Goal: Task Accomplishment & Management: Complete application form

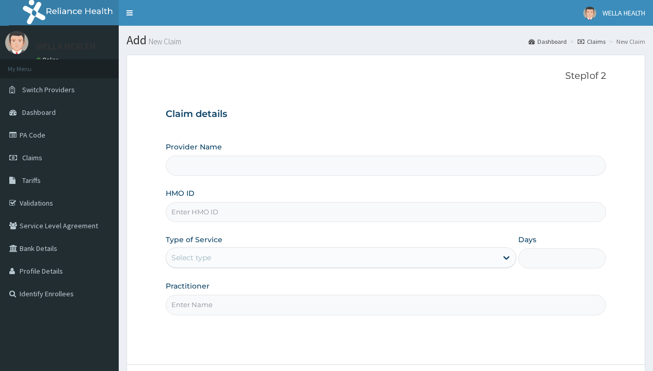
type input "WellaHealth(TELEMEDICINE)"
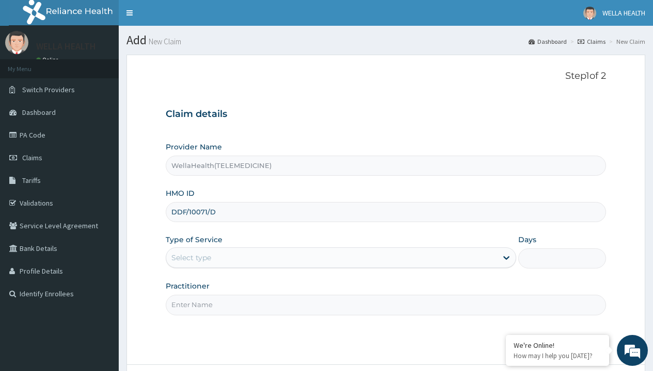
type input "DDF/10071/D"
type input "WellaHealth"
click at [191, 258] on div "Select type" at bounding box center [191, 258] width 40 height 10
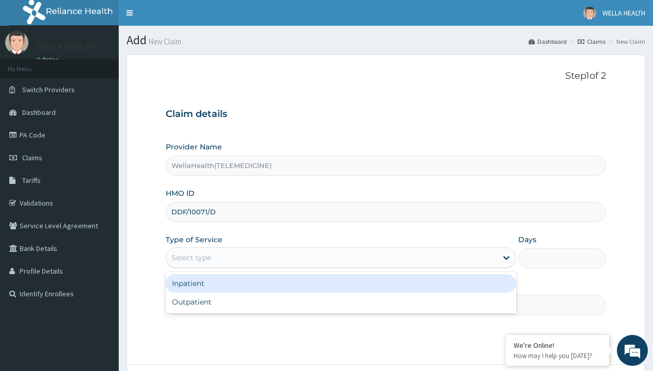
click at [341, 302] on div "Outpatient" at bounding box center [341, 302] width 350 height 19
type input "1"
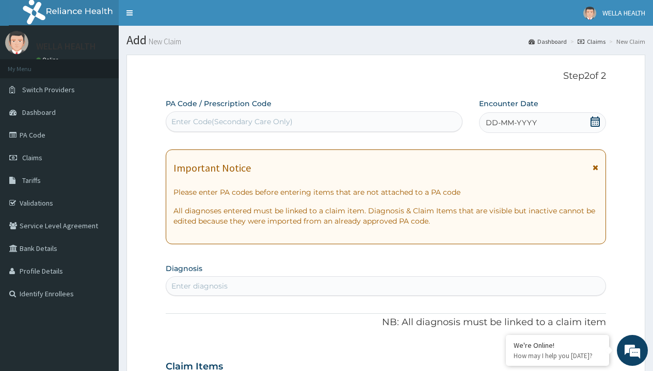
scroll to position [86, 0]
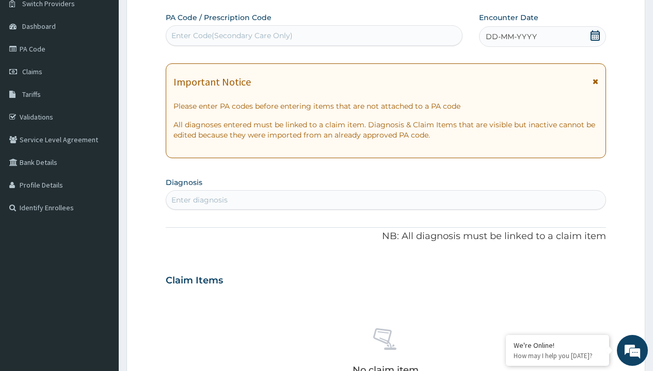
click at [510, 37] on span "DD-MM-YYYY" at bounding box center [510, 36] width 51 height 10
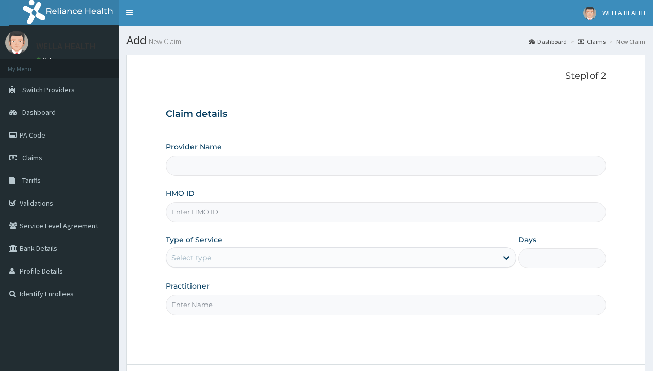
type input "WellaHealth(TELEMEDICINE)"
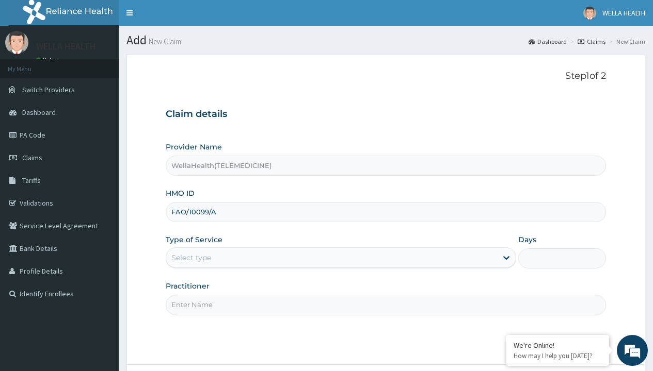
type input "FAO/10099/A"
type input "WellaHealth"
click at [191, 258] on div "Select type" at bounding box center [191, 258] width 40 height 10
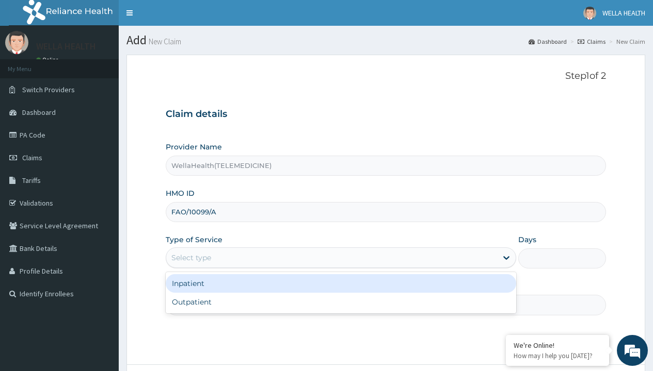
click at [341, 302] on div "Outpatient" at bounding box center [341, 302] width 350 height 19
type input "1"
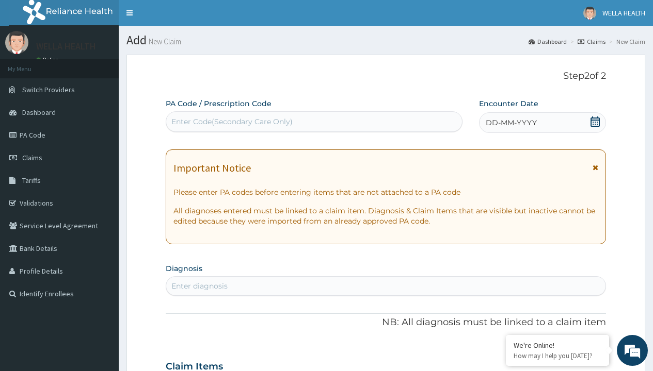
scroll to position [86, 0]
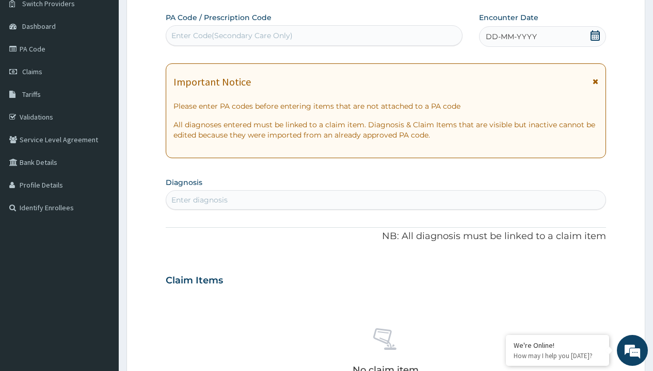
click at [510, 37] on span "DD-MM-YYYY" at bounding box center [510, 36] width 51 height 10
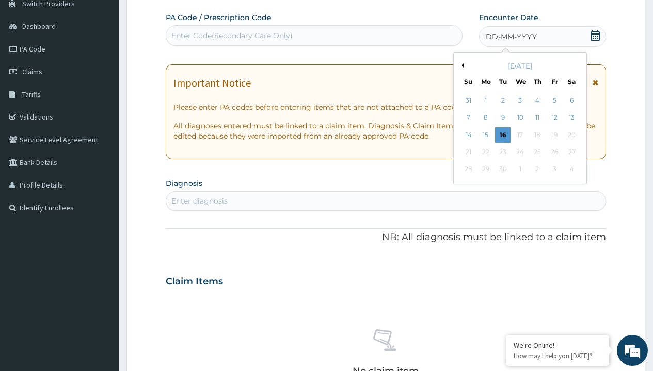
click at [461, 66] on button "Previous Month" at bounding box center [461, 65] width 5 height 5
click at [502, 135] on div "12" at bounding box center [502, 134] width 15 height 15
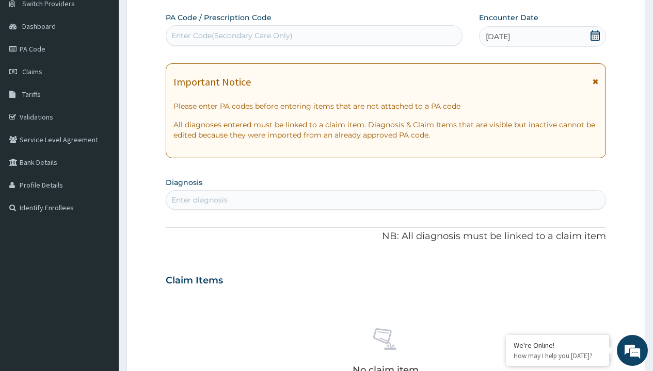
click at [231, 36] on div "Enter Code(Secondary Care Only)" at bounding box center [231, 35] width 121 height 10
type input "PR/37874209"
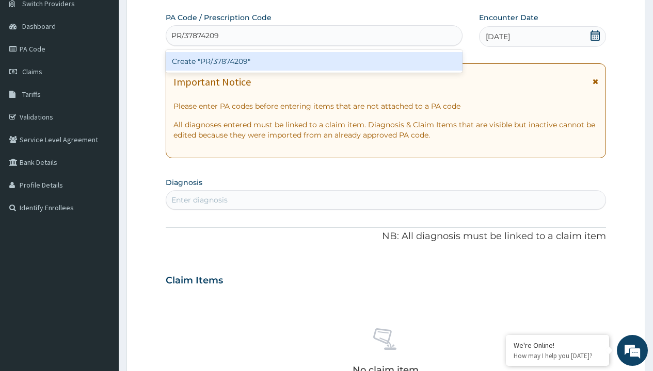
click at [314, 61] on div "Create "PR/37874209"" at bounding box center [314, 61] width 296 height 19
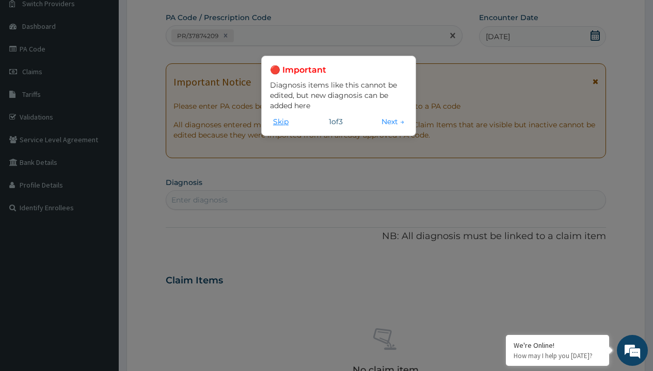
click at [281, 121] on button "Skip" at bounding box center [281, 121] width 22 height 11
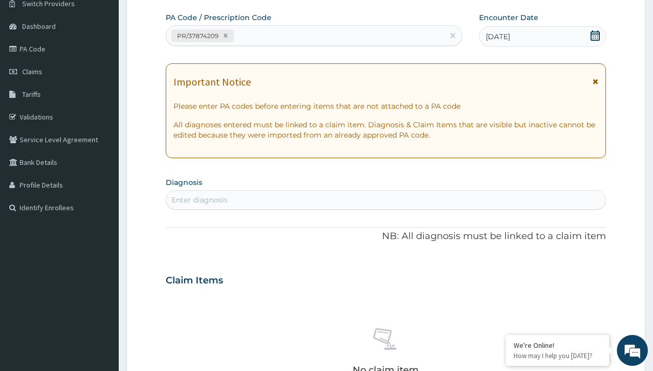
click at [199, 200] on div "Enter diagnosis" at bounding box center [199, 200] width 56 height 10
type input "prescription collected"
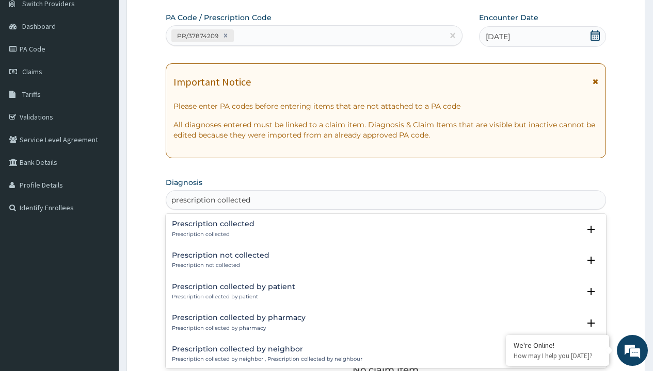
click at [212, 234] on p "Prescription collected" at bounding box center [213, 234] width 83 height 7
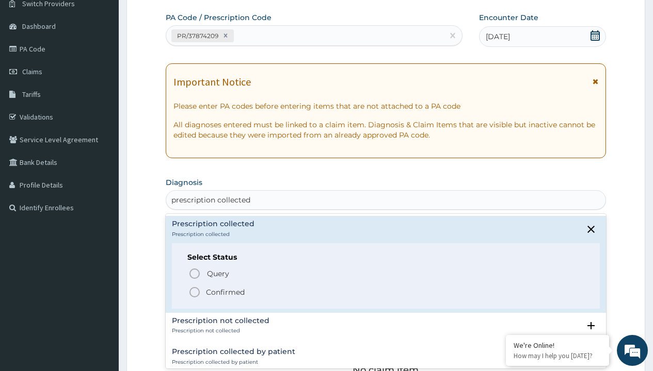
click at [225, 292] on p "Confirmed" at bounding box center [225, 292] width 39 height 10
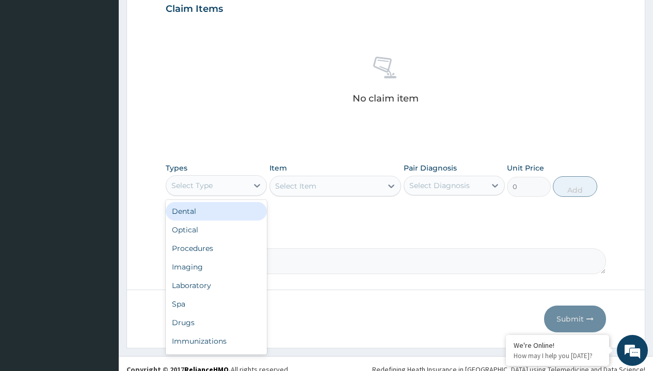
type input "procedures"
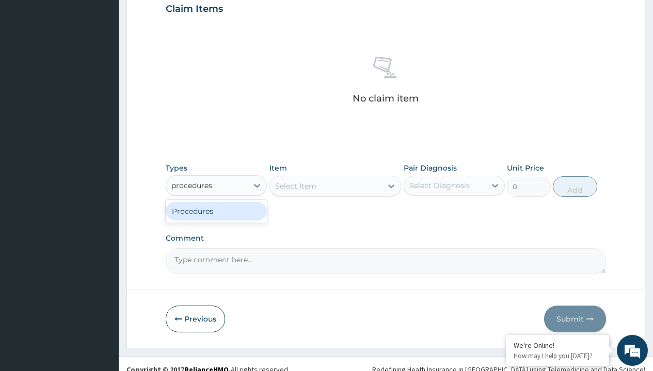
click at [216, 211] on div "Procedures" at bounding box center [216, 211] width 101 height 19
click at [295, 186] on div "Select Item" at bounding box center [295, 186] width 41 height 10
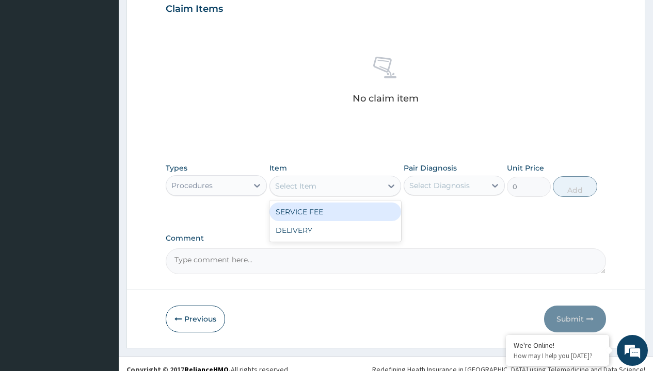
type input "service fee"
click at [335, 212] on div "SERVICE FEE" at bounding box center [335, 212] width 132 height 19
type input "100"
type input "prescription collected"
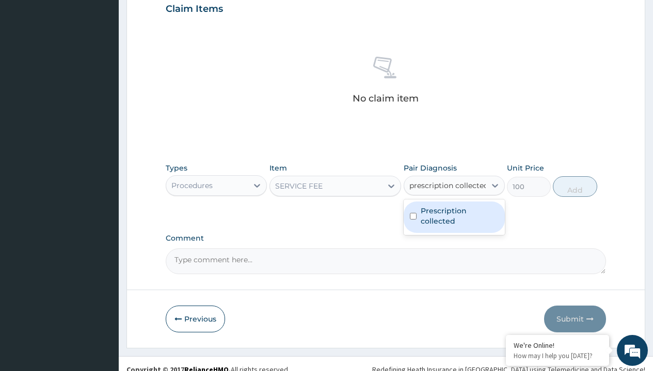
click at [454, 206] on label "Prescription collected" at bounding box center [459, 216] width 78 height 21
checkbox input "true"
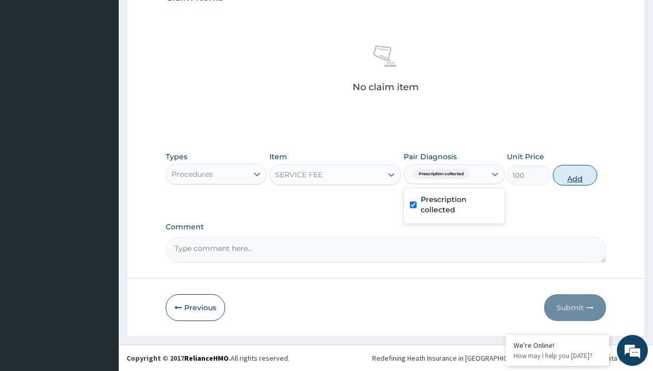
click at [575, 175] on button "Add" at bounding box center [575, 175] width 44 height 21
type input "0"
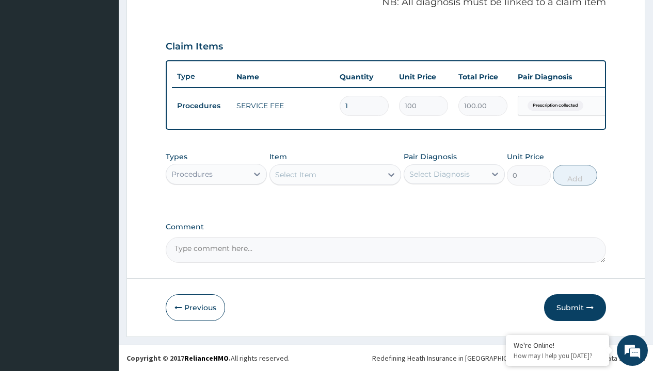
click at [192, 174] on div "Procedures" at bounding box center [191, 174] width 41 height 10
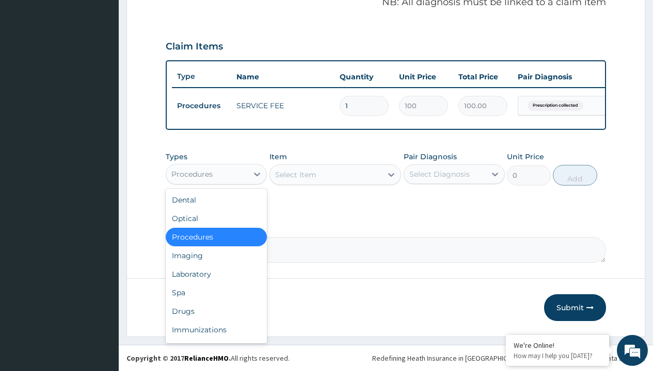
scroll to position [331, 0]
type input "drugs"
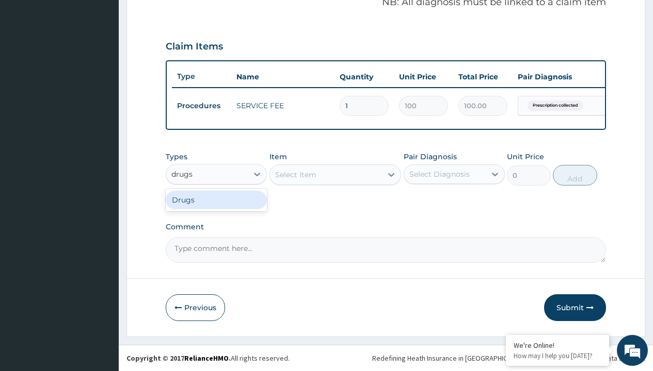
click at [216, 200] on div "Drugs" at bounding box center [216, 200] width 101 height 19
click at [295, 174] on div "Select Item" at bounding box center [335, 175] width 132 height 21
type input "azithromycin 500mg x6"
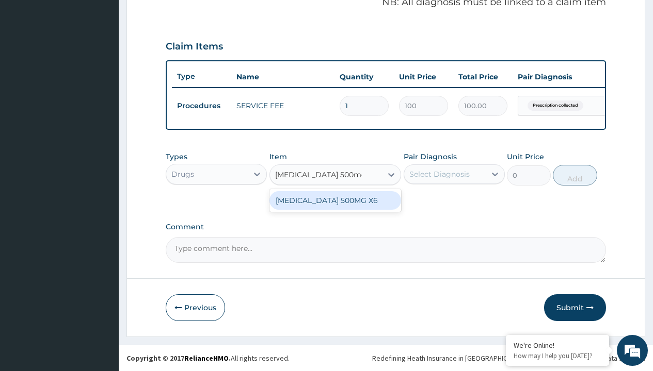
click at [335, 200] on div "AZITHROMYCIN 500MG X6" at bounding box center [335, 200] width 132 height 19
type input "1300"
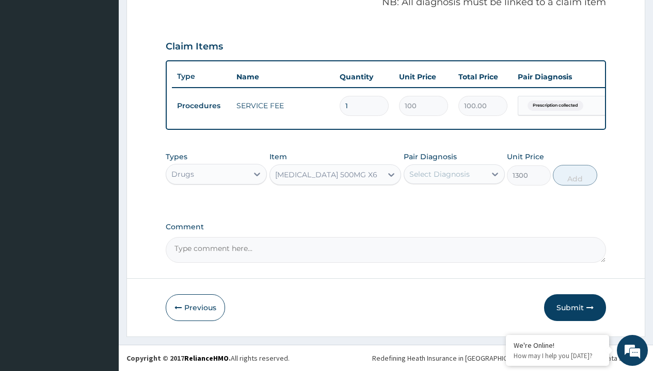
type input "prescription collected"
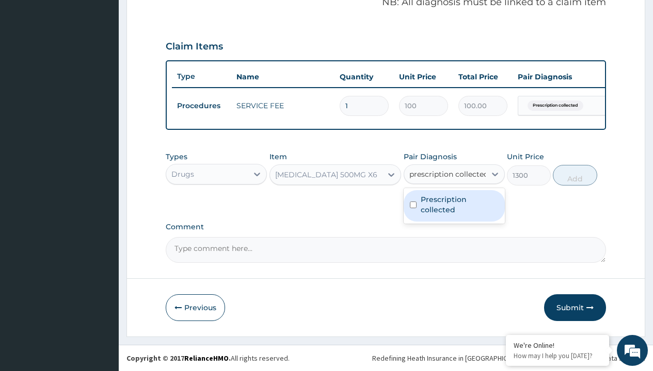
click at [454, 206] on label "Prescription collected" at bounding box center [459, 205] width 78 height 21
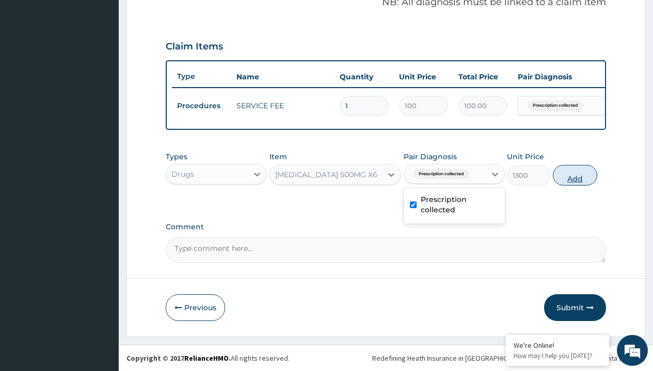
click at [575, 175] on button "Add" at bounding box center [575, 175] width 44 height 21
type input "0"
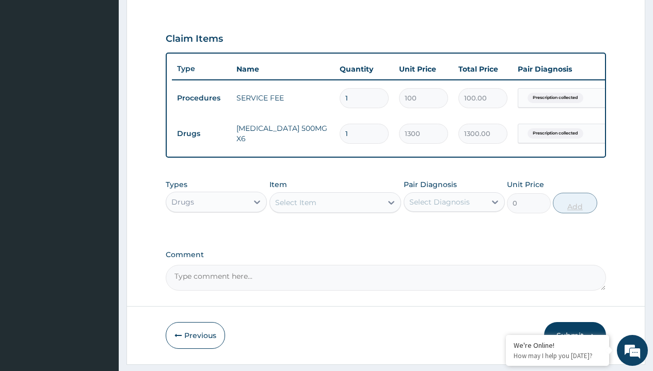
type input "3"
type input "3900.00"
type input "3"
click at [201, 134] on td "Drugs" at bounding box center [201, 133] width 59 height 19
type input "drugs"
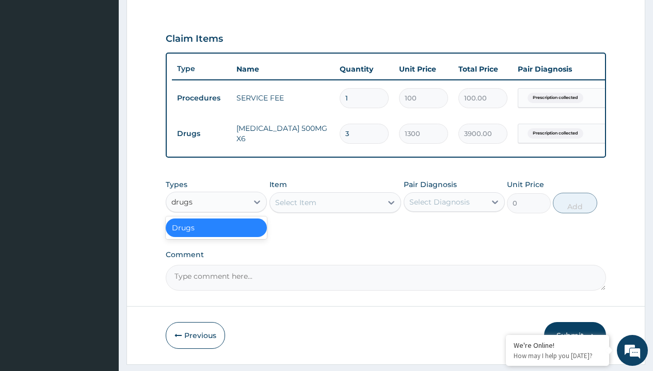
click at [216, 235] on div "Drugs" at bounding box center [216, 228] width 101 height 19
click at [295, 208] on div "Select Item" at bounding box center [295, 203] width 41 height 10
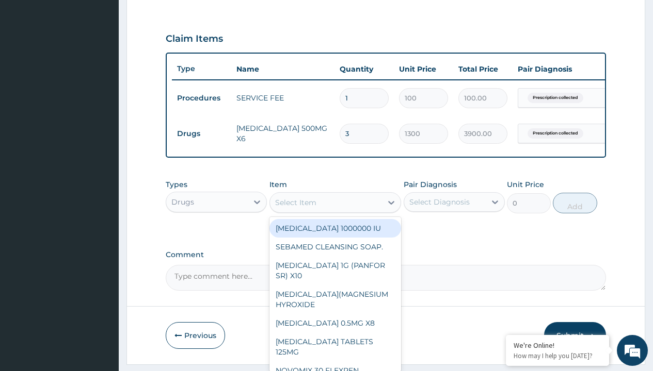
type input "paracetamol 500mg tablet emzor/sach"
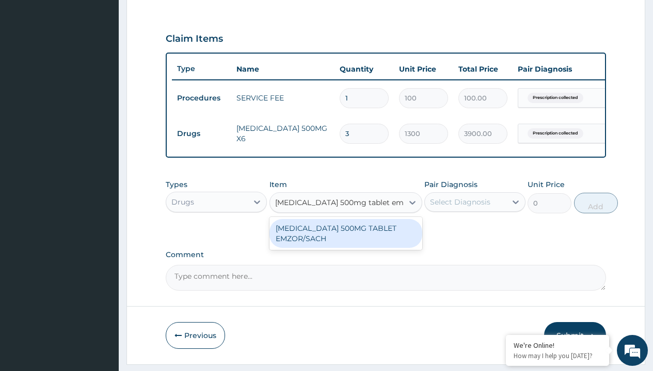
click at [345, 241] on div "PARACETAMOL 500MG TABLET EMZOR/SACH" at bounding box center [345, 233] width 153 height 29
type input "24"
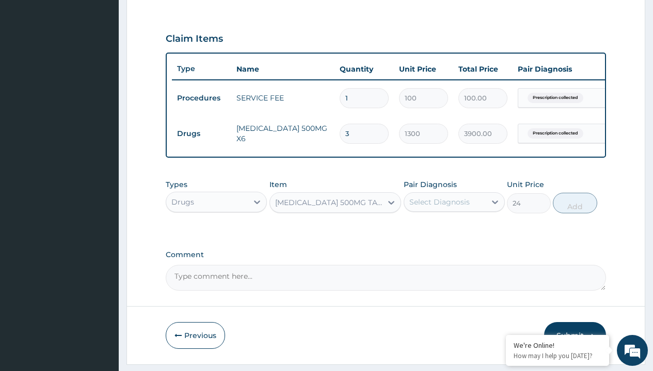
type input "prescription collected"
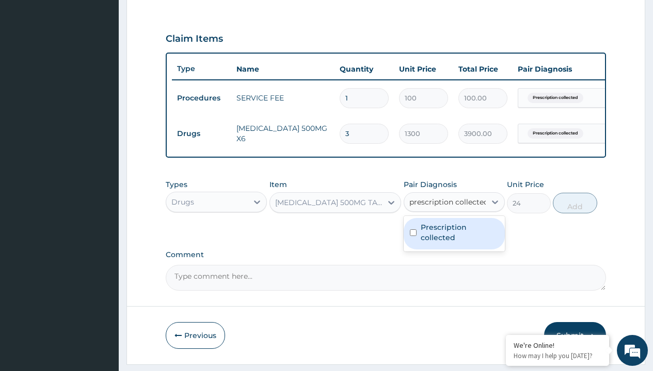
click at [454, 222] on label "Prescription collected" at bounding box center [459, 232] width 78 height 21
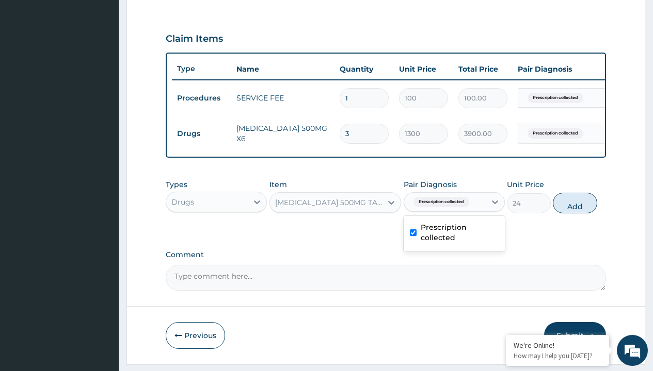
checkbox input "true"
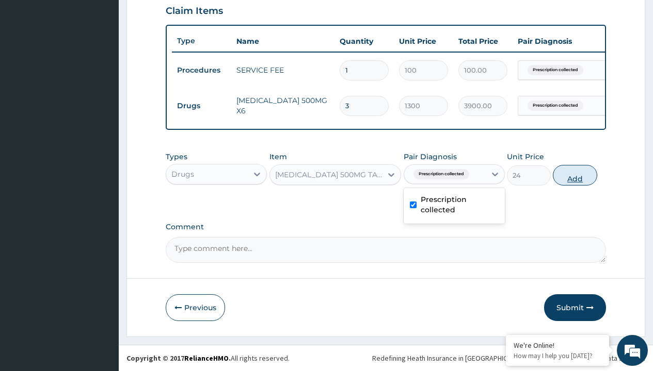
click at [575, 175] on button "Add" at bounding box center [575, 175] width 44 height 21
type input "0"
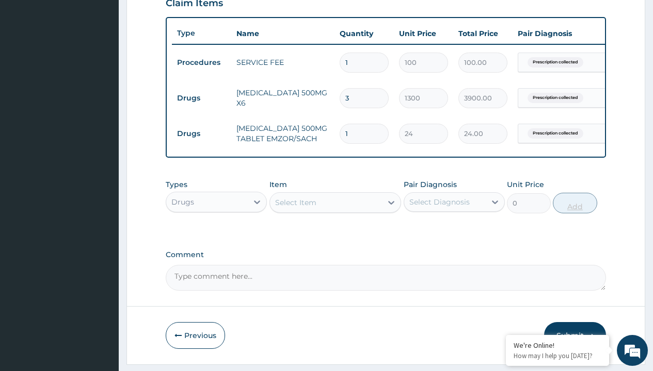
type input "24"
type input "576.00"
type input "24"
click at [201, 98] on td "Drugs" at bounding box center [201, 98] width 59 height 19
type input "drugs"
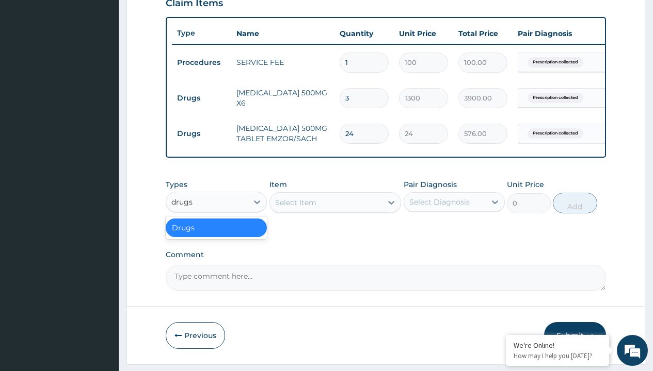
click at [216, 235] on div "Drugs" at bounding box center [216, 228] width 101 height 19
click at [295, 208] on div "Select Item" at bounding box center [295, 203] width 41 height 10
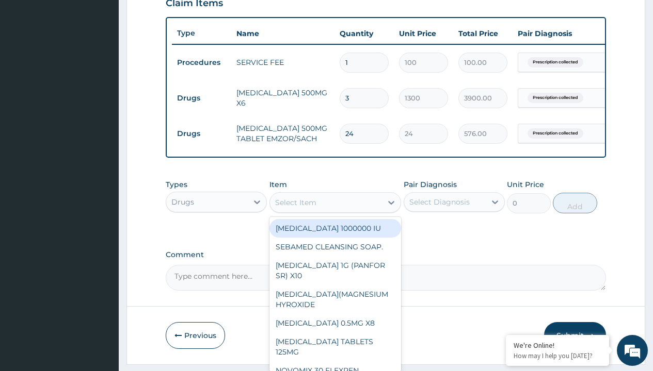
type input "throat lozenges"
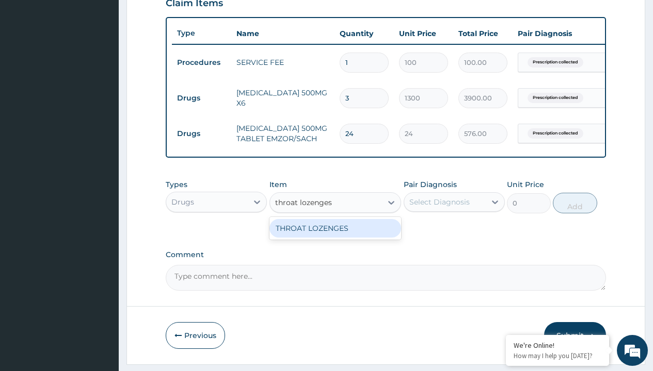
click at [335, 236] on div "THROAT LOZENGES" at bounding box center [335, 228] width 132 height 19
type input "196"
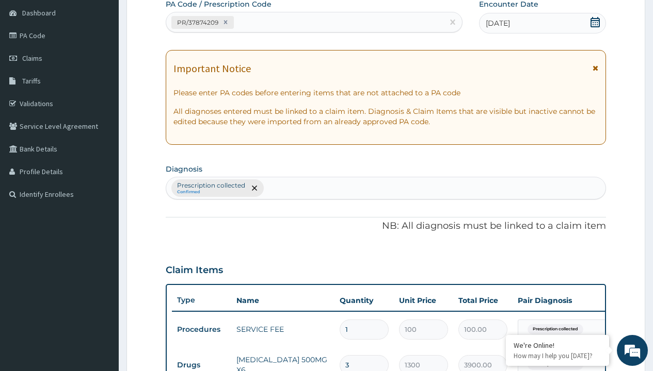
type input "prescription collected"
type input "0"
type input "15"
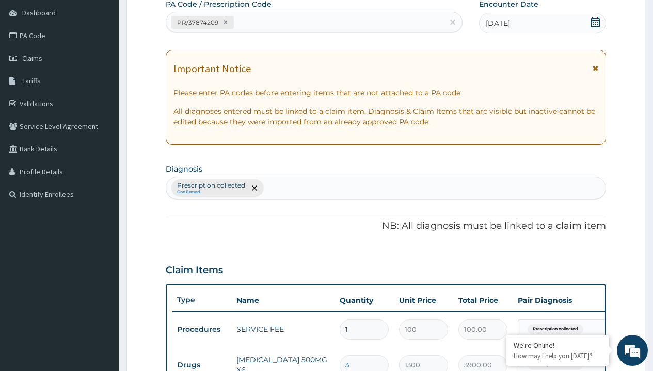
type input "2940.00"
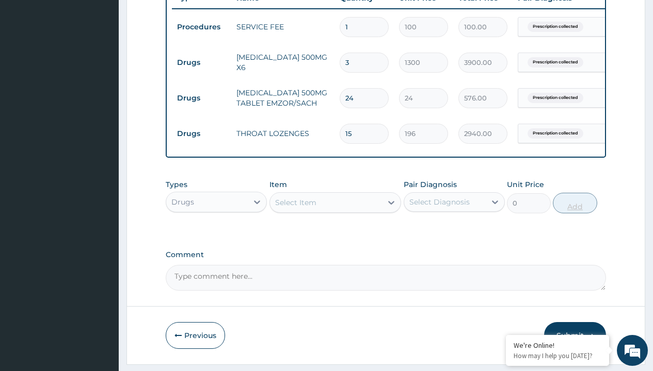
scroll to position [0, 0]
type input "15"
click at [201, 62] on td "Drugs" at bounding box center [201, 62] width 59 height 19
type input "drugs"
click at [216, 235] on div "Drugs" at bounding box center [216, 228] width 101 height 19
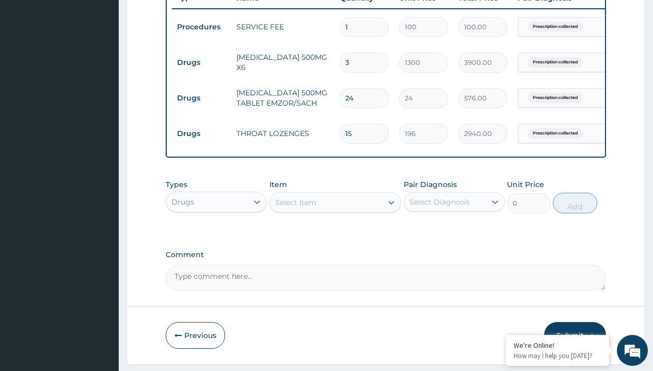
click at [295, 208] on div "Select Item" at bounding box center [295, 203] width 41 height 10
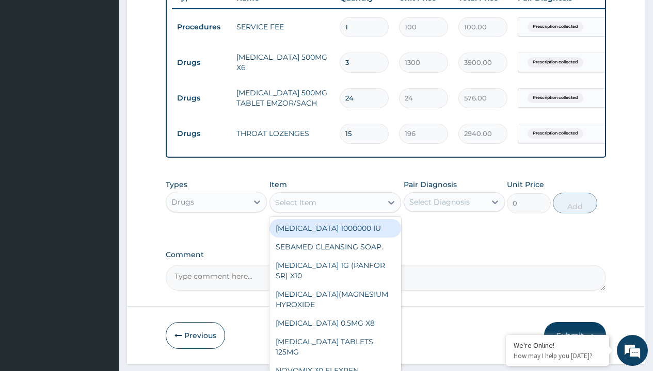
type input "orphenadrine tablet 100mg"
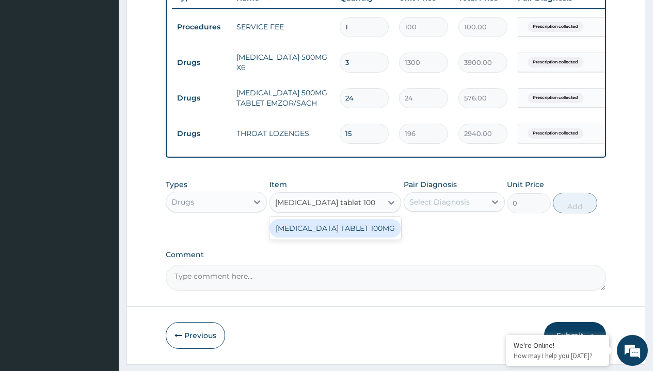
click at [335, 236] on div "[MEDICAL_DATA] TABLET 100MG" at bounding box center [335, 228] width 132 height 19
type input "237.5"
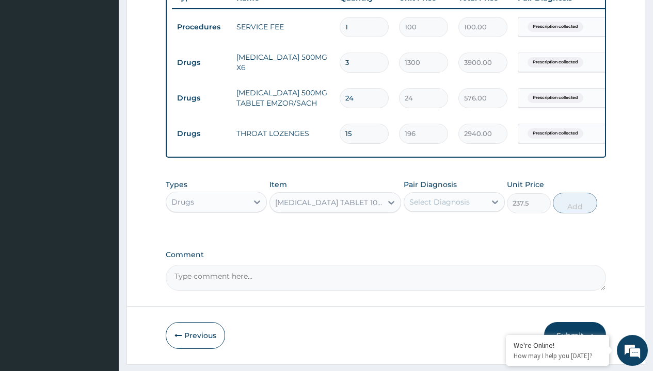
type input "prescription collected"
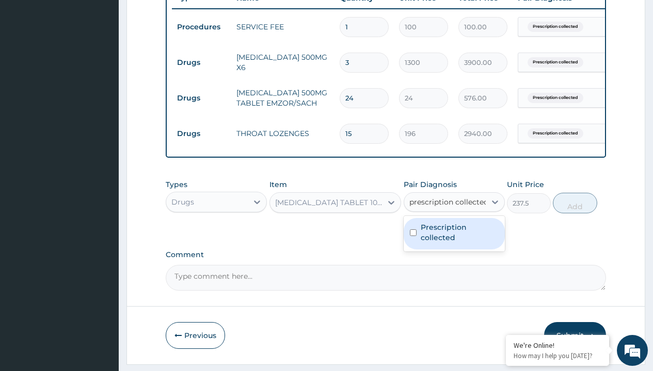
scroll to position [246, 0]
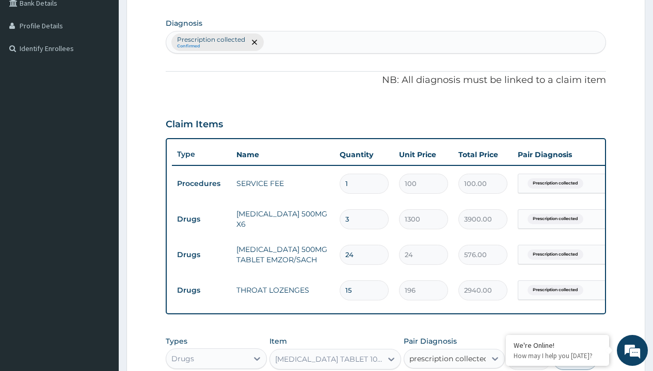
click at [575, 350] on button "Add" at bounding box center [575, 360] width 44 height 21
type input "0"
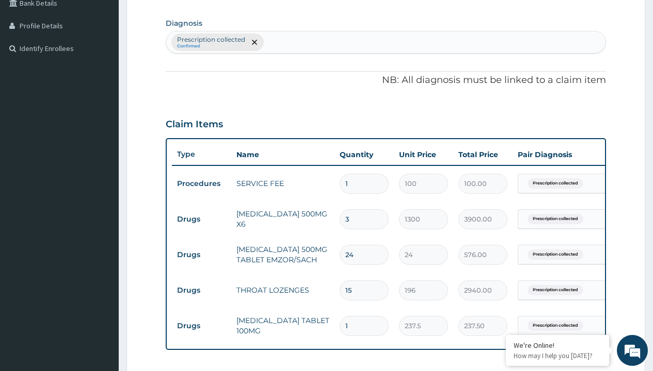
type input "10"
type input "2375.00"
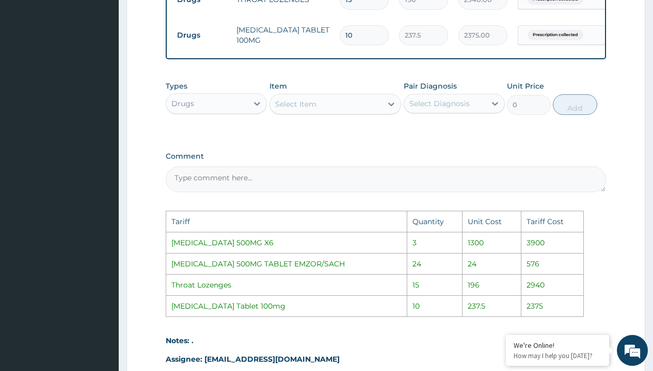
scroll to position [670, 0]
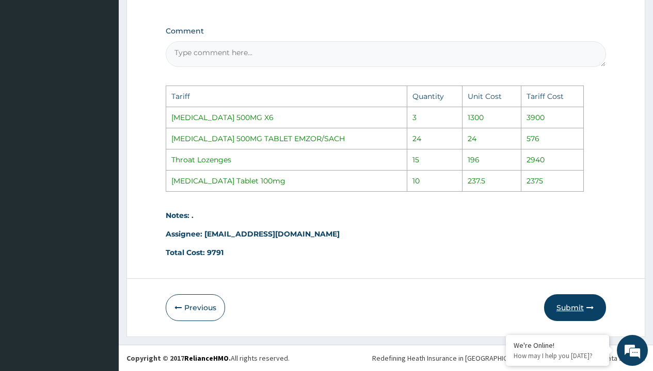
type input "10"
click at [575, 313] on button "Submit" at bounding box center [575, 308] width 62 height 27
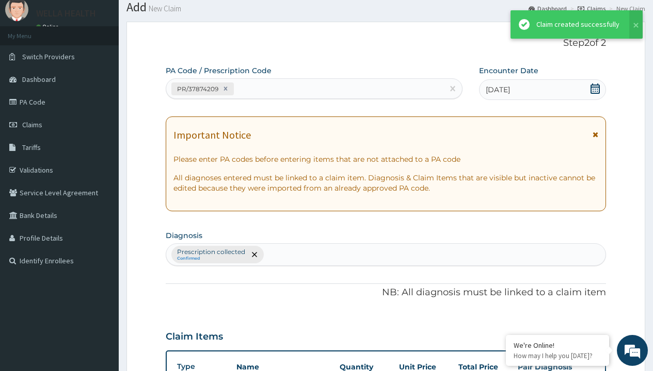
scroll to position [474, 0]
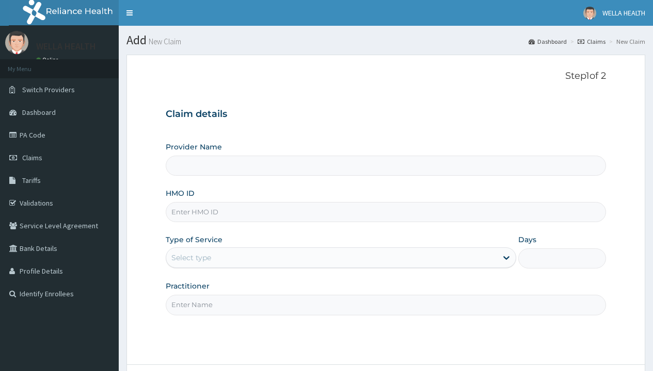
type input "WellaHealth(TELEMEDICINE)"
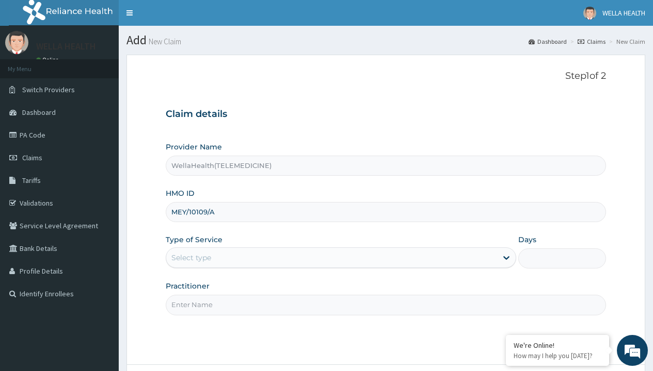
type input "MEY/10109/A"
type input "WellaHealth"
click at [191, 258] on div "Select type" at bounding box center [191, 258] width 40 height 10
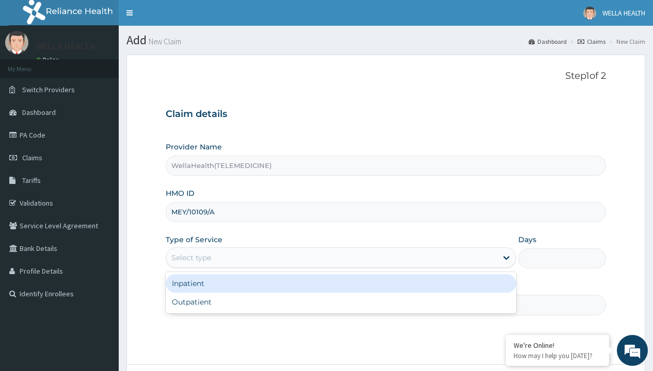
click at [341, 302] on div "Outpatient" at bounding box center [341, 302] width 350 height 19
type input "1"
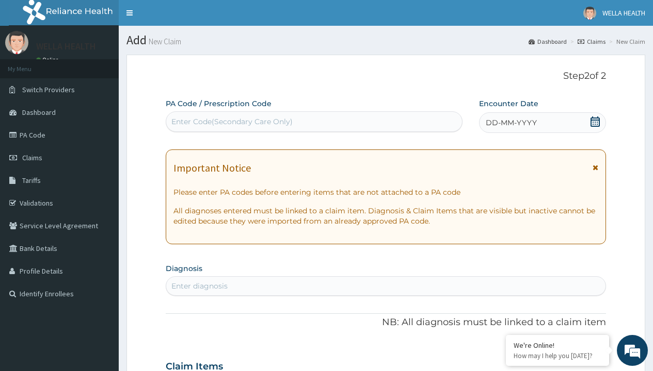
scroll to position [86, 0]
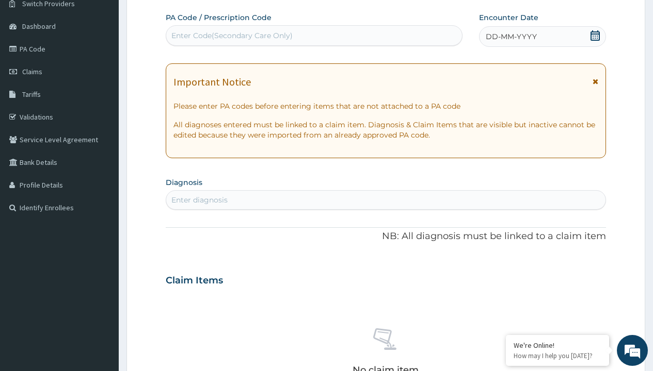
click at [510, 37] on span "DD-MM-YYYY" at bounding box center [510, 36] width 51 height 10
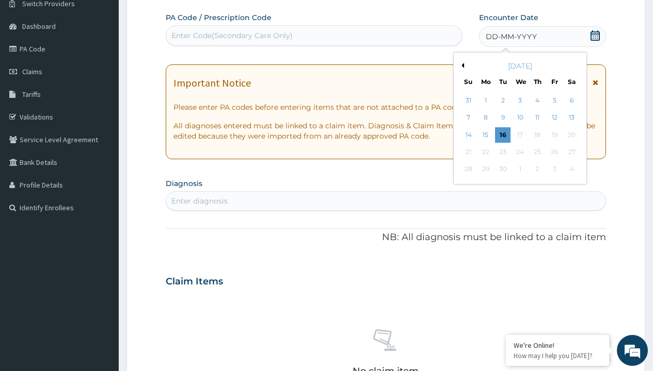
click at [461, 66] on button "Previous Month" at bounding box center [461, 65] width 5 height 5
click at [502, 135] on div "12" at bounding box center [502, 134] width 15 height 15
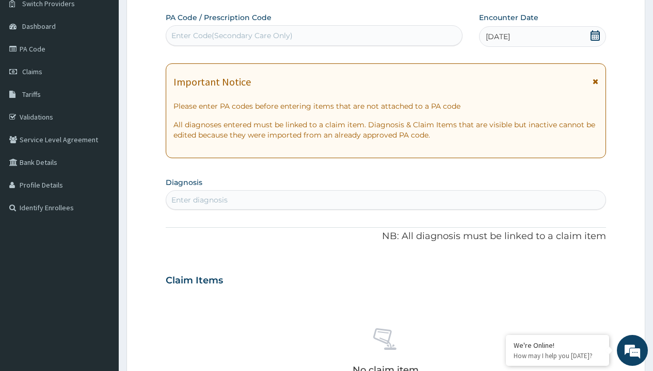
click at [231, 36] on div "Enter Code(Secondary Care Only)" at bounding box center [231, 35] width 121 height 10
type input "PR/034AFB18"
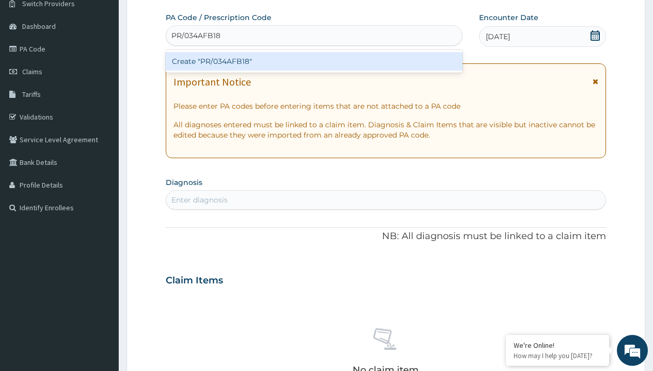
click at [314, 61] on div "Create "PR/034AFB18"" at bounding box center [314, 61] width 296 height 19
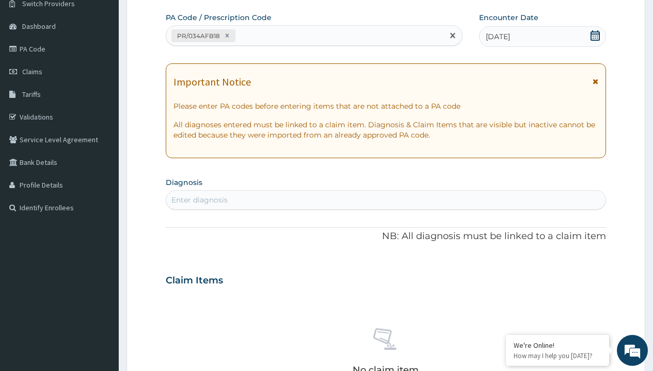
click at [199, 200] on div "Enter diagnosis" at bounding box center [199, 200] width 56 height 10
type input "prescription collected"
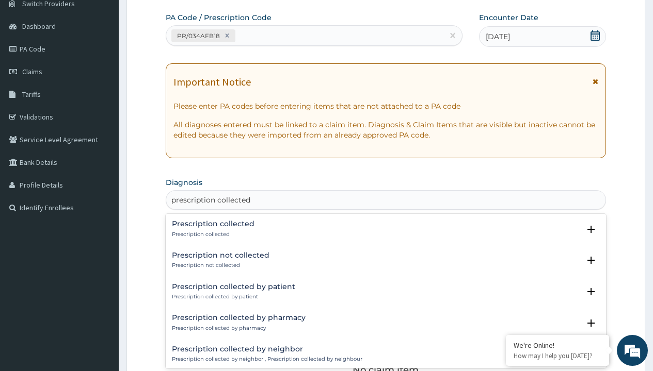
click at [212, 234] on p "Prescription collected" at bounding box center [213, 234] width 83 height 7
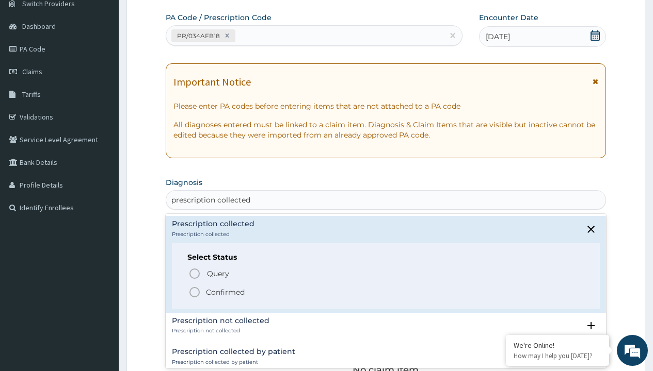
click at [225, 292] on p "Confirmed" at bounding box center [225, 292] width 39 height 10
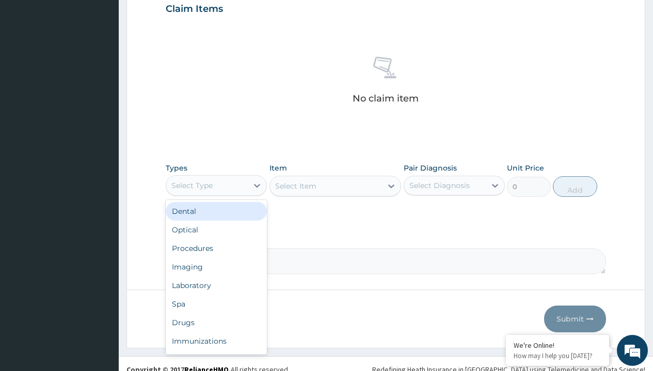
type input "procedures"
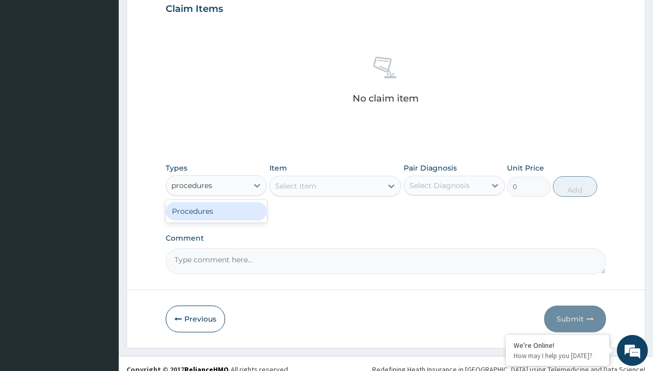
scroll to position [0, 0]
click at [216, 211] on div "Procedures" at bounding box center [216, 211] width 101 height 19
click at [295, 186] on div "Select Item" at bounding box center [295, 186] width 41 height 10
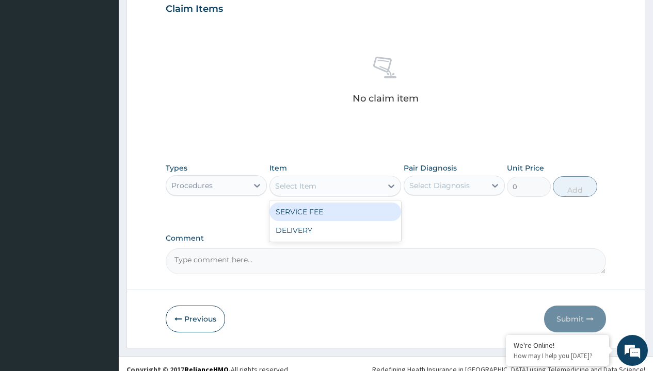
type input "service fee"
click at [335, 212] on div "SERVICE FEE" at bounding box center [335, 212] width 132 height 19
type input "100"
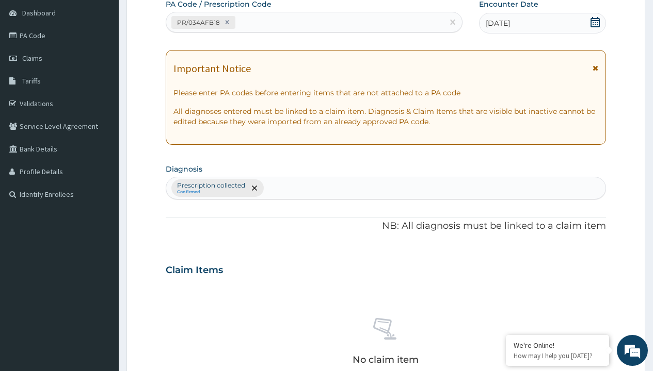
type input "prescription collected"
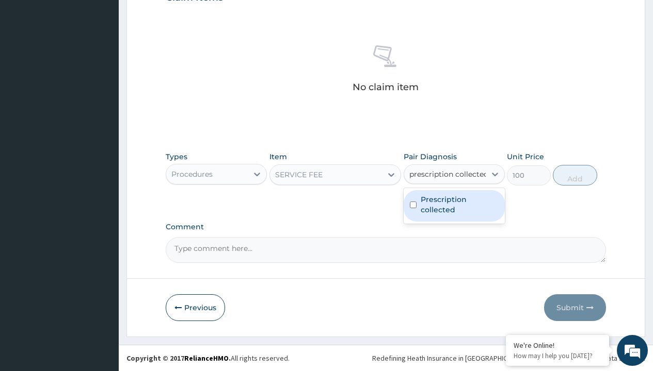
click at [454, 206] on label "Prescription collected" at bounding box center [459, 205] width 78 height 21
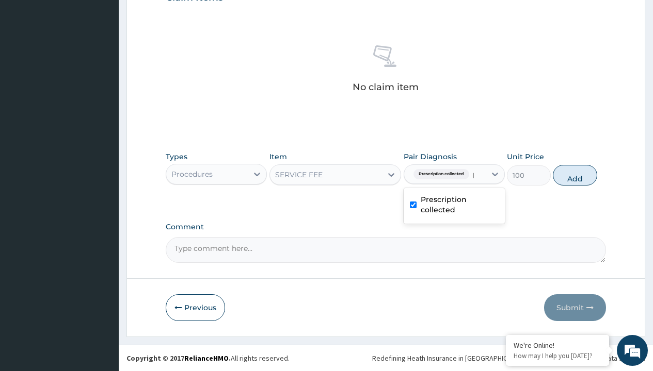
checkbox input "true"
click at [575, 175] on button "Add" at bounding box center [575, 175] width 44 height 21
type input "0"
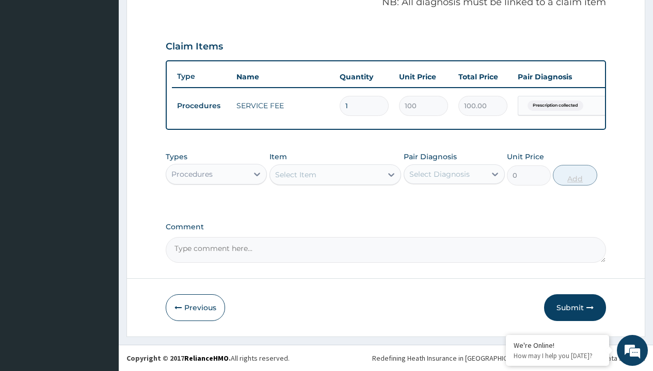
scroll to position [331, 0]
click at [192, 174] on div "Procedures" at bounding box center [191, 174] width 41 height 10
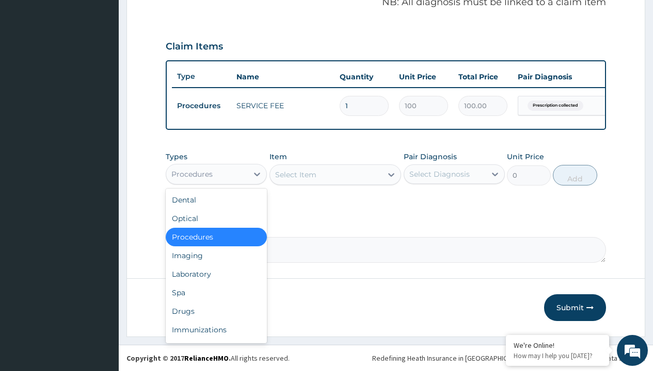
type input "drugs"
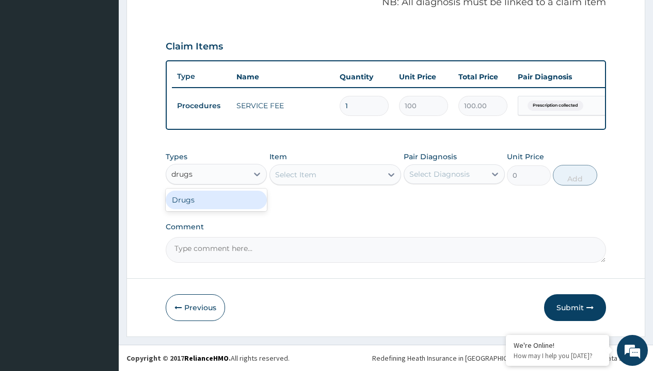
click at [216, 200] on div "Drugs" at bounding box center [216, 200] width 101 height 19
click at [295, 174] on div "Select Item" at bounding box center [335, 175] width 132 height 21
type input "brustan-n (ibuprofen) 400mg tablet"
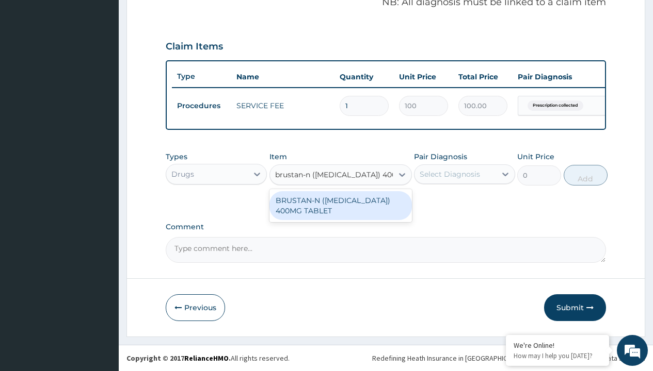
click at [340, 205] on div "BRUSTAN-N (IBUPROFEN) 400MG TABLET" at bounding box center [340, 205] width 142 height 29
type input "70"
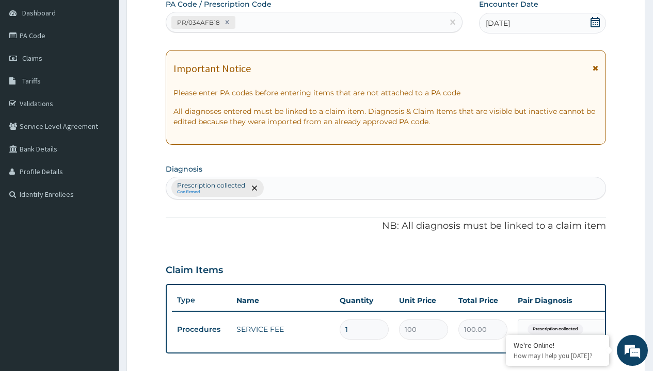
type input "prescription collected"
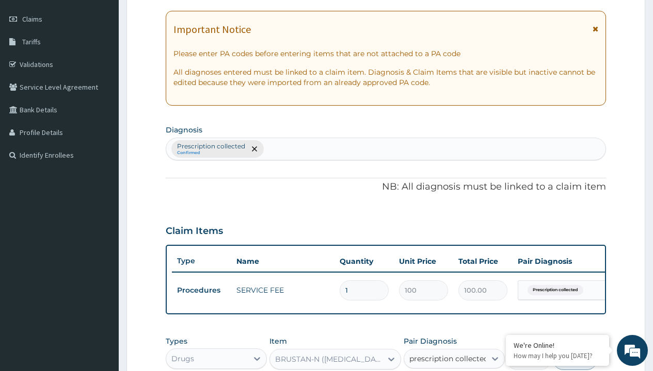
checkbox input "true"
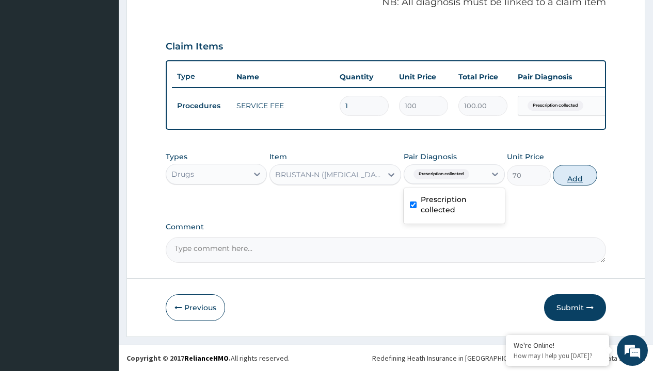
click at [575, 175] on button "Add" at bounding box center [575, 175] width 44 height 21
type input "0"
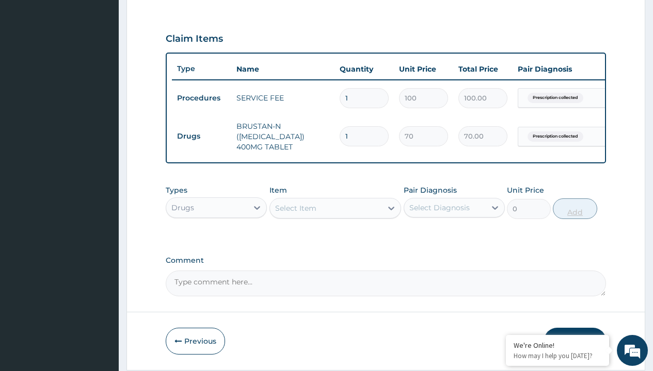
type input "20"
type input "1400.00"
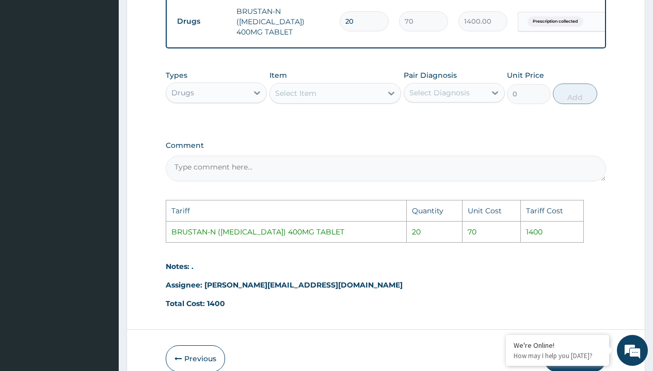
scroll to position [505, 0]
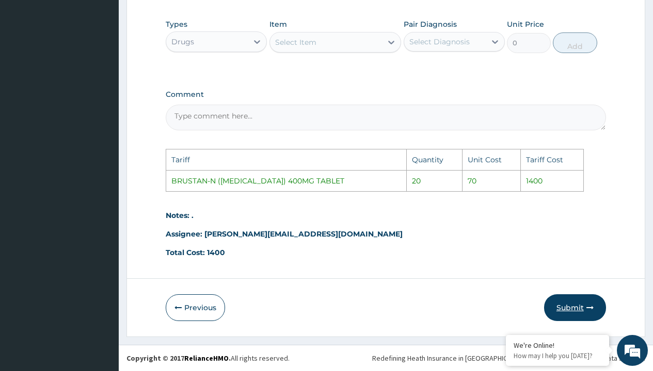
type input "20"
click at [589, 310] on icon "button" at bounding box center [589, 307] width 7 height 7
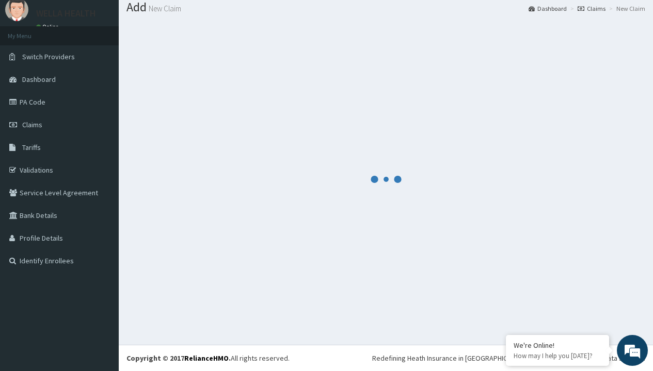
scroll to position [373, 0]
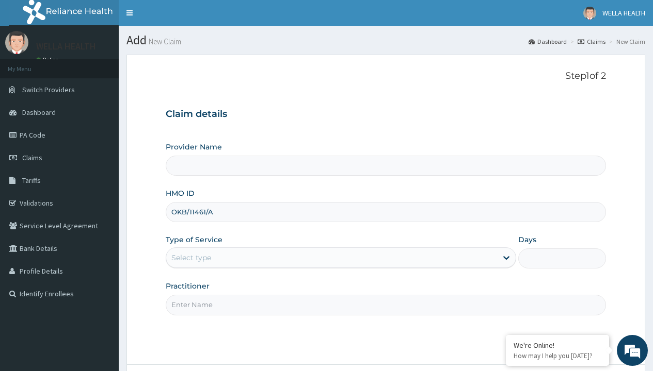
type input "OKB/11461/A"
type input "WellaHealth"
type input "WellaHealth(TELEMEDICINE)"
type input "WellaHealth"
click at [191, 258] on div "Select type" at bounding box center [191, 258] width 40 height 10
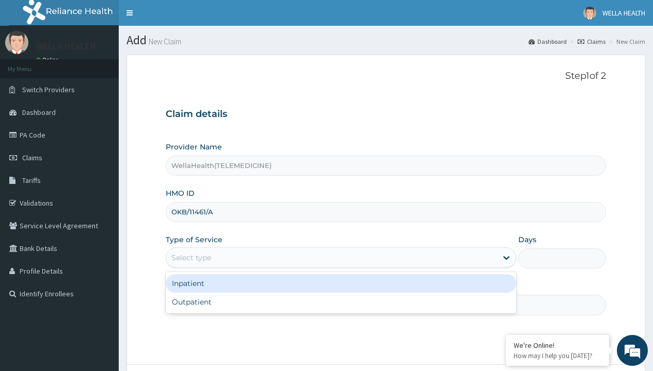
click at [341, 302] on div "Outpatient" at bounding box center [341, 302] width 350 height 19
type input "1"
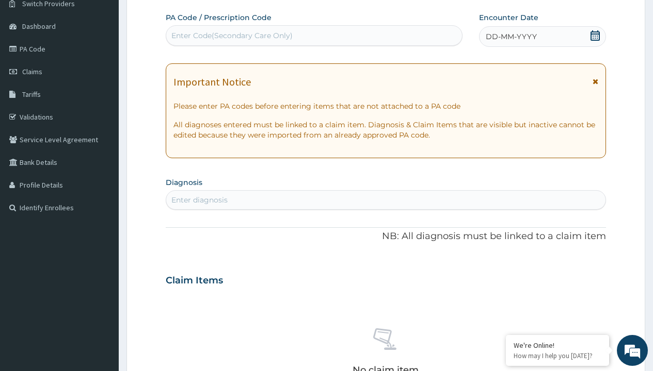
click at [510, 37] on span "DD-MM-YYYY" at bounding box center [510, 36] width 51 height 10
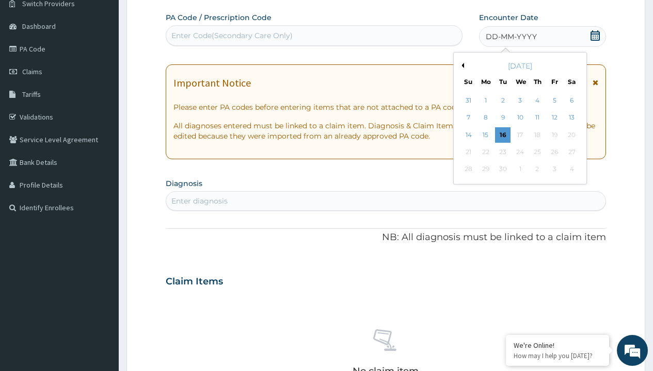
click at [461, 66] on button "Previous Month" at bounding box center [461, 65] width 5 height 5
click at [502, 135] on div "12" at bounding box center [502, 134] width 15 height 15
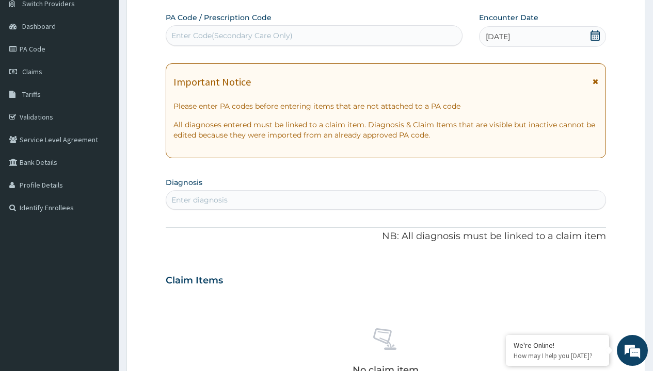
click at [231, 36] on div "Enter Code(Secondary Care Only)" at bounding box center [231, 35] width 121 height 10
type input "PR/D5B23527"
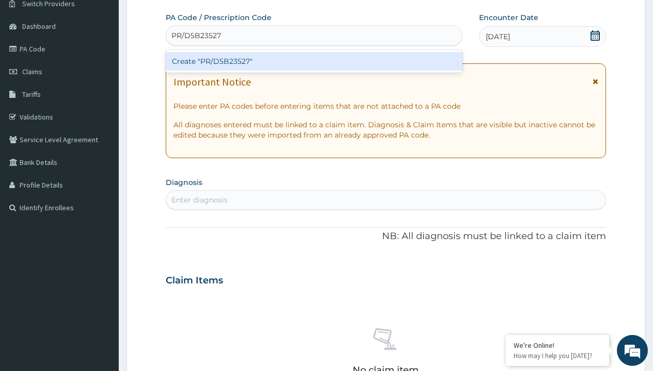
click at [314, 61] on div "Create "PR/D5B23527"" at bounding box center [314, 61] width 296 height 19
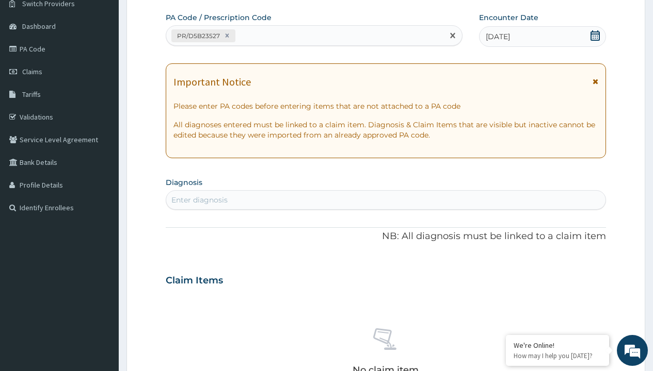
click at [199, 200] on div "Enter diagnosis" at bounding box center [199, 200] width 56 height 10
type input "prescription collected"
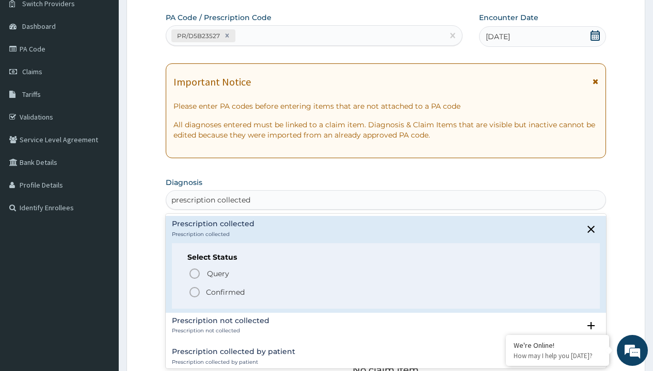
click at [225, 292] on p "Confirmed" at bounding box center [225, 292] width 39 height 10
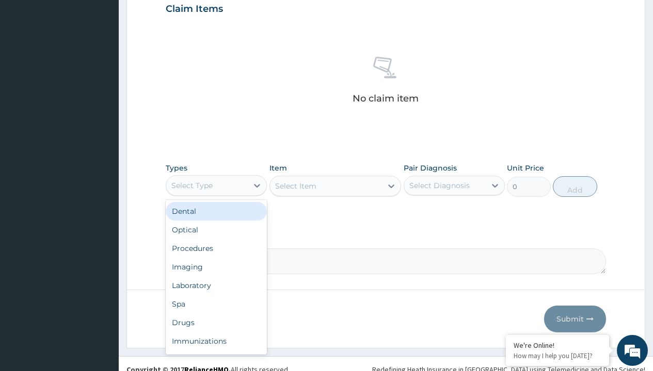
type input "procedures"
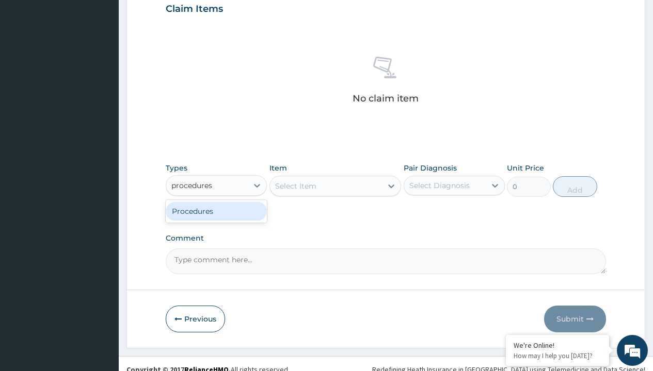
scroll to position [0, 0]
click at [216, 211] on div "Procedures" at bounding box center [216, 211] width 101 height 19
click at [295, 186] on div "Select Item" at bounding box center [295, 186] width 41 height 10
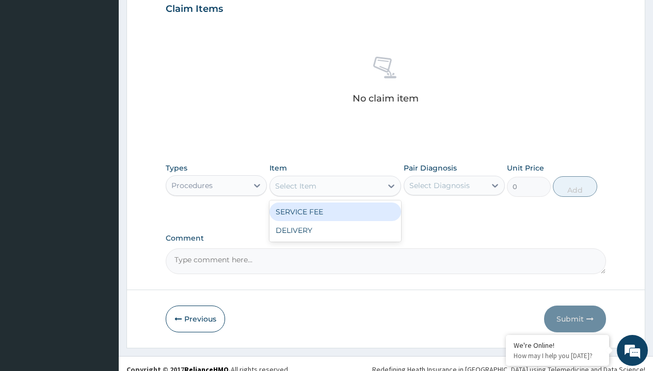
type input "service fee"
click at [335, 212] on div "SERVICE FEE" at bounding box center [335, 212] width 132 height 19
type input "100"
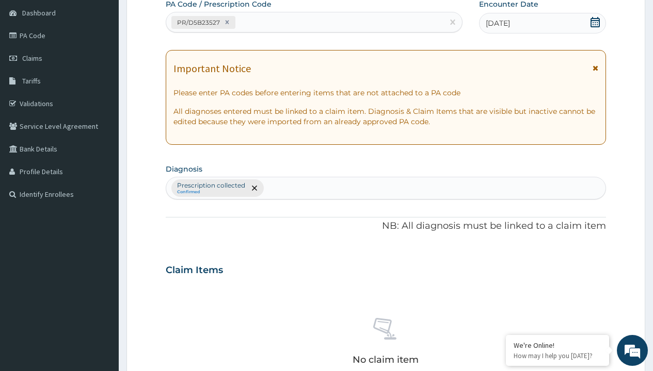
type input "prescription collected"
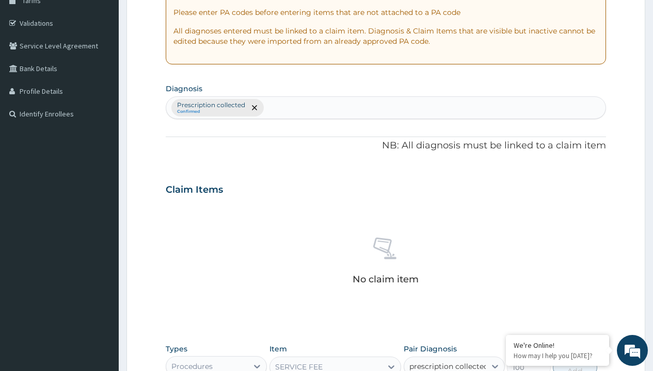
checkbox input "true"
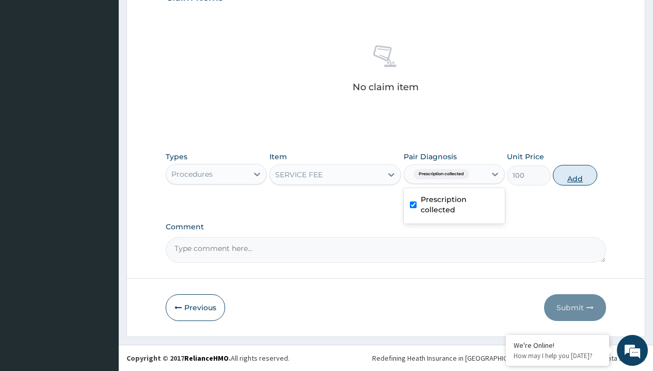
click at [575, 175] on button "Add" at bounding box center [575, 175] width 44 height 21
type input "0"
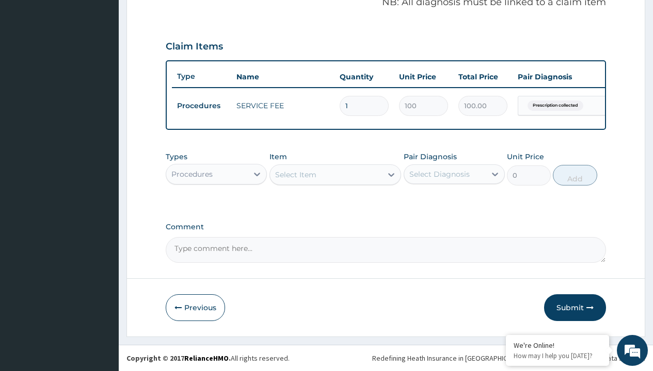
click at [192, 174] on div "Procedures" at bounding box center [191, 174] width 41 height 10
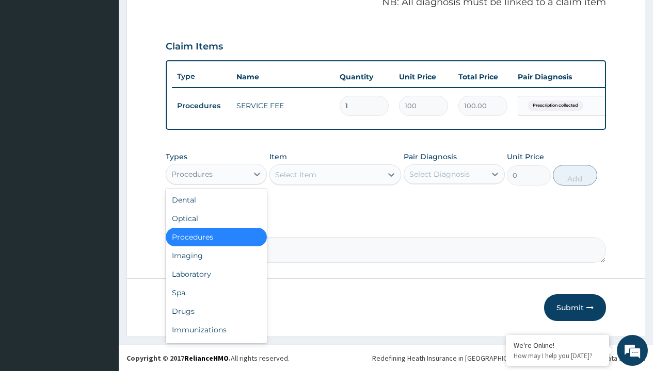
type input "drugs"
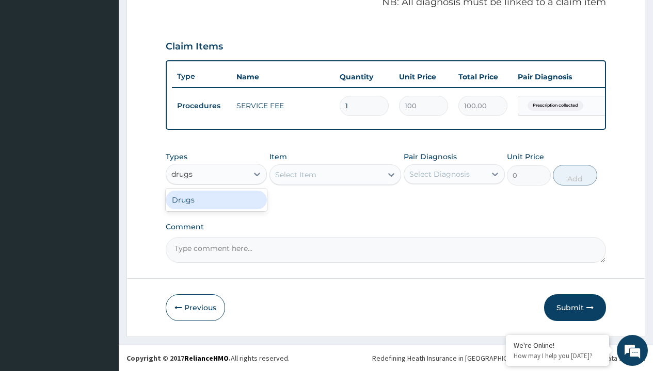
scroll to position [0, 0]
click at [216, 200] on div "Drugs" at bounding box center [216, 200] width 101 height 19
click at [295, 174] on div "Select Item" at bounding box center [335, 175] width 132 height 21
type input "loperamide caps 2mg/sach"
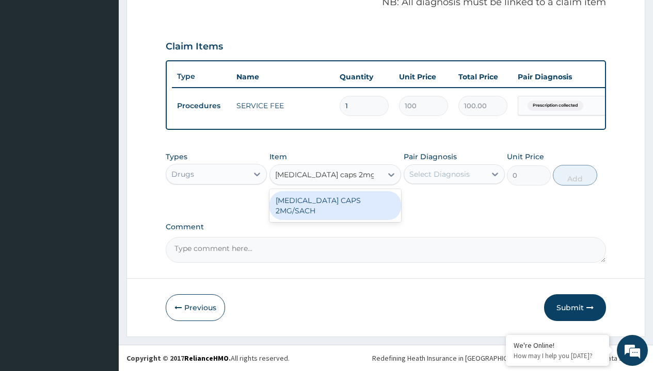
click at [335, 200] on div "LOPERAMIDE CAPS 2MG/SACH" at bounding box center [335, 205] width 132 height 29
type input "420"
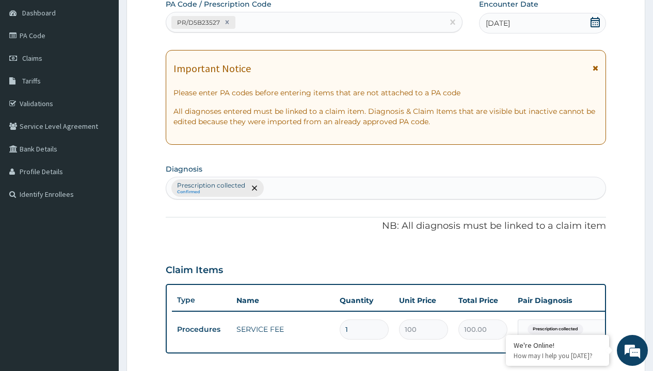
scroll to position [139, 0]
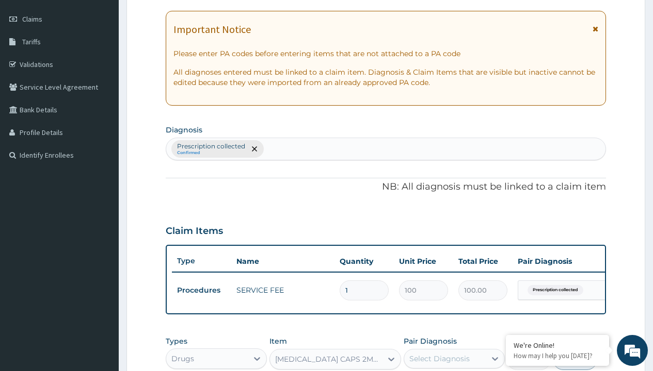
type input "prescription collected"
checkbox input "true"
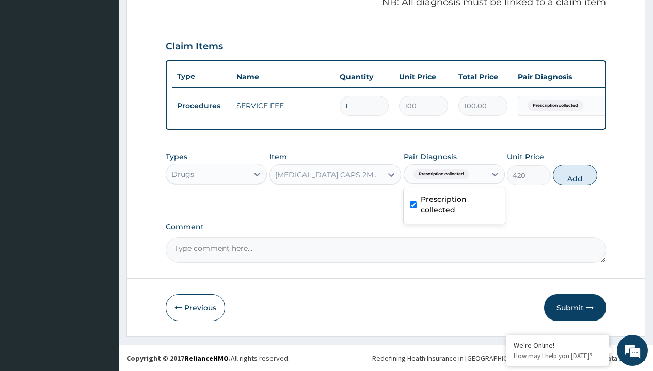
click at [575, 175] on button "Add" at bounding box center [575, 175] width 44 height 21
type input "0"
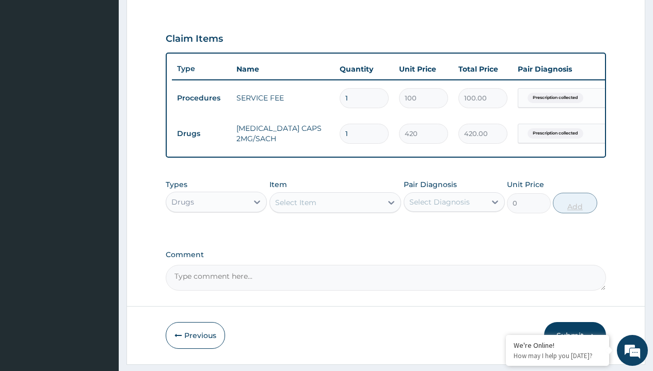
type input "10"
type input "4200.00"
type input "10"
click at [201, 134] on td "Drugs" at bounding box center [201, 133] width 59 height 19
type input "drugs"
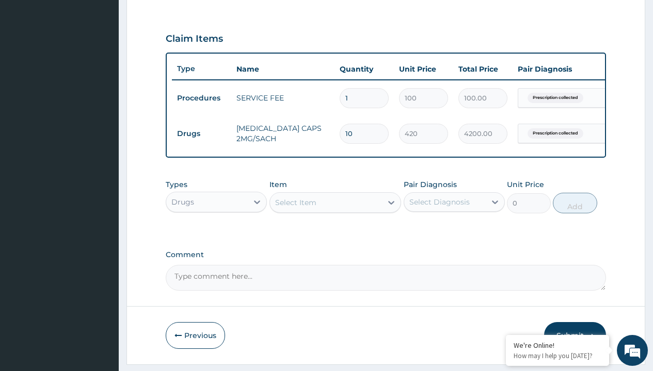
scroll to position [0, 0]
click at [216, 235] on div "Drugs" at bounding box center [216, 228] width 101 height 19
click at [295, 208] on div "Select Item" at bounding box center [295, 203] width 41 height 10
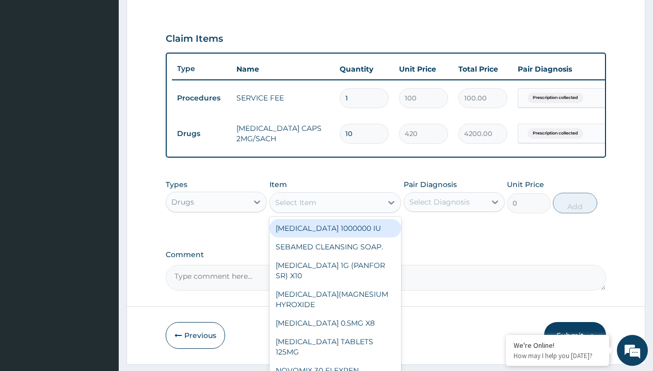
type input "ors/sachet"
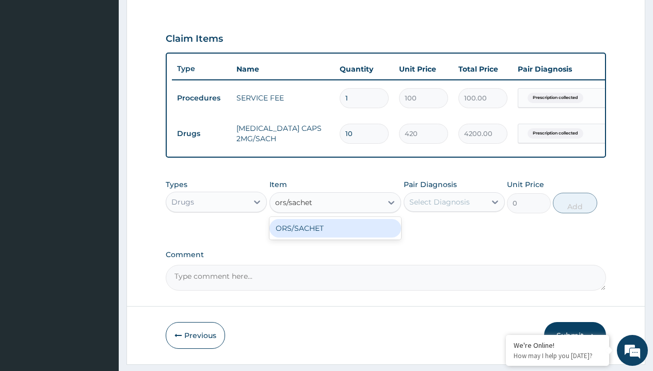
click at [335, 236] on div "ORS/SACHET" at bounding box center [335, 228] width 132 height 19
type input "600"
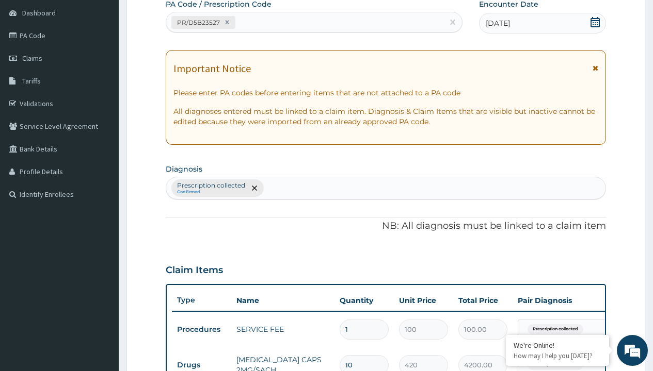
type input "prescription collected"
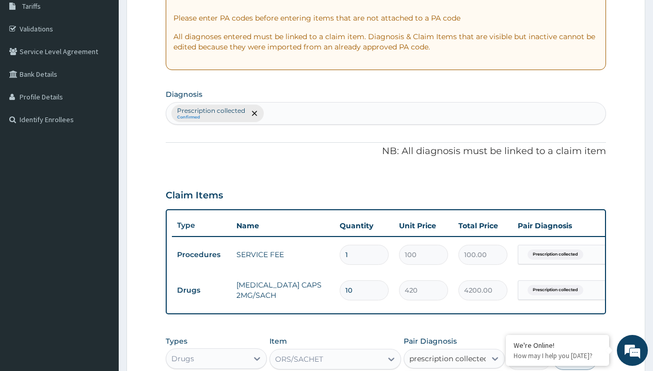
checkbox input "true"
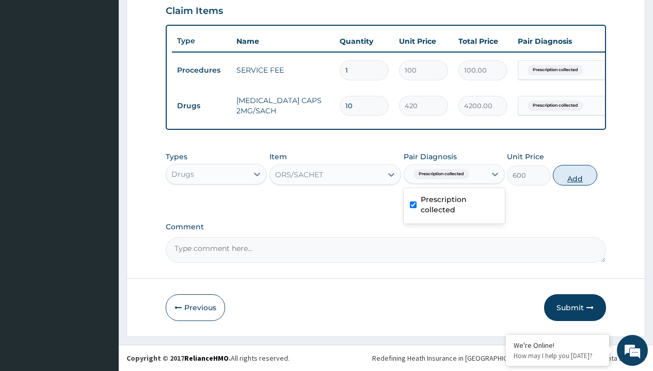
click at [575, 175] on button "Add" at bounding box center [575, 175] width 44 height 21
type input "0"
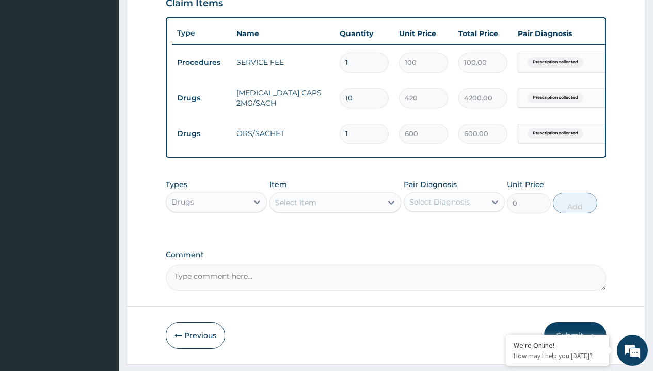
click at [201, 98] on td "Drugs" at bounding box center [201, 98] width 59 height 19
type input "drugs"
click at [216, 235] on div "Drugs" at bounding box center [216, 228] width 101 height 19
click at [295, 208] on div "Select Item" at bounding box center [295, 203] width 41 height 10
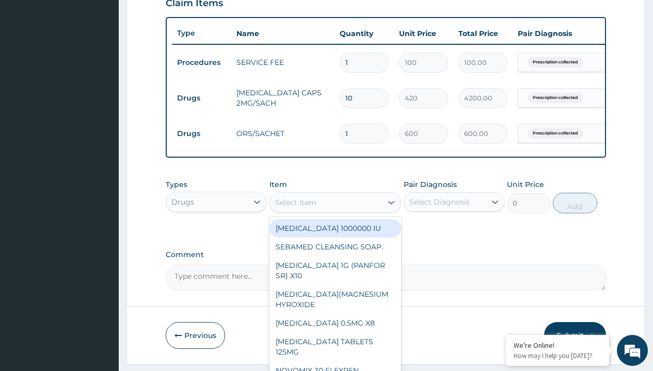
type input "zinc 20mg by 10"
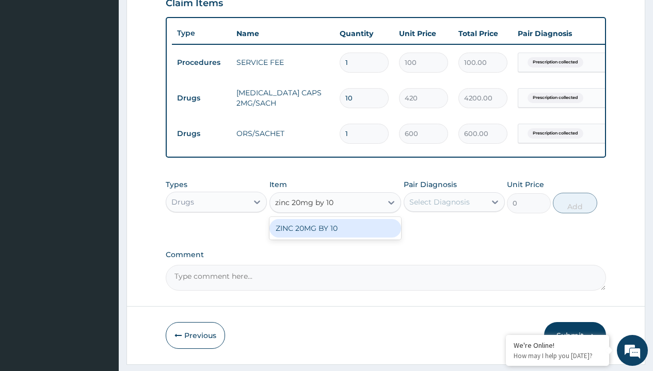
click at [335, 236] on div "ZINC 20MG BY 10" at bounding box center [335, 228] width 132 height 19
type input "15"
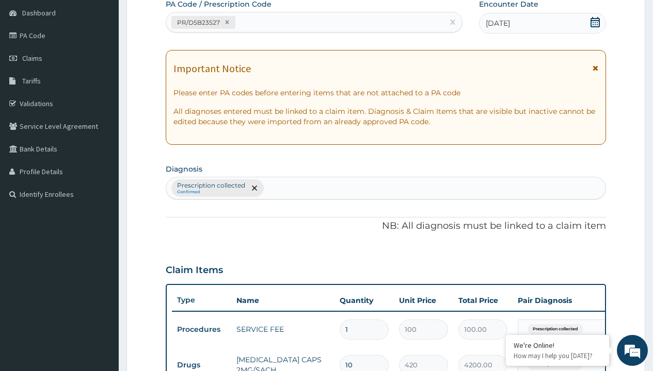
type input "prescription collected"
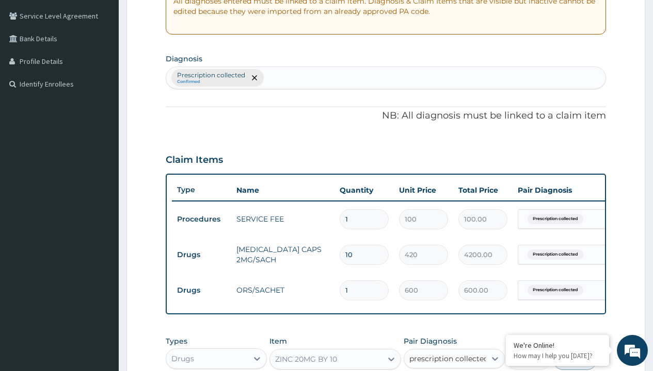
checkbox input "true"
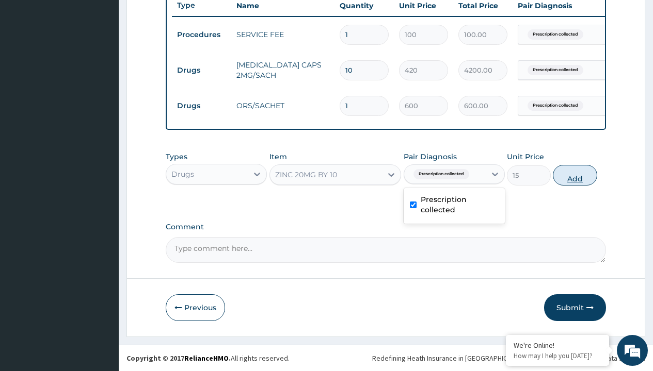
click at [575, 175] on button "Add" at bounding box center [575, 175] width 44 height 21
type input "0"
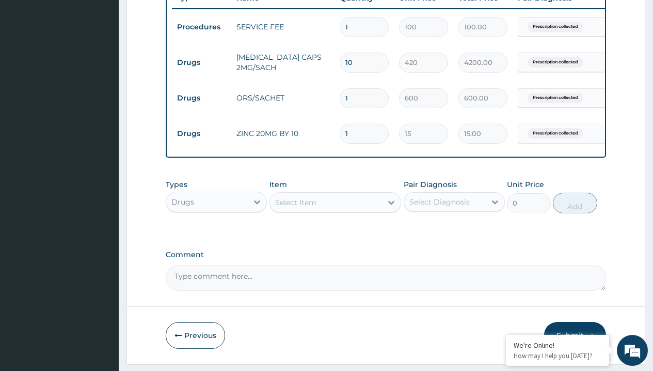
type input "10"
type input "150.00"
type input "10"
click at [201, 62] on td "Drugs" at bounding box center [201, 62] width 59 height 19
type input "drugs"
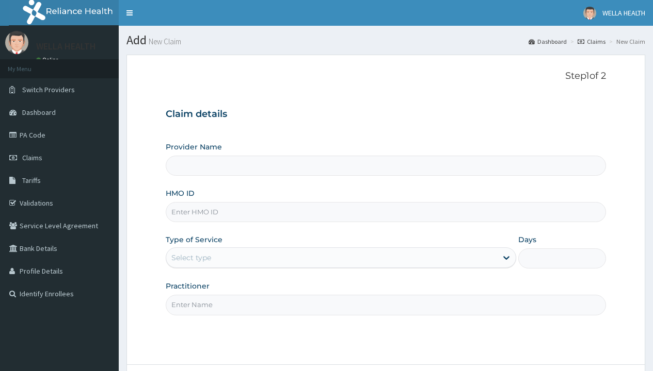
type input "PGL/10162/A"
type input "WellaHealth(TELEMEDICINE)"
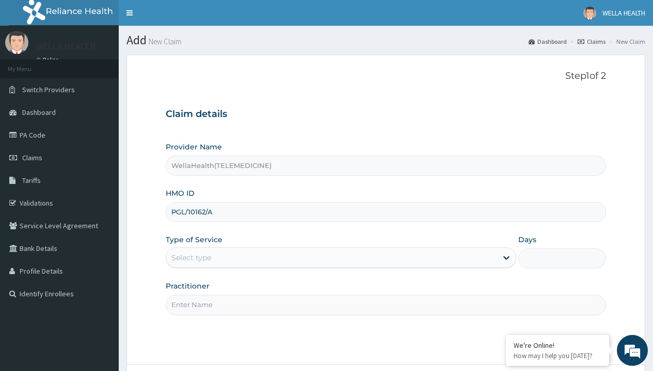
type input "PGL/10162/A"
type input "WellaHealth"
click at [191, 258] on div "Select type" at bounding box center [191, 258] width 40 height 10
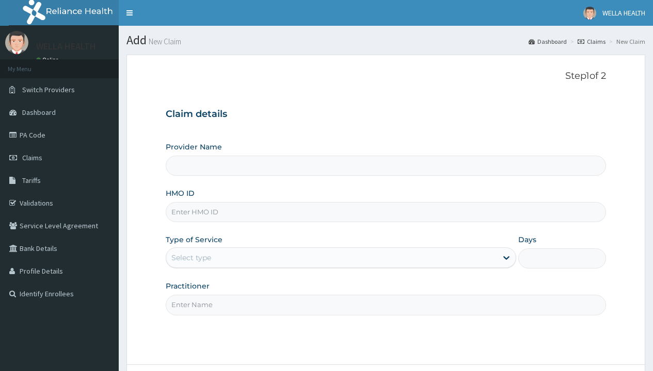
type input "WellaHealth(TELEMEDICINE)"
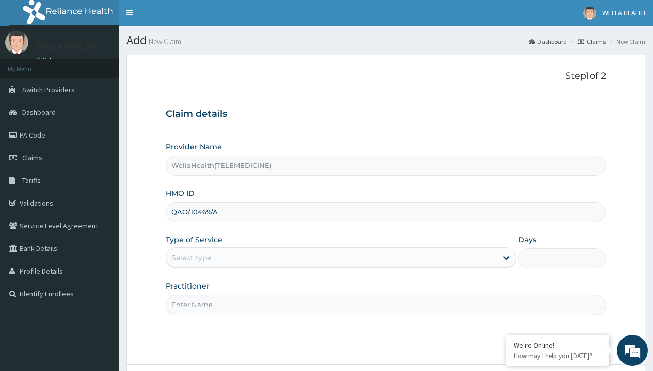
type input "QAO/10469/A"
type input "WellaHealth"
click at [191, 258] on div "Select type" at bounding box center [191, 258] width 40 height 10
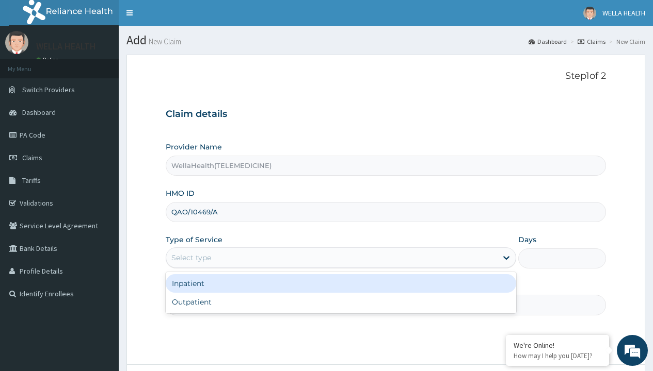
click at [341, 302] on div "Outpatient" at bounding box center [341, 302] width 350 height 19
type input "1"
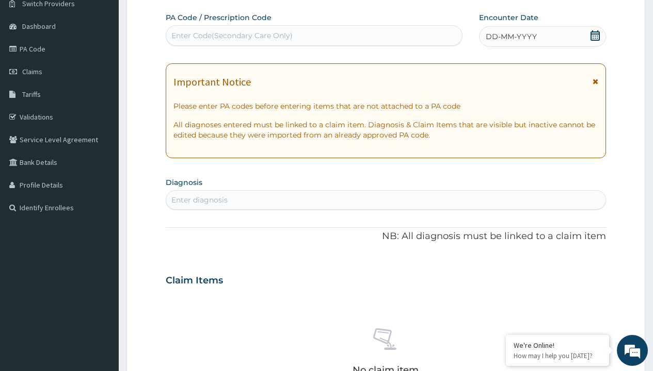
click at [510, 37] on span "DD-MM-YYYY" at bounding box center [510, 36] width 51 height 10
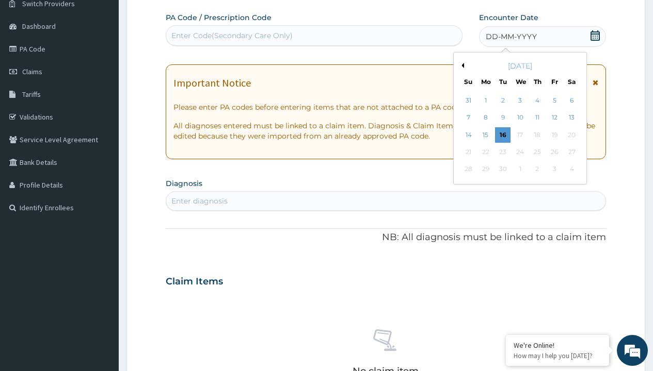
click at [461, 66] on button "Previous Month" at bounding box center [461, 65] width 5 height 5
click at [502, 135] on div "12" at bounding box center [502, 134] width 15 height 15
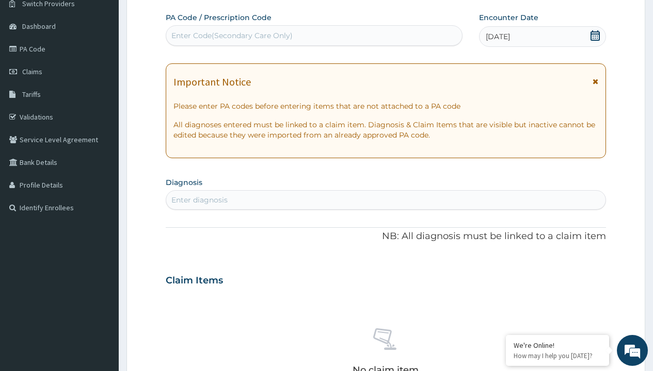
click at [231, 36] on div "Enter Code(Secondary Care Only)" at bounding box center [231, 35] width 121 height 10
type input "PR/D8B2B794"
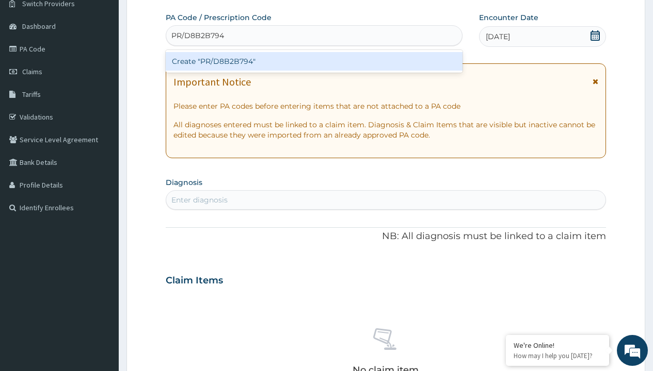
scroll to position [0, 0]
click at [314, 61] on div "Create "PR/D8B2B794"" at bounding box center [314, 61] width 296 height 19
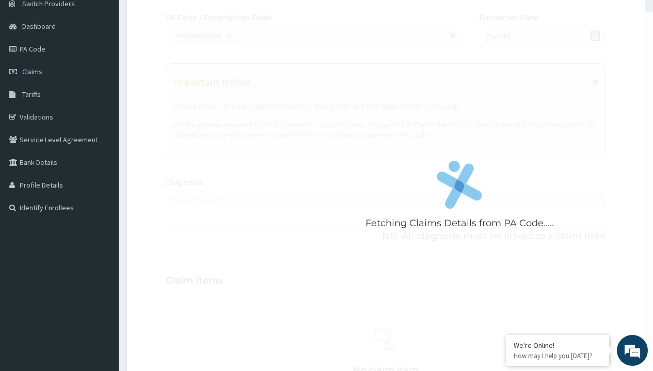
click at [199, 200] on div "Enter diagnosis" at bounding box center [199, 200] width 56 height 10
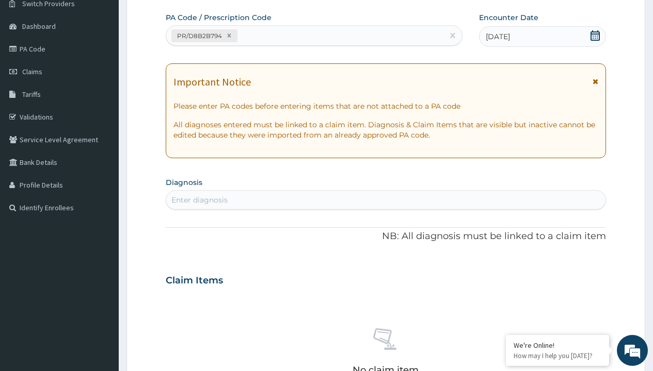
type input "prescription collected"
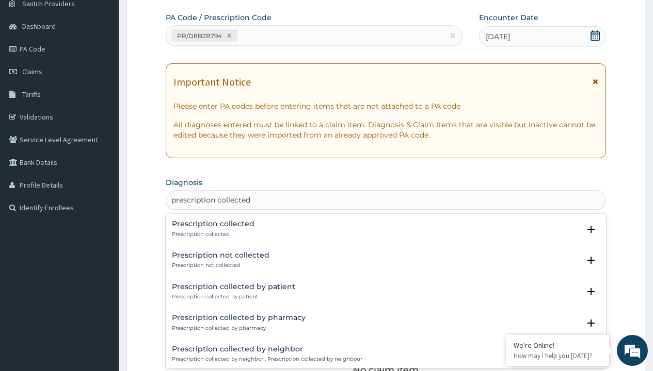
click at [212, 234] on p "Prescription collected" at bounding box center [213, 234] width 83 height 7
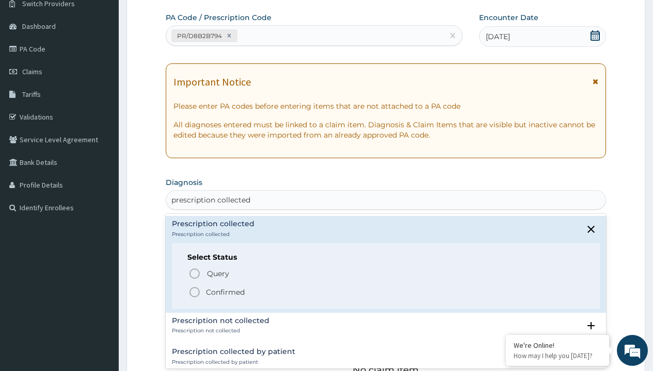
click at [225, 292] on p "Confirmed" at bounding box center [225, 292] width 39 height 10
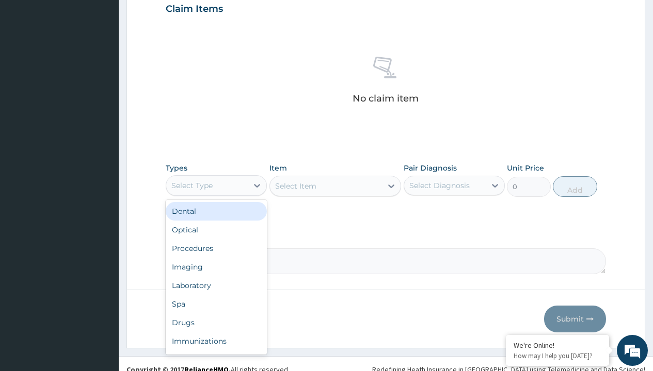
type input "procedures"
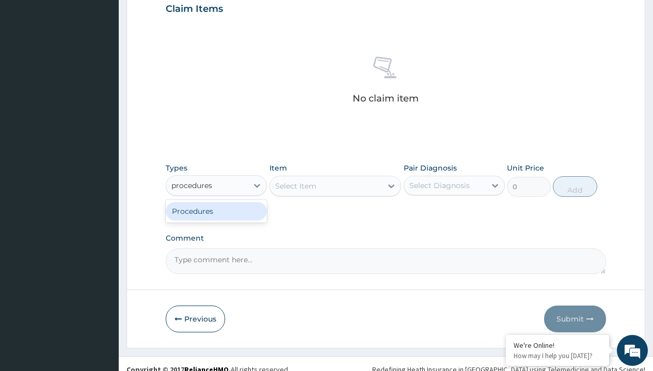
scroll to position [0, 0]
click at [216, 211] on div "Procedures" at bounding box center [216, 211] width 101 height 19
click at [295, 186] on div "Select Item" at bounding box center [295, 186] width 41 height 10
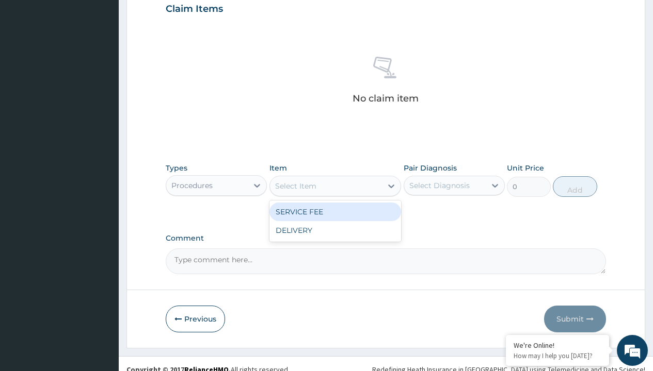
type input "service fee"
click at [335, 212] on div "SERVICE FEE" at bounding box center [335, 212] width 132 height 19
type input "100"
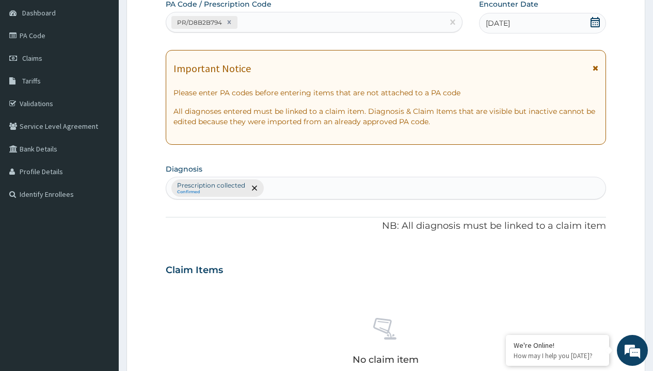
scroll to position [180, 0]
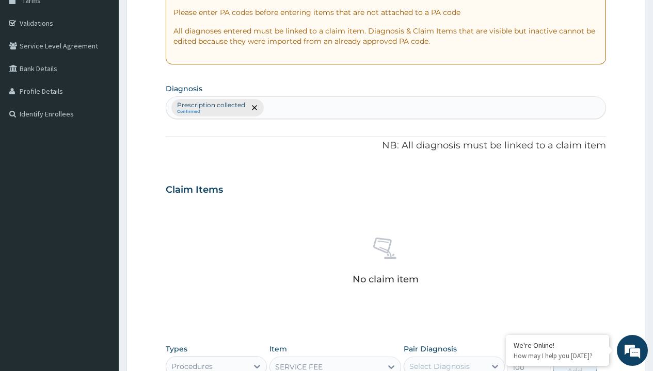
type input "prescription collected"
checkbox input "true"
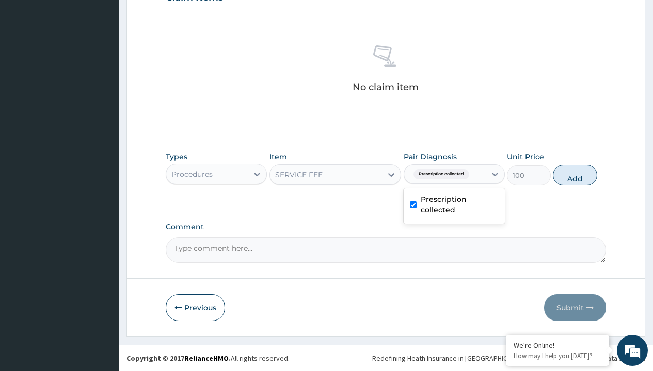
click at [575, 175] on button "Add" at bounding box center [575, 175] width 44 height 21
type input "0"
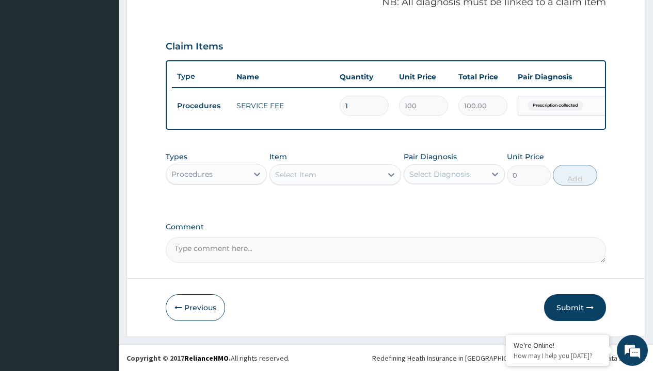
scroll to position [331, 0]
click at [192, 174] on div "Procedures" at bounding box center [191, 174] width 41 height 10
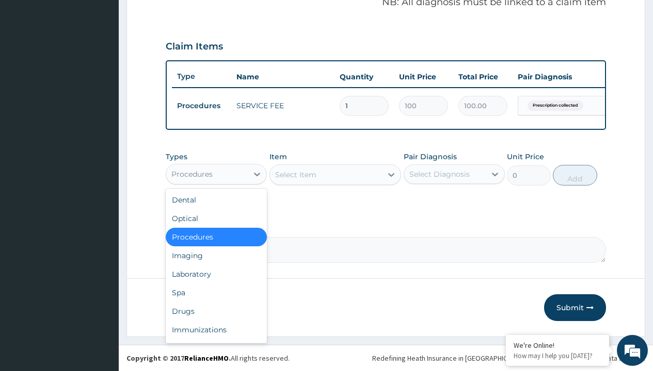
type input "drugs"
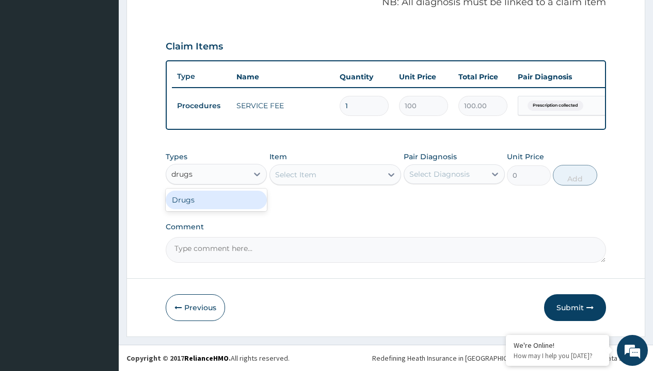
click at [216, 200] on div "Drugs" at bounding box center [216, 200] width 101 height 19
click at [295, 174] on div "Select Item" at bounding box center [335, 175] width 132 height 21
type input "[MEDICAL_DATA] caps 2mg/sach"
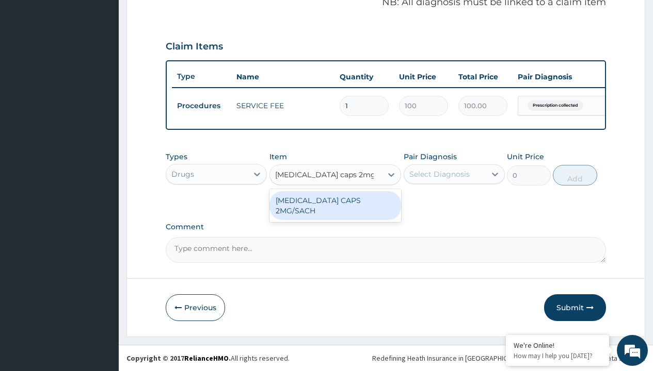
click at [335, 200] on div "[MEDICAL_DATA] CAPS 2MG/SACH" at bounding box center [335, 205] width 132 height 29
type input "420"
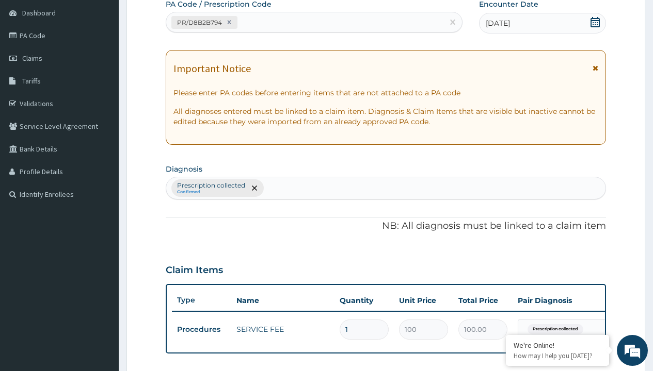
type input "prescription collected"
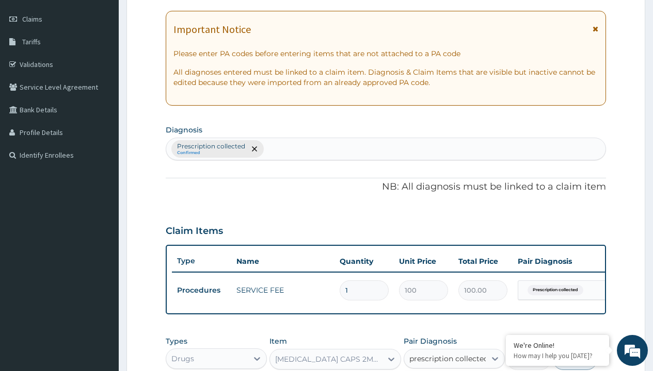
checkbox input "true"
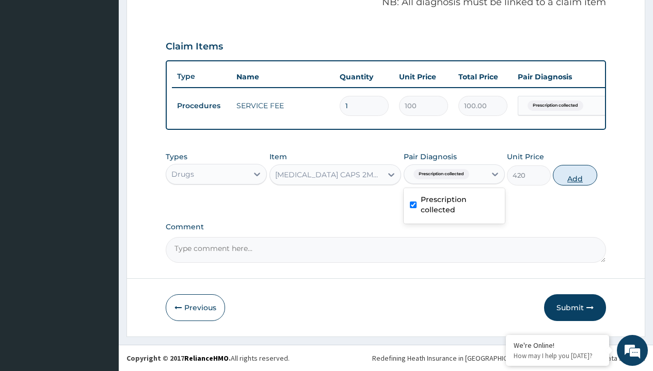
click at [575, 175] on button "Add" at bounding box center [575, 175] width 44 height 21
type input "0"
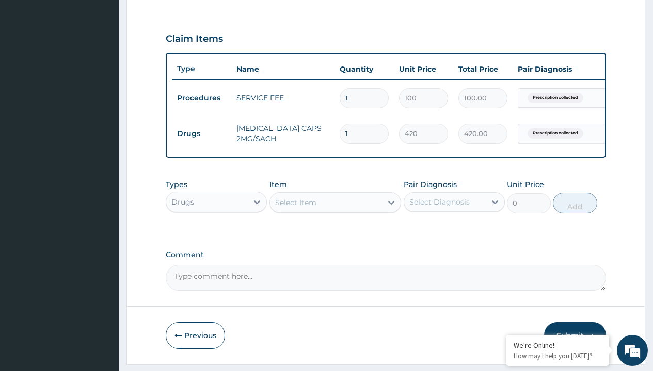
type input "8"
type input "3360.00"
type input "8"
click at [201, 134] on td "Drugs" at bounding box center [201, 133] width 59 height 19
type input "drugs"
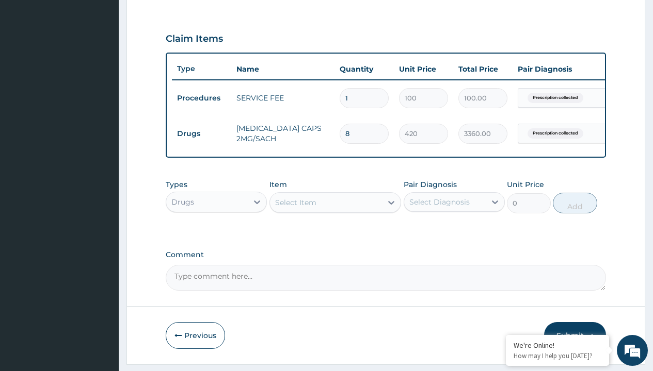
scroll to position [0, 0]
click at [216, 235] on div "Drugs" at bounding box center [216, 228] width 101 height 19
click at [295, 208] on div "Select Item" at bounding box center [295, 203] width 41 height 10
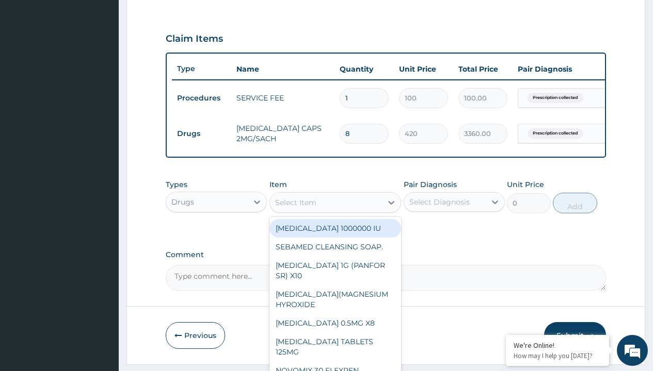
type input "ors/sachet"
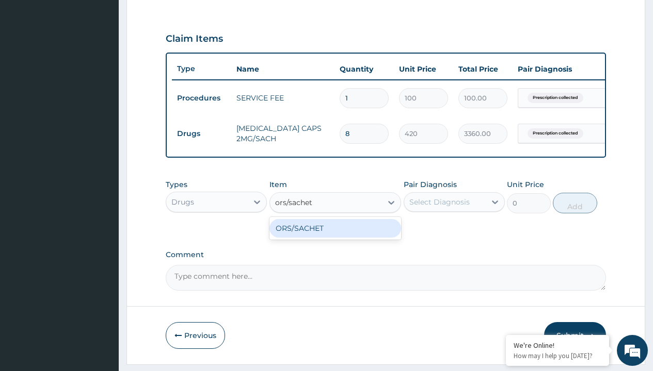
click at [335, 236] on div "ORS/SACHET" at bounding box center [335, 228] width 132 height 19
type input "600"
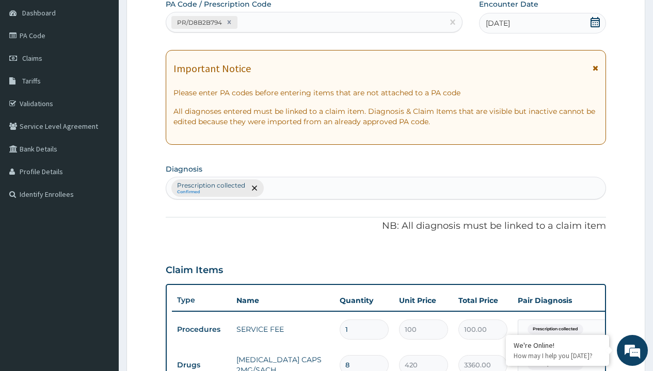
type input "prescription collected"
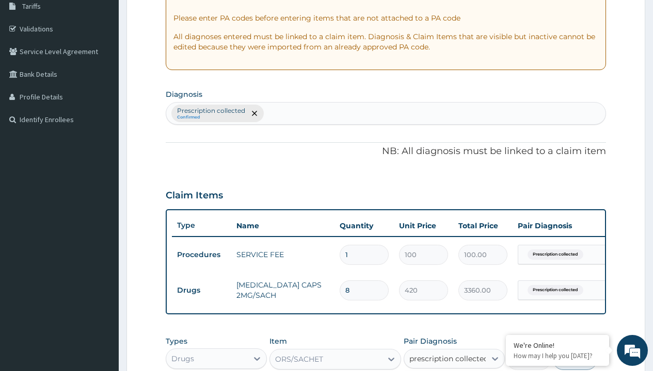
checkbox input "true"
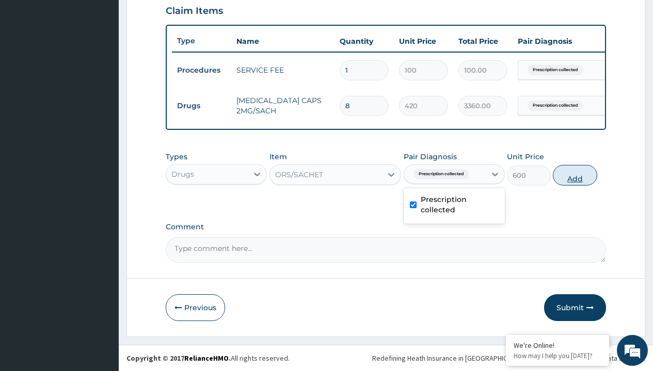
click at [575, 175] on button "Add" at bounding box center [575, 175] width 44 height 21
type input "0"
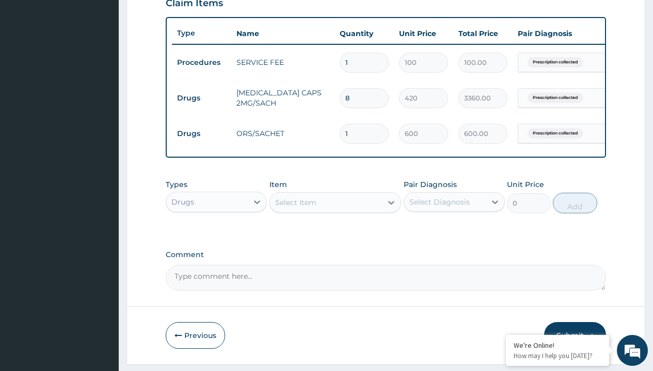
click at [201, 98] on td "Drugs" at bounding box center [201, 98] width 59 height 19
type input "drugs"
click at [216, 235] on div "Drugs" at bounding box center [216, 228] width 101 height 19
click at [295, 208] on div "Select Item" at bounding box center [295, 203] width 41 height 10
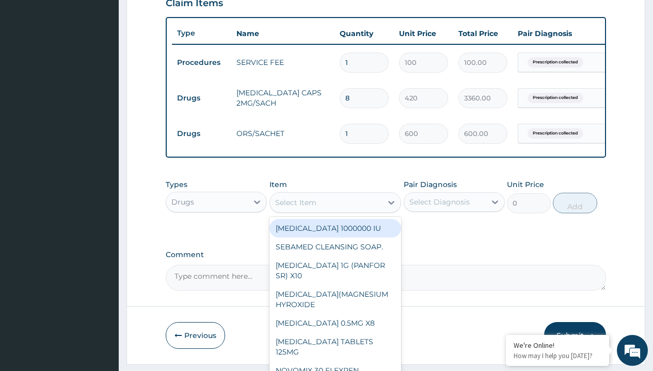
type input "paracetamol 500mg tablet emzor/sach"
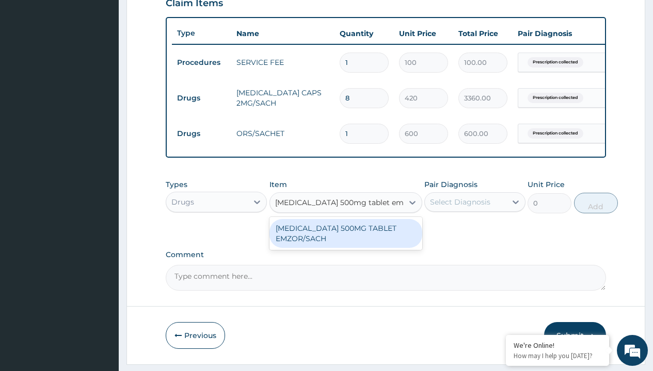
click at [345, 241] on div "[MEDICAL_DATA] 500MG TABLET EMZOR/SACH" at bounding box center [345, 233] width 153 height 29
type input "24"
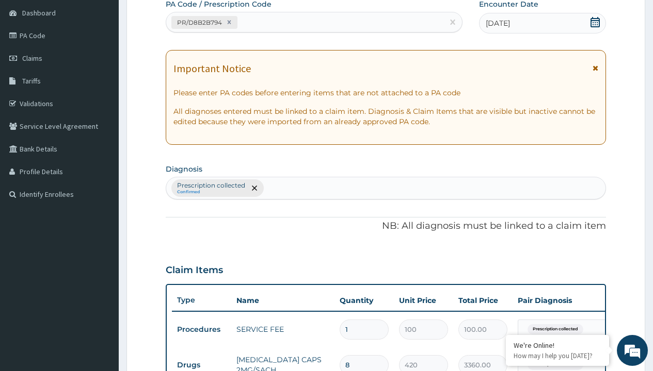
type input "prescription collected"
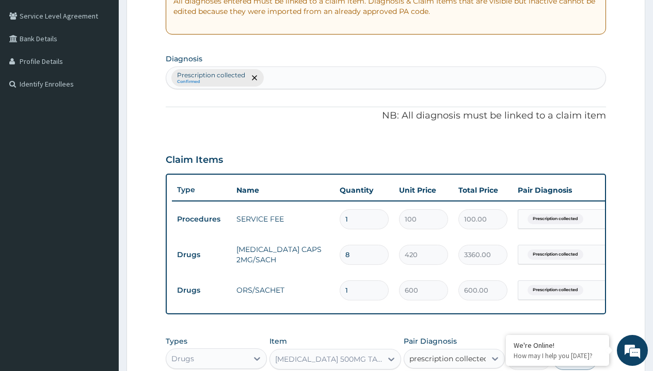
checkbox input "true"
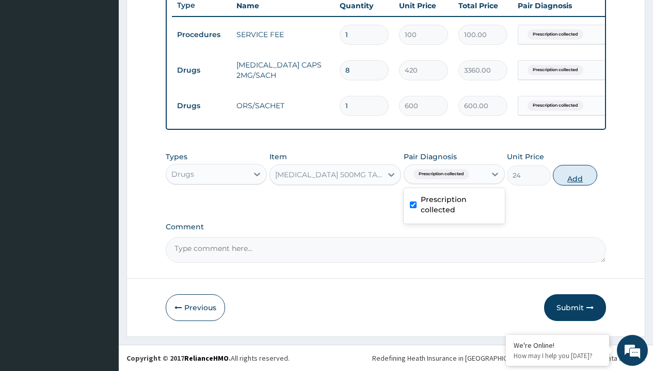
click at [575, 175] on button "Add" at bounding box center [575, 175] width 44 height 21
type input "0"
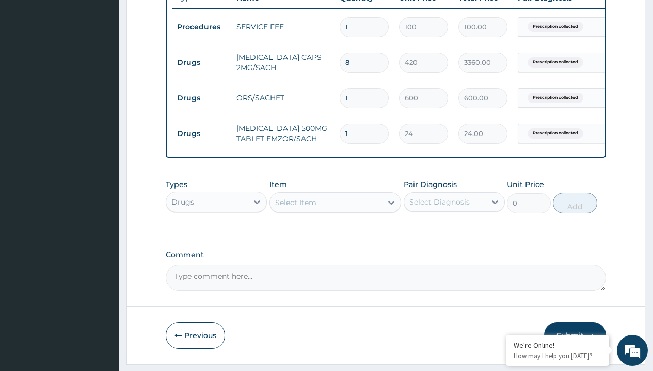
type input "24"
type input "576.00"
type input "24"
click at [201, 62] on td "Drugs" at bounding box center [201, 62] width 59 height 19
type input "drugs"
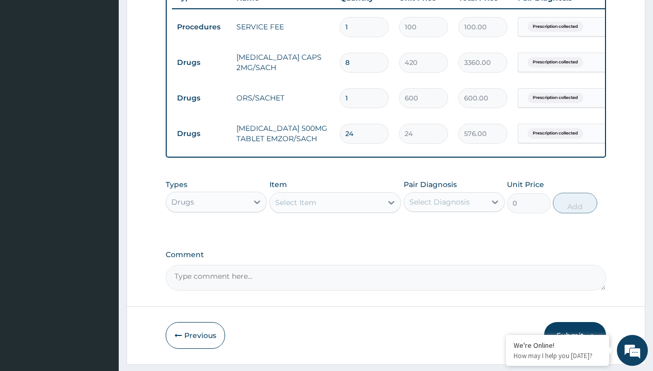
scroll to position [0, 0]
click at [216, 235] on div "Drugs" at bounding box center [216, 228] width 101 height 19
click at [295, 208] on div "Select Item" at bounding box center [295, 203] width 41 height 10
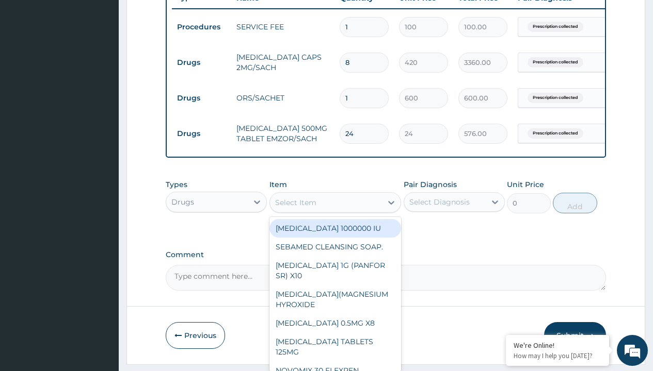
type input "tuxil-d/tuxil-n syrup/bott"
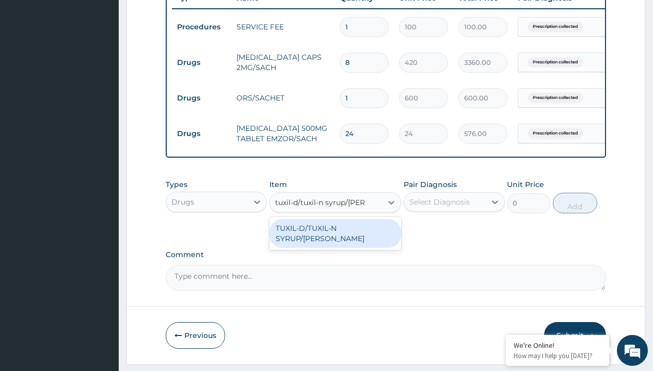
click at [335, 236] on div "TUXIL-D/TUXIL-N SYRUP/[PERSON_NAME]" at bounding box center [335, 233] width 132 height 29
type input "1425"
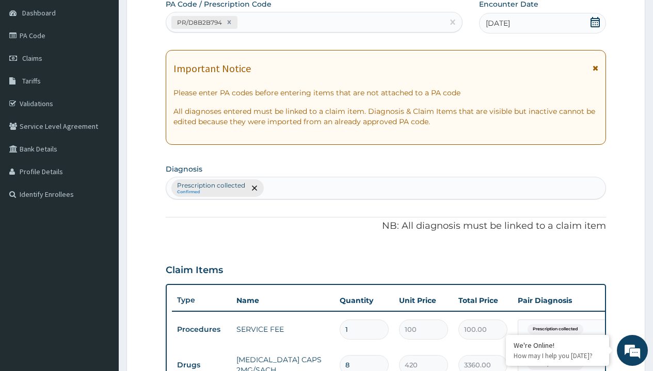
type input "prescription collected"
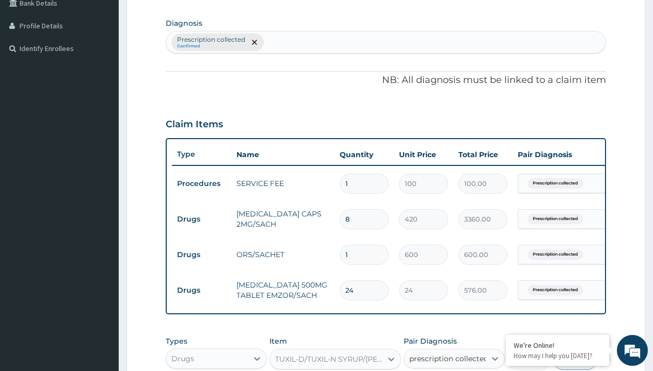
checkbox input "true"
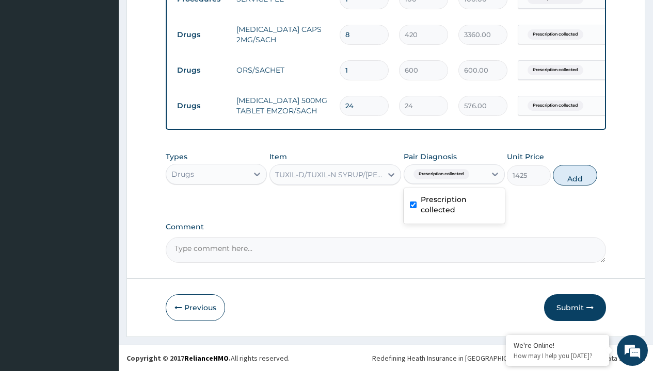
click at [575, 175] on button "Add" at bounding box center [575, 175] width 44 height 21
type input "0"
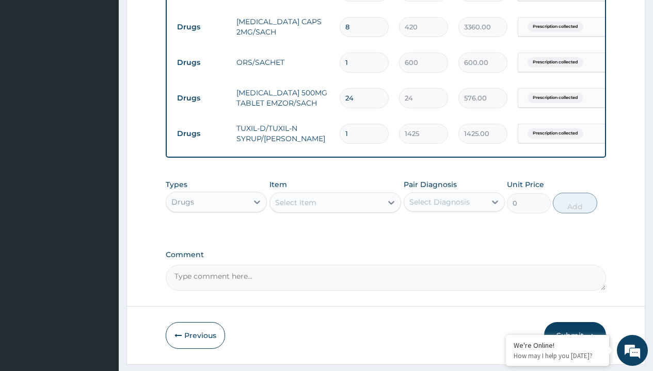
click at [201, 27] on td "Drugs" at bounding box center [201, 27] width 59 height 19
type input "drugs"
click at [216, 235] on div "Drugs" at bounding box center [216, 228] width 101 height 19
click at [295, 208] on div "Select Item" at bounding box center [295, 203] width 41 height 10
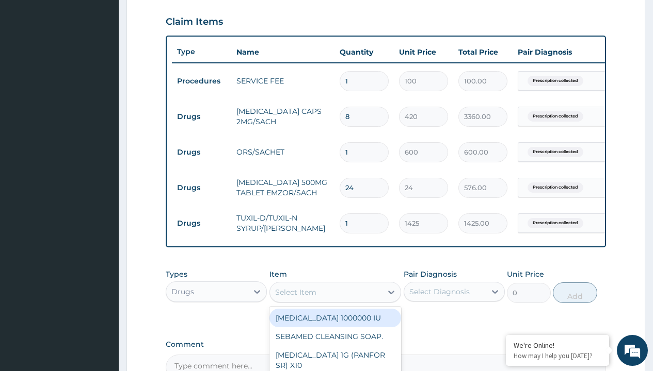
scroll to position [345, 0]
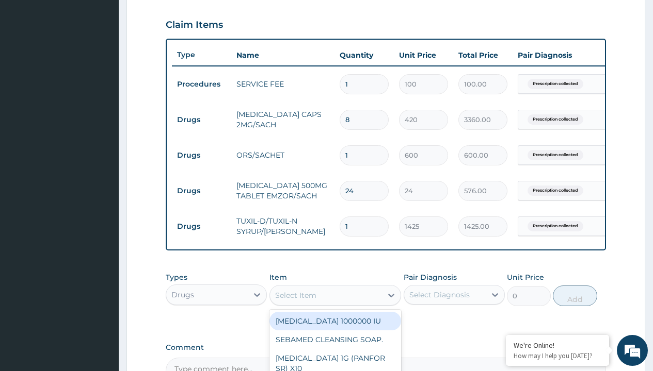
type input "cetirizine 10mg tablets/sach"
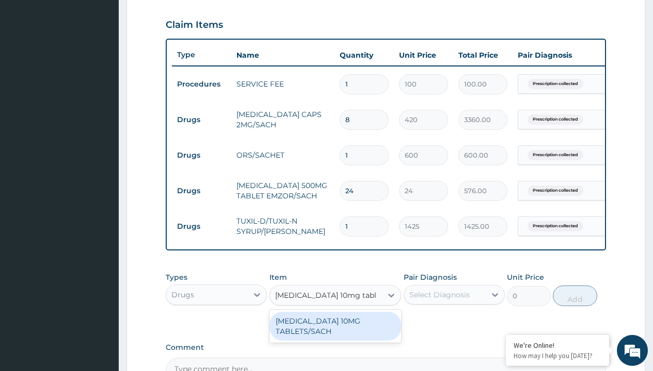
scroll to position [0, 0]
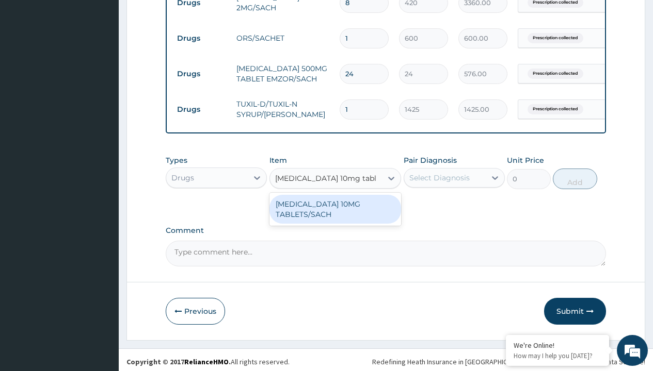
click at [335, 217] on div "[MEDICAL_DATA] 10MG TABLETS/SACH" at bounding box center [335, 209] width 132 height 29
type input "240"
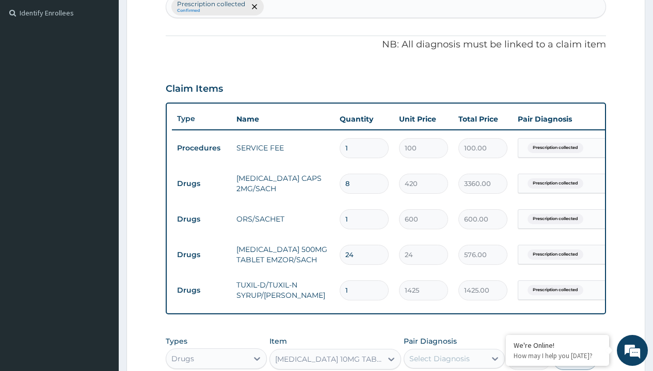
type input "prescription collected"
checkbox input "true"
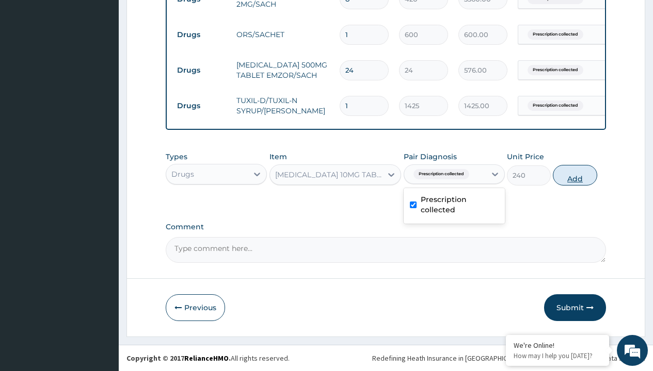
click at [575, 175] on button "Add" at bounding box center [575, 175] width 44 height 21
type input "0"
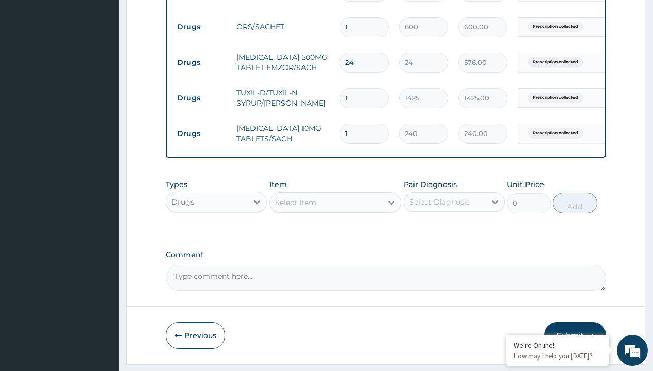
type input "5"
type input "1200.00"
type input "5"
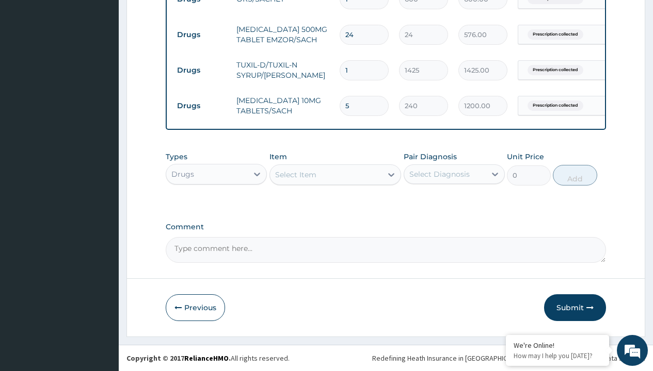
type input "drugs"
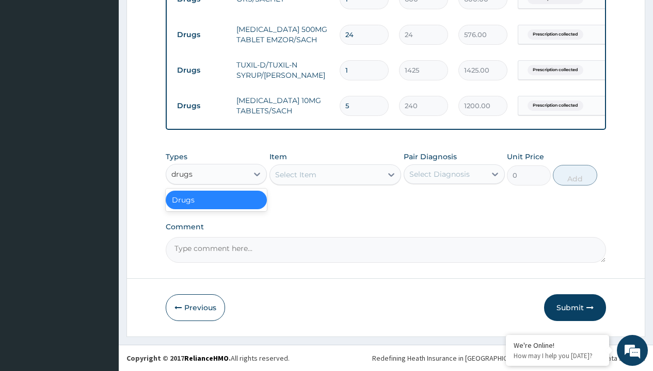
click at [216, 200] on div "Drugs" at bounding box center [216, 200] width 101 height 19
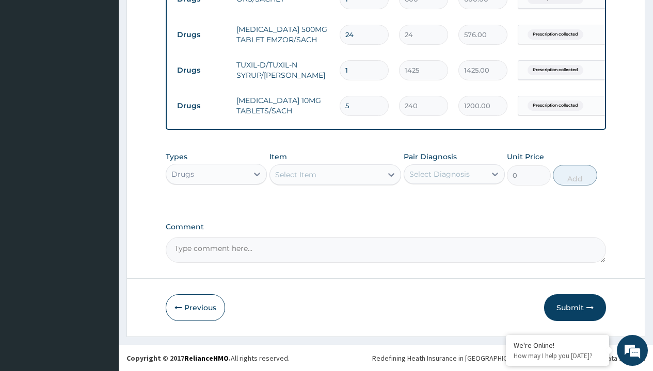
click at [295, 174] on div "Select Item" at bounding box center [295, 175] width 41 height 10
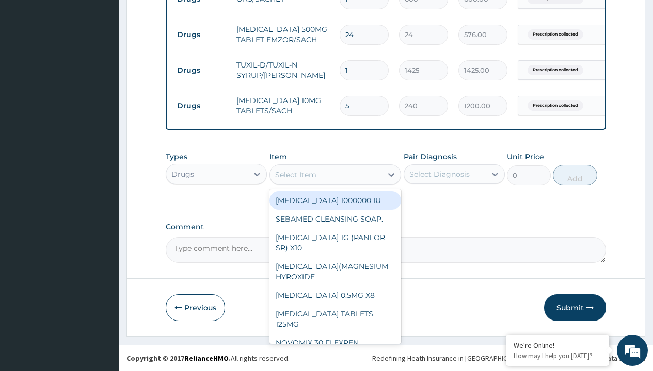
type input "zolat tablet 200mg (albendazole)/pack"
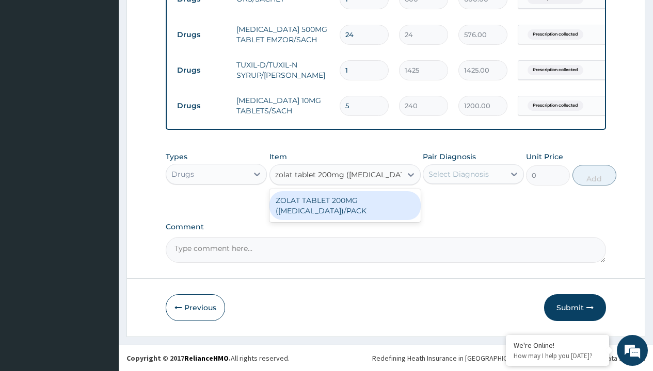
click at [345, 209] on div "ZOLAT TABLET 200MG ([MEDICAL_DATA])/PACK" at bounding box center [344, 205] width 151 height 29
type input "439"
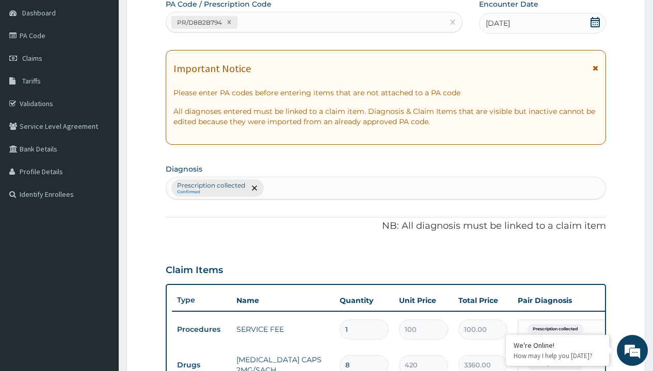
type input "prescription collected"
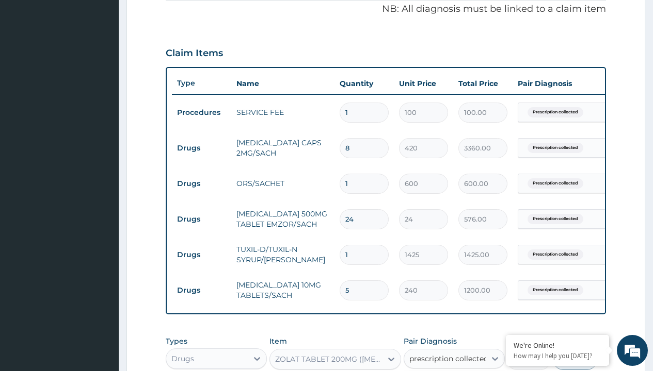
checkbox input "true"
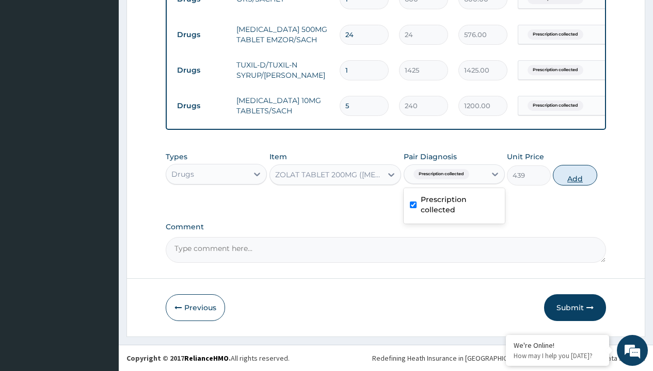
click at [575, 175] on button "Add" at bounding box center [575, 175] width 44 height 21
type input "0"
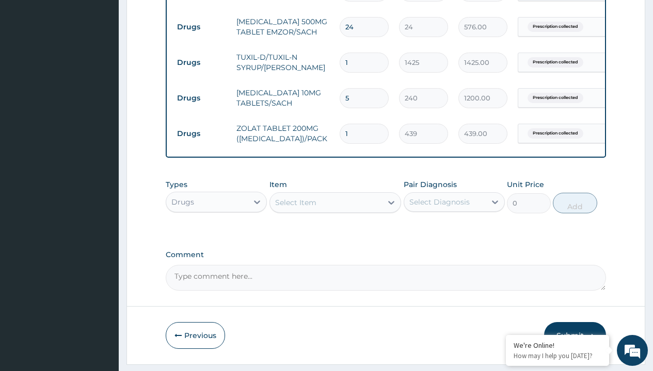
type input "2"
type input "878.00"
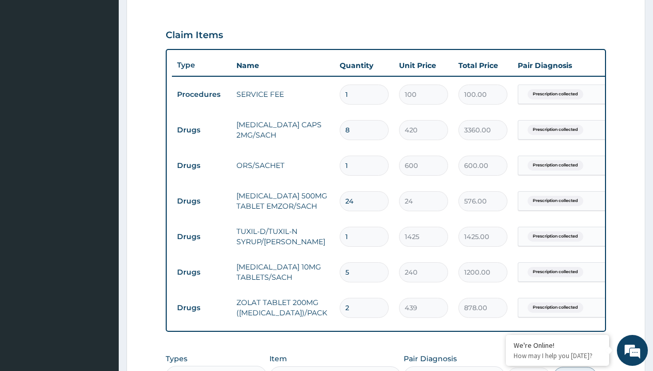
type input "2"
click at [361, 132] on input "8" at bounding box center [363, 130] width 49 height 20
type input "0.00"
type input "1"
type input "420.00"
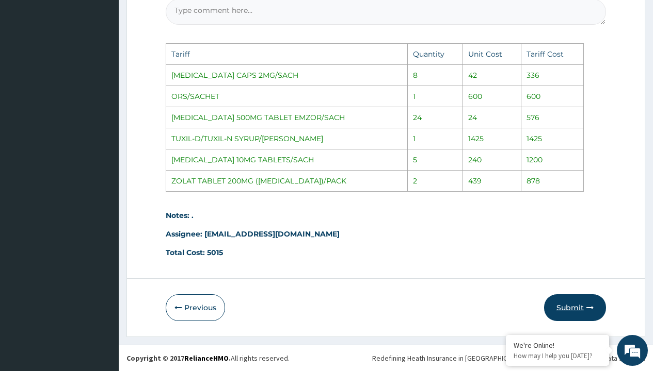
type input "1"
click at [583, 310] on button "Submit" at bounding box center [575, 308] width 62 height 27
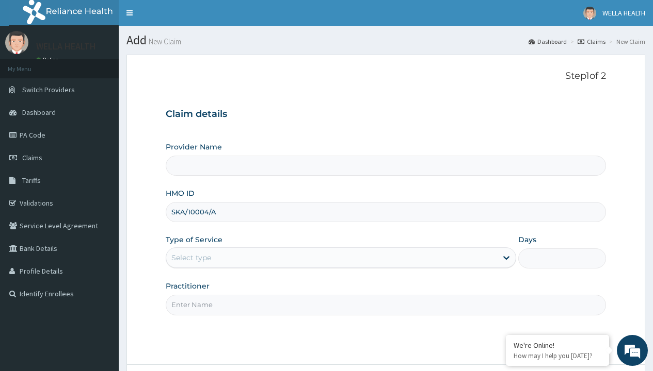
type input "SKA/10004/A"
type input "WellaHealth"
click at [191, 258] on div "Select type" at bounding box center [191, 258] width 40 height 10
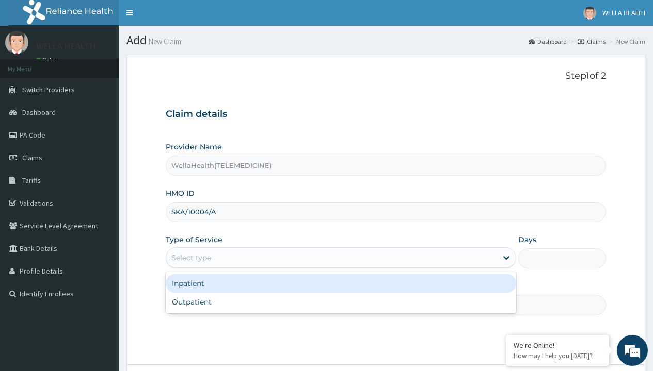
type input "WellaHealth(TELEMEDICINE)"
click at [341, 302] on div "Outpatient" at bounding box center [341, 302] width 350 height 19
type input "1"
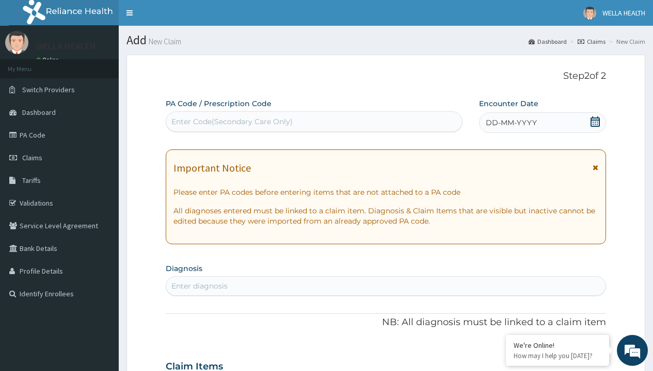
scroll to position [86, 0]
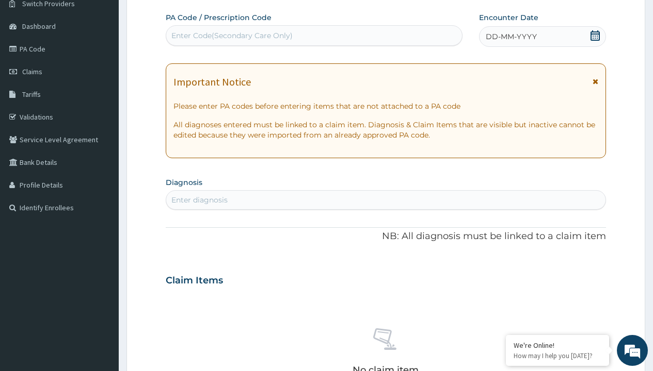
click at [510, 37] on span "DD-MM-YYYY" at bounding box center [510, 36] width 51 height 10
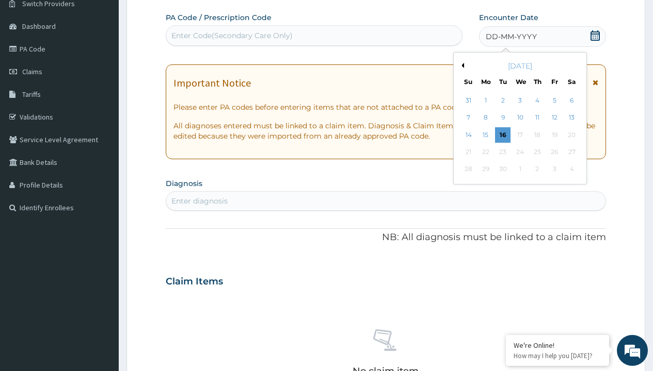
click at [461, 66] on button "Previous Month" at bounding box center [461, 65] width 5 height 5
click at [502, 135] on div "12" at bounding box center [502, 134] width 15 height 15
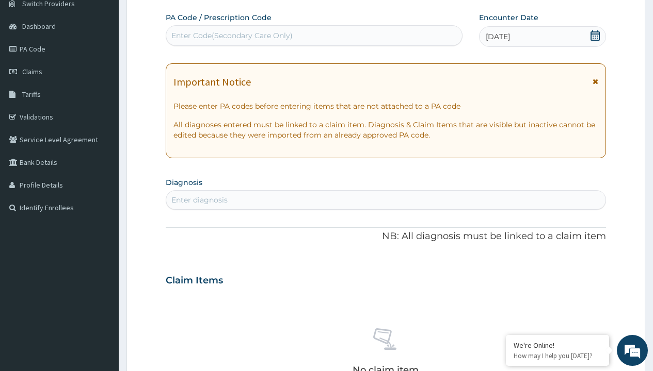
click at [231, 36] on div "Enter Code(Secondary Care Only)" at bounding box center [231, 35] width 121 height 10
type input "PR/23230A78"
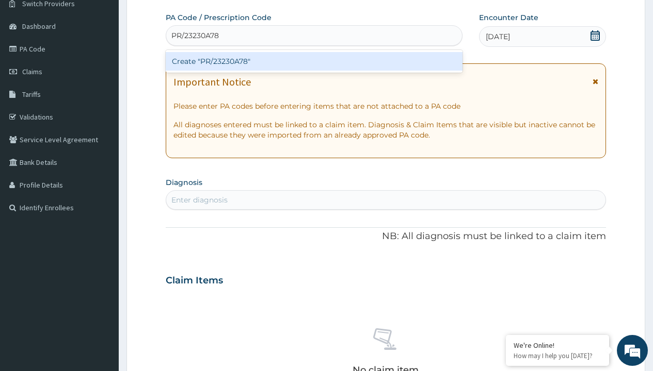
click at [314, 61] on div "Create "PR/23230A78"" at bounding box center [314, 61] width 296 height 19
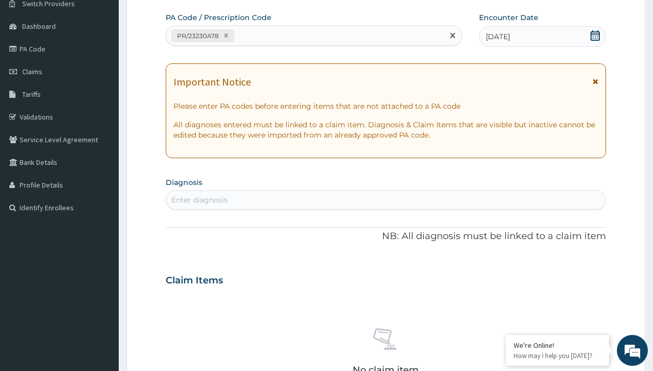
click at [199, 200] on div "Enter diagnosis" at bounding box center [199, 200] width 56 height 10
type input "prescription collected"
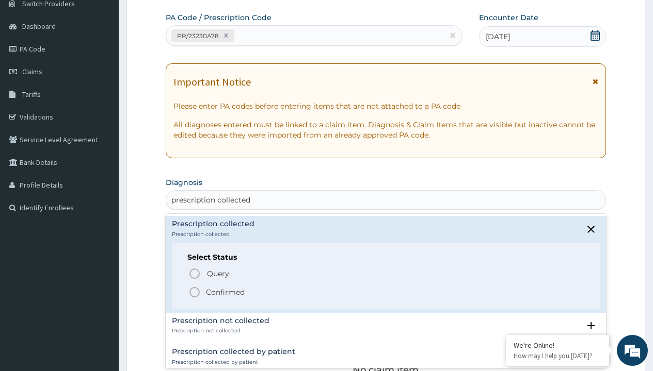
click at [225, 292] on p "Confirmed" at bounding box center [225, 292] width 39 height 10
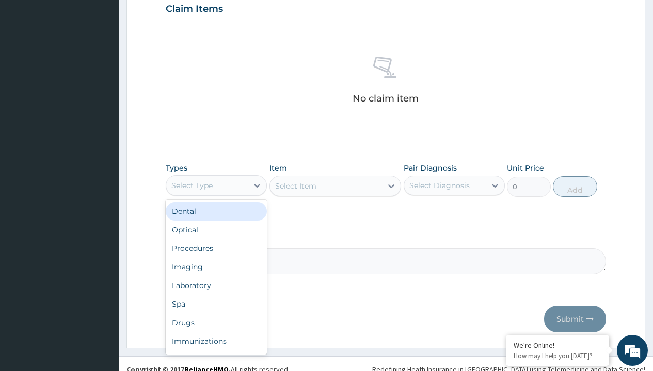
type input "procedures"
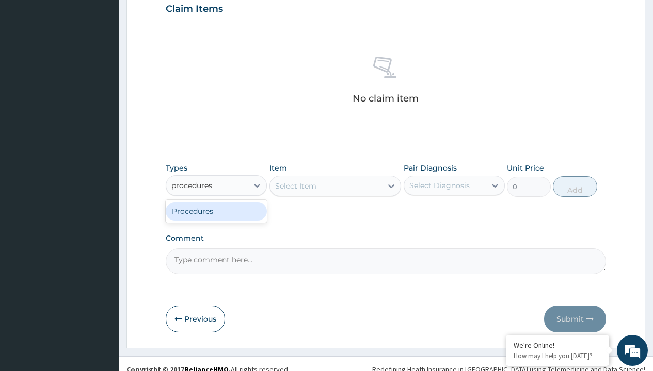
click at [216, 211] on div "Procedures" at bounding box center [216, 211] width 101 height 19
click at [295, 186] on div "Select Item" at bounding box center [295, 186] width 41 height 10
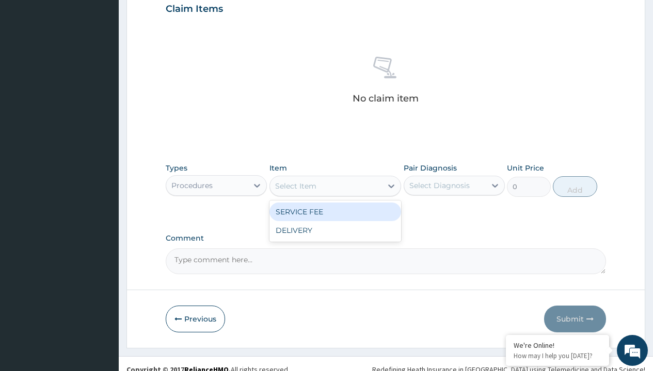
type input "service fee"
click at [335, 212] on div "SERVICE FEE" at bounding box center [335, 212] width 132 height 19
type input "100"
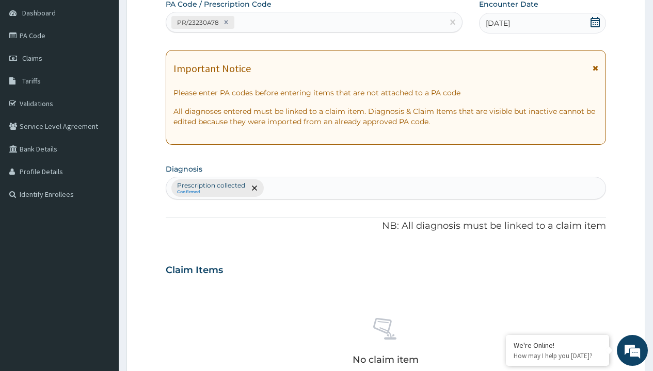
type input "prescription collected"
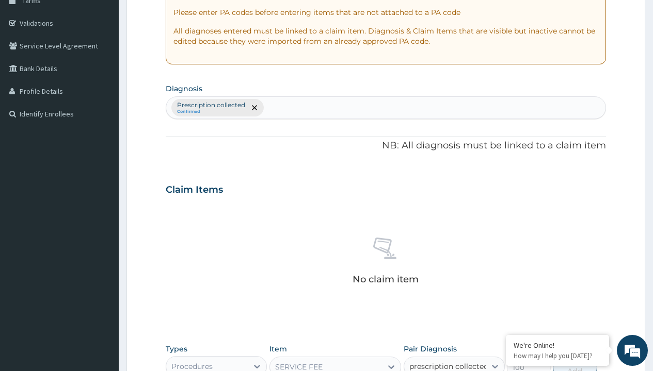
checkbox input "true"
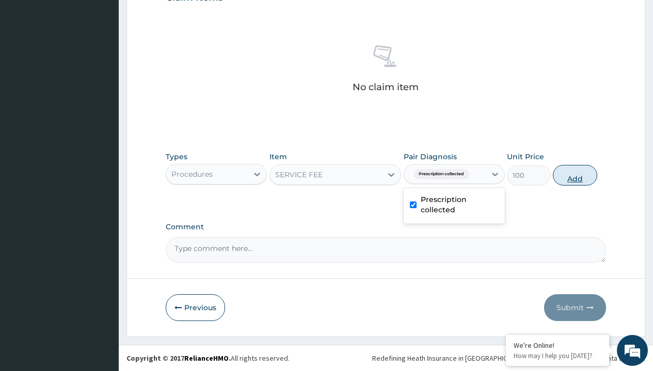
click at [575, 175] on button "Add" at bounding box center [575, 175] width 44 height 21
type input "0"
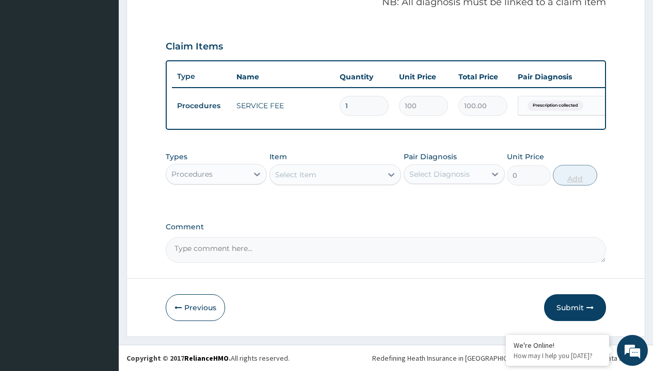
scroll to position [331, 0]
click at [192, 174] on div "Procedures" at bounding box center [191, 174] width 41 height 10
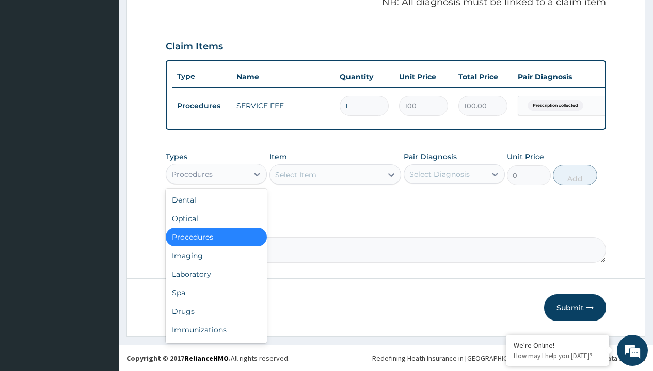
type input "drugs"
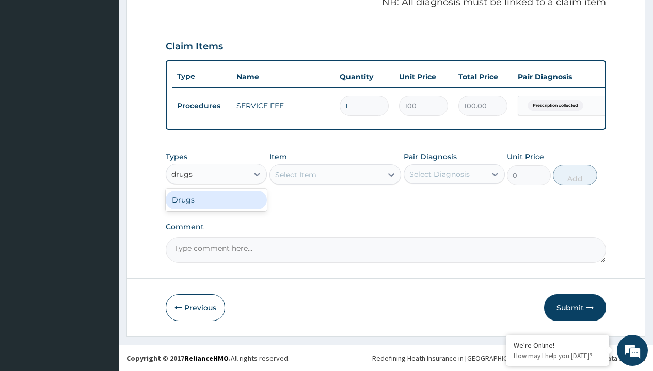
click at [216, 200] on div "Drugs" at bounding box center [216, 200] width 101 height 19
click at [295, 174] on div "Select Item" at bounding box center [335, 175] width 132 height 21
type input "amatem softgel forte tablets 80/480/pack"
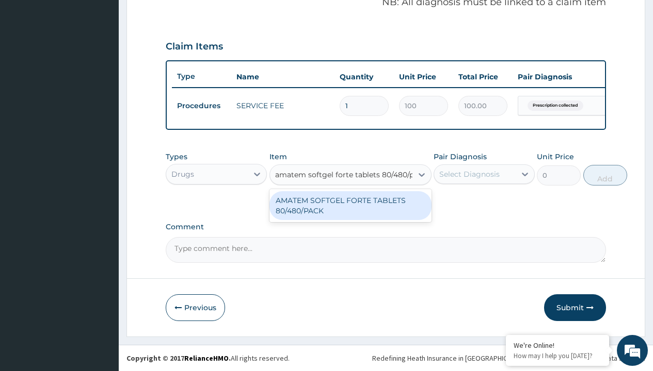
click at [350, 205] on div "AMATEM SOFTGEL FORTE TABLETS 80/480/PACK" at bounding box center [350, 205] width 162 height 29
type input "601.7000122070312"
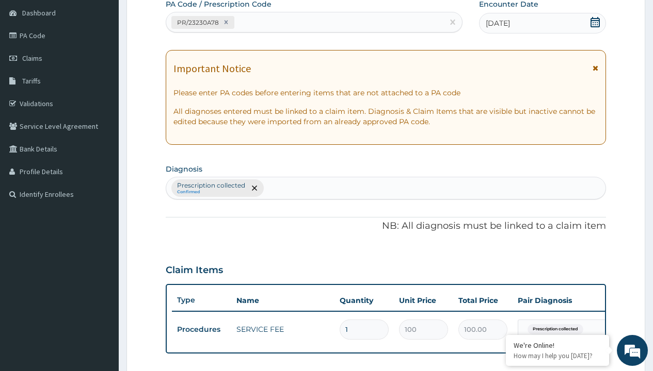
type input "prescription collected"
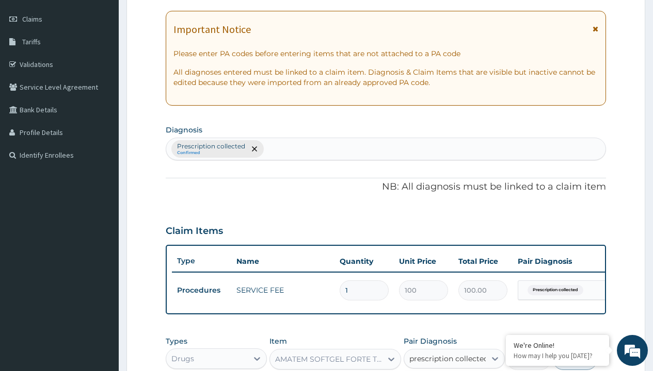
checkbox input "true"
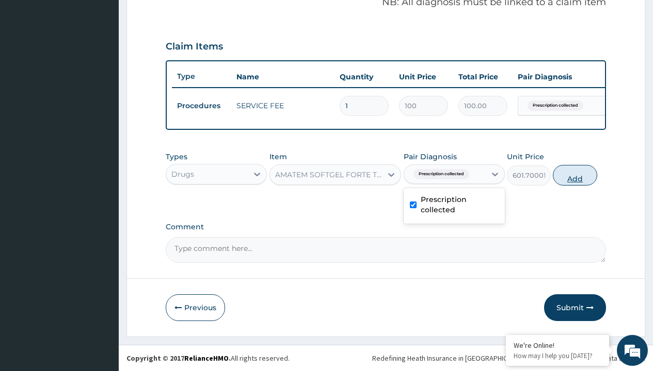
click at [575, 175] on button "Add" at bounding box center [575, 175] width 44 height 21
type input "0"
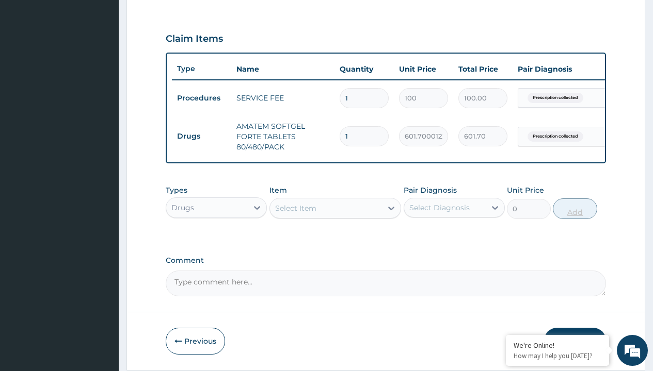
type input "6"
type input "3610.20"
type input "6"
click at [201, 136] on td "Drugs" at bounding box center [201, 136] width 59 height 19
type input "drugs"
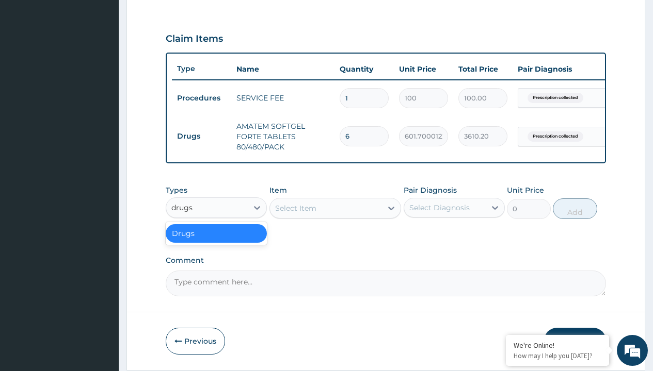
scroll to position [0, 0]
click at [216, 241] on div "Drugs" at bounding box center [216, 233] width 101 height 19
click at [295, 214] on div "Select Item" at bounding box center [295, 208] width 41 height 10
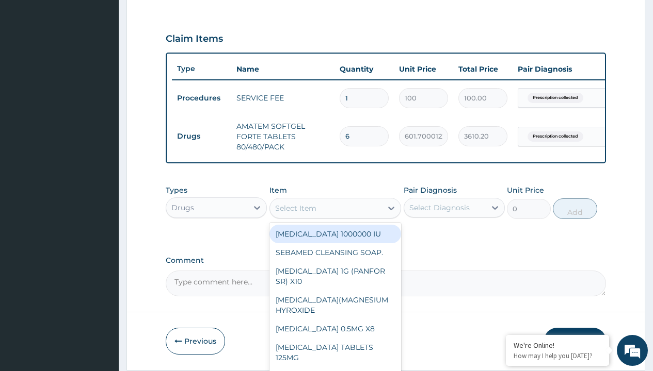
type input "loperamide caps 2mg/sach"
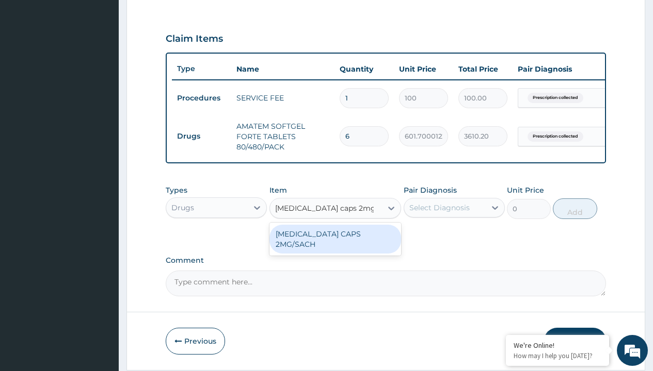
click at [335, 241] on div "LOPERAMIDE CAPS 2MG/SACH" at bounding box center [335, 239] width 132 height 29
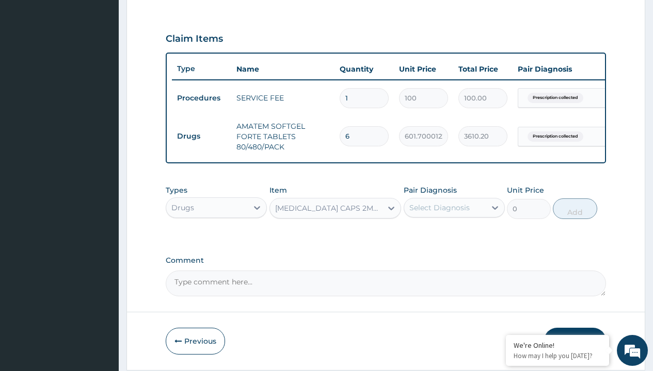
type input "420"
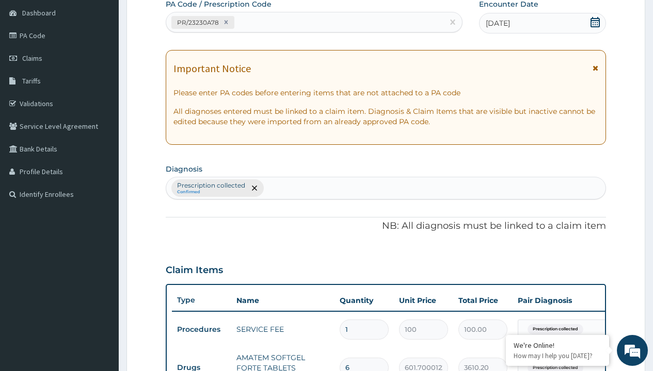
type input "prescription collected"
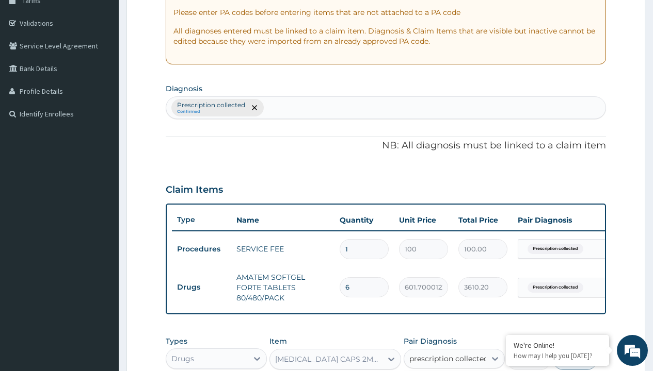
checkbox input "true"
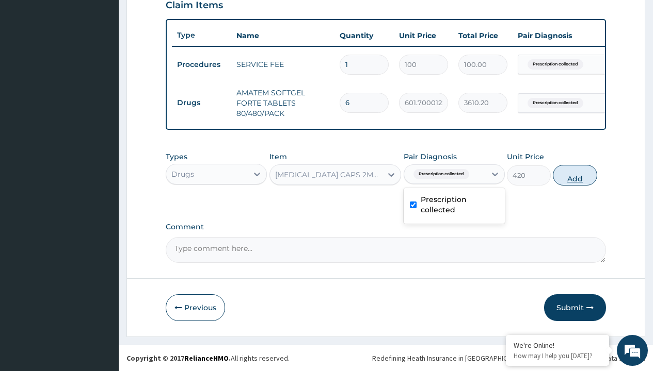
click at [575, 175] on button "Add" at bounding box center [575, 175] width 44 height 21
type input "0"
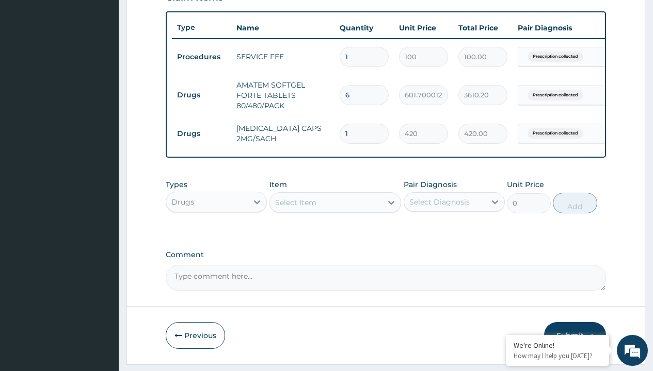
type input "10"
type input "4200.00"
type input "10"
click at [201, 95] on td "Drugs" at bounding box center [201, 95] width 59 height 19
type input "drugs"
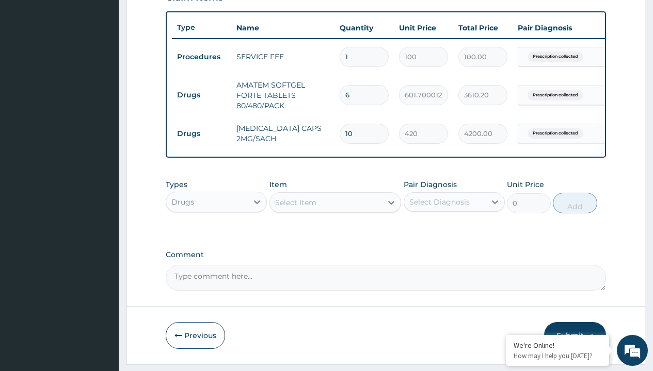
scroll to position [0, 0]
click at [216, 235] on div "Drugs" at bounding box center [216, 228] width 101 height 19
click at [295, 208] on div "Select Item" at bounding box center [295, 203] width 41 height 10
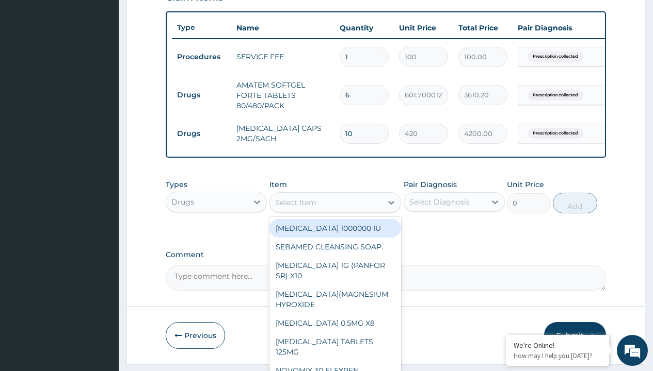
type input "ors/sachet"
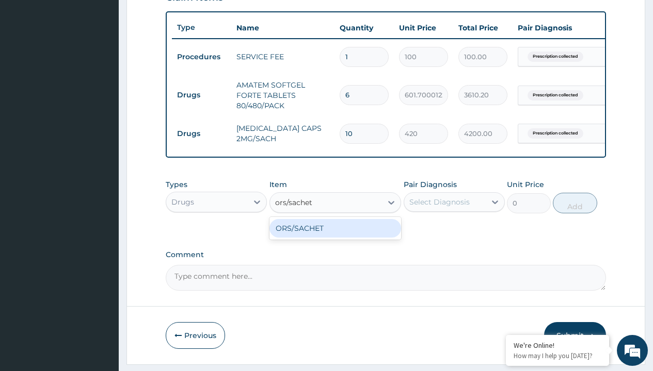
click at [335, 236] on div "ORS/SACHET" at bounding box center [335, 228] width 132 height 19
type input "600"
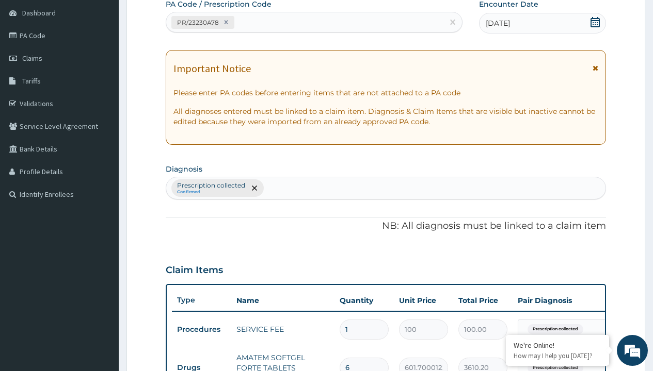
type input "prescription collected"
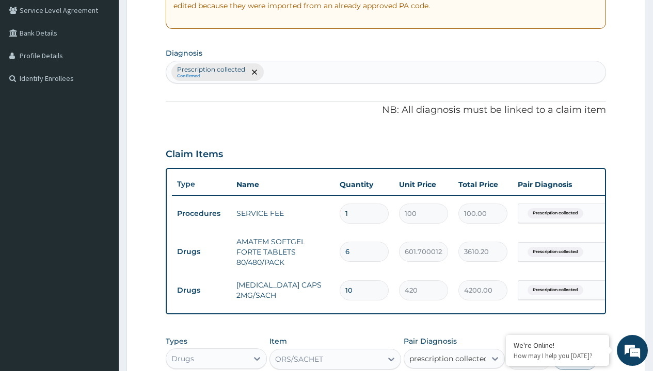
checkbox input "true"
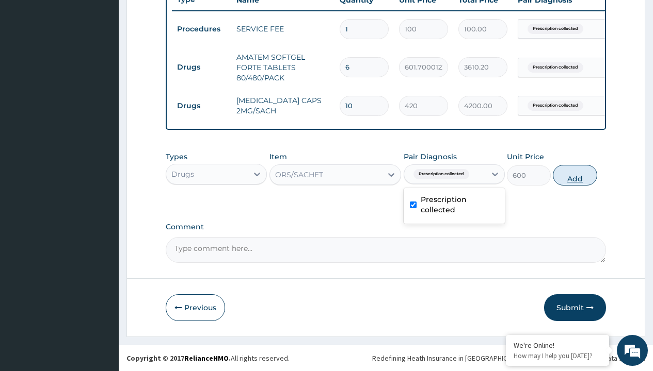
click at [575, 175] on button "Add" at bounding box center [575, 175] width 44 height 21
type input "0"
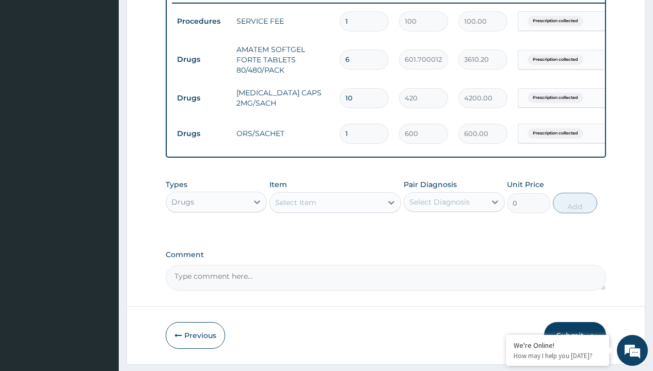
click at [201, 59] on td "Drugs" at bounding box center [201, 59] width 59 height 19
type input "drugs"
click at [216, 235] on div "Drugs" at bounding box center [216, 228] width 101 height 19
click at [295, 208] on div "Select Item" at bounding box center [295, 203] width 41 height 10
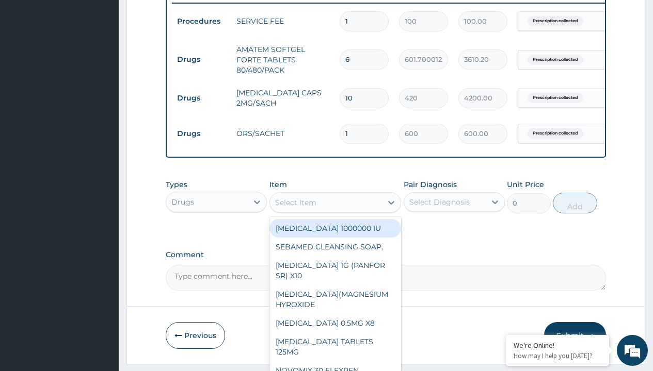
type input "paracetamol 1g tab x 10/sach"
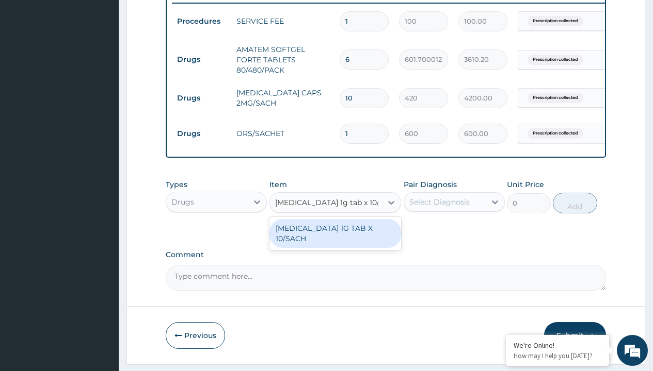
click at [335, 241] on div "PARACETAMOL 1G TAB X 10/SACH" at bounding box center [335, 233] width 132 height 29
type input "164"
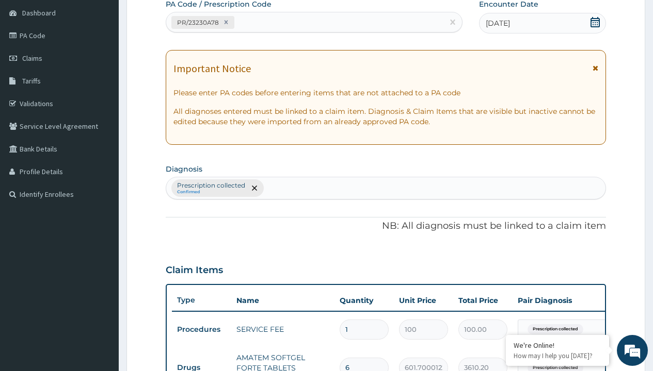
type input "prescription collected"
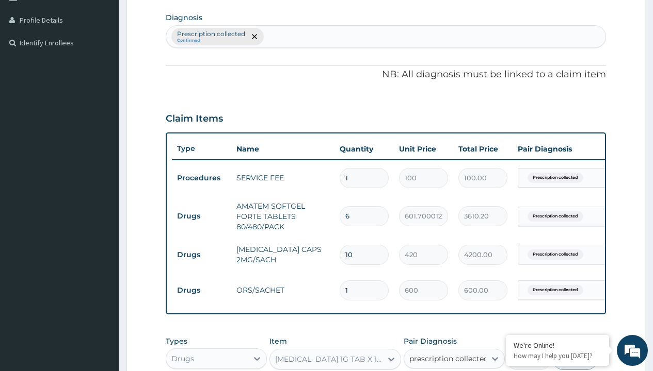
checkbox input "true"
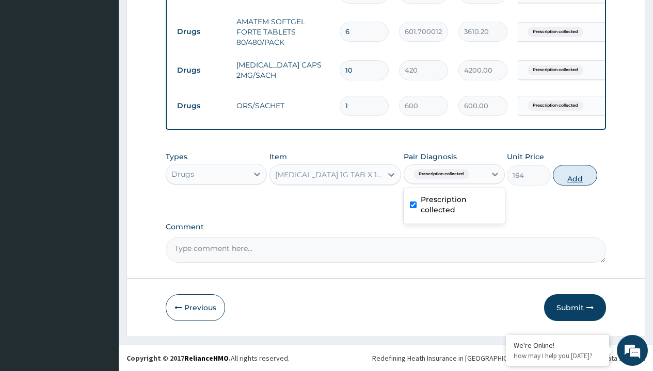
click at [575, 175] on button "Add" at bounding box center [575, 175] width 44 height 21
type input "0"
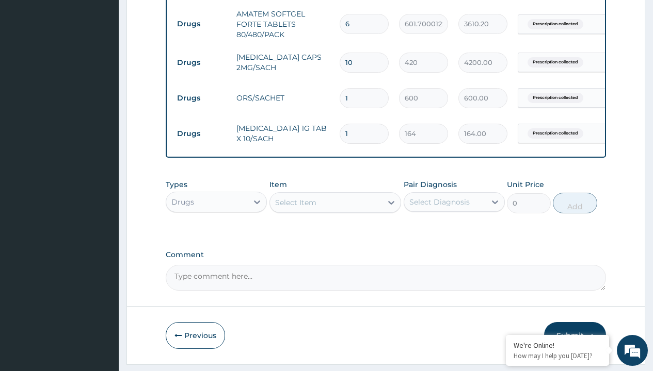
type input "10"
type input "1640.00"
type input "10"
click at [201, 24] on td "Drugs" at bounding box center [201, 23] width 59 height 19
type input "drugs"
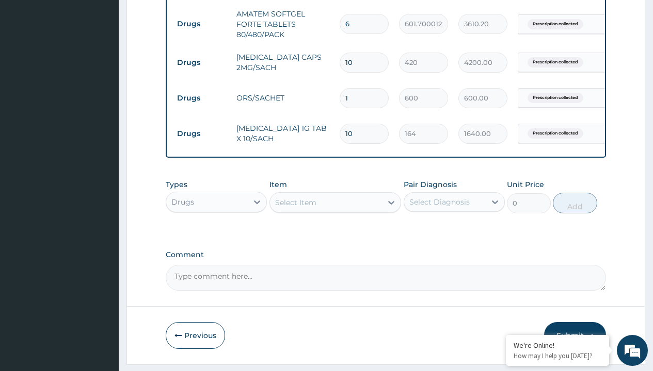
scroll to position [0, 0]
click at [216, 235] on div "Drugs" at bounding box center [216, 228] width 101 height 19
click at [295, 208] on div "Select Item" at bounding box center [295, 203] width 41 height 10
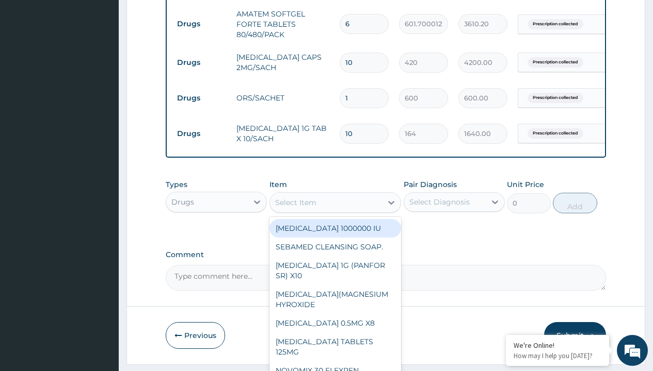
type input "zinc 20mg by 10"
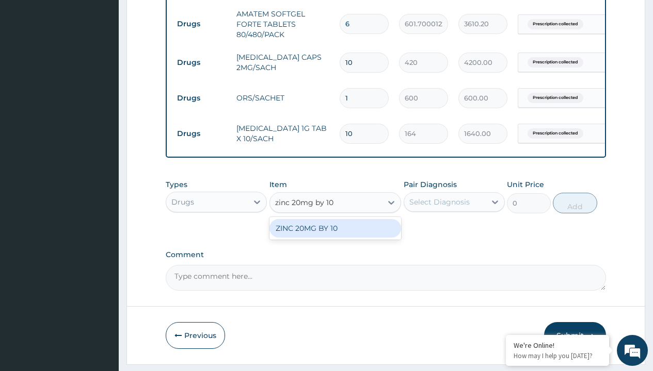
click at [335, 236] on div "ZINC 20MG BY 10" at bounding box center [335, 228] width 132 height 19
type input "15"
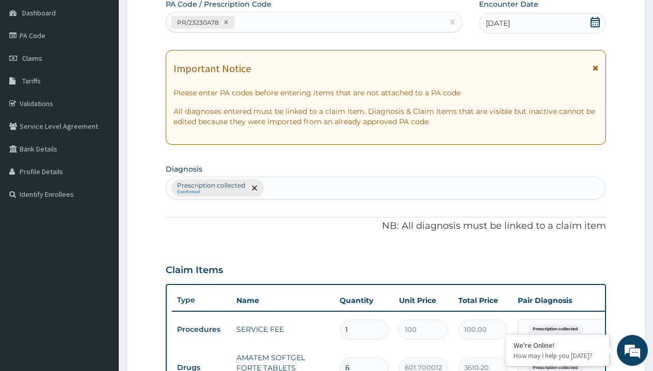
type input "prescription collected"
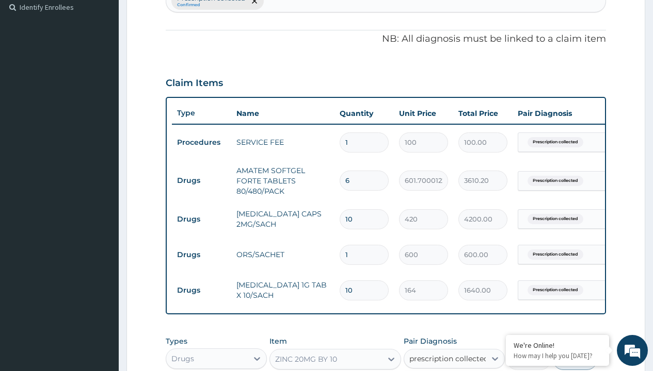
checkbox input "true"
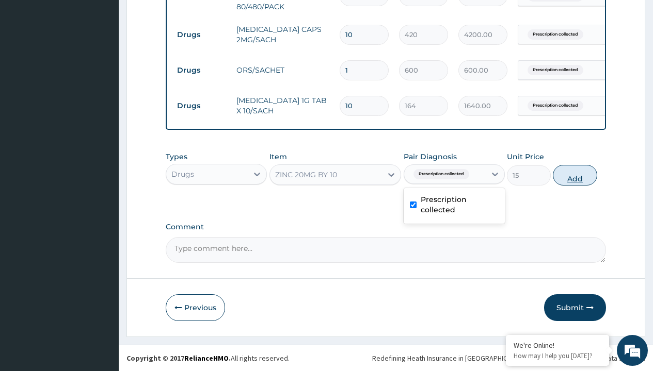
click at [575, 175] on button "Add" at bounding box center [575, 175] width 44 height 21
type input "0"
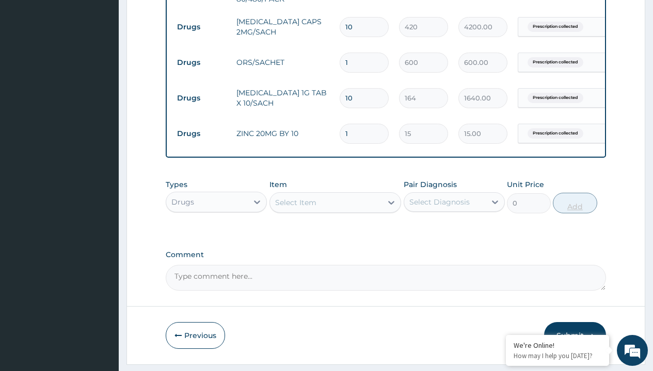
type input "10"
type input "150.00"
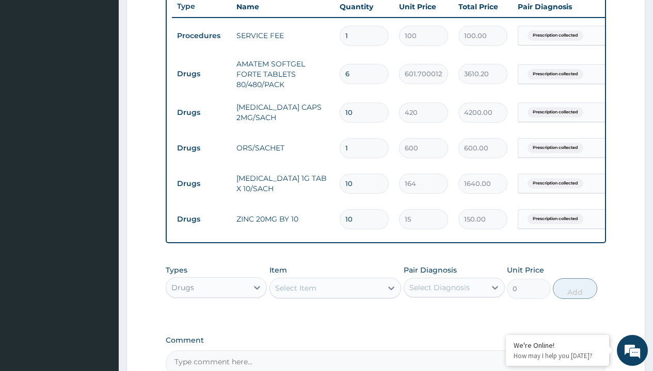
type input "10"
click at [357, 112] on input "10" at bounding box center [363, 113] width 49 height 20
type input "1"
type input "420.00"
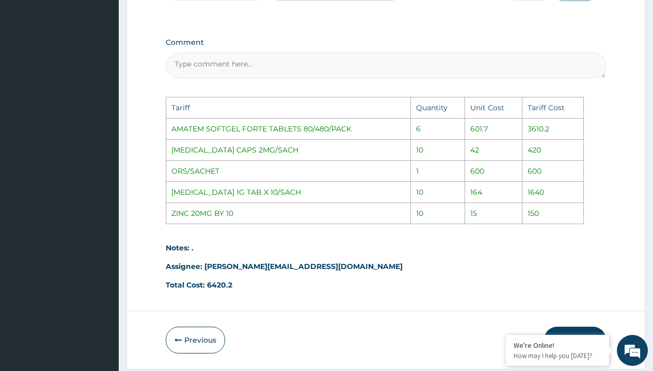
scroll to position [732, 0]
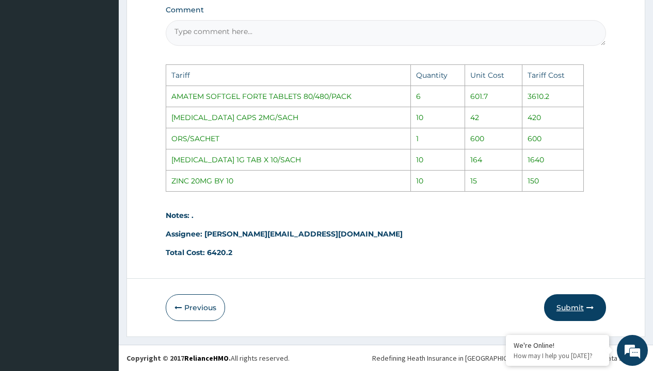
type input "1"
click at [574, 302] on button "Submit" at bounding box center [575, 308] width 62 height 27
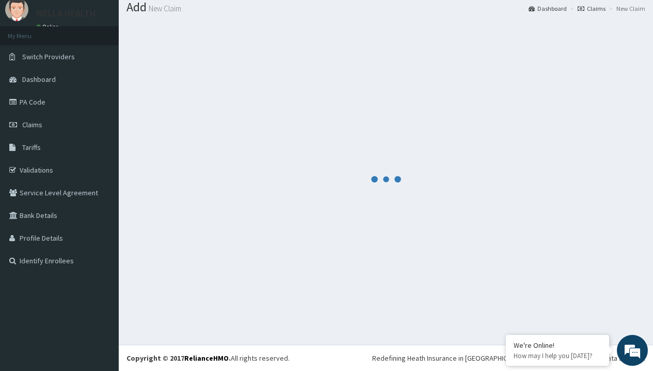
scroll to position [515, 0]
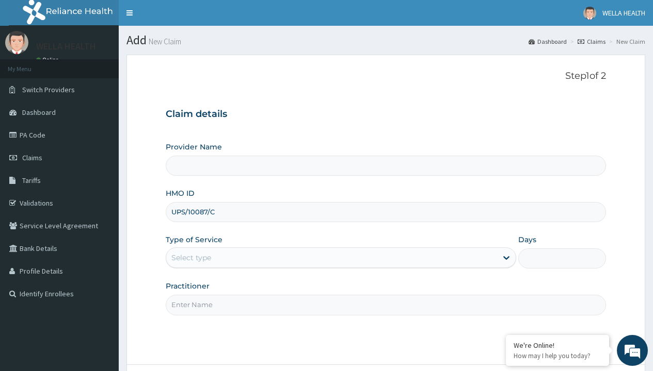
type input "UPS/10087/C"
type input "WellaHealth"
type input "WellaHealth(TELEMEDICINE)"
type input "WellaHealth"
click at [191, 258] on div "Select type" at bounding box center [191, 258] width 40 height 10
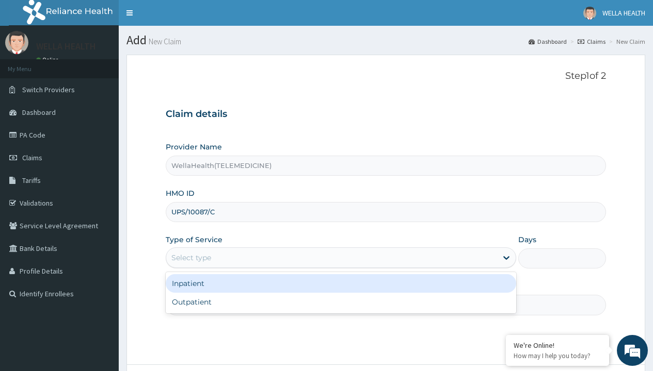
click at [341, 302] on div "Outpatient" at bounding box center [341, 302] width 350 height 19
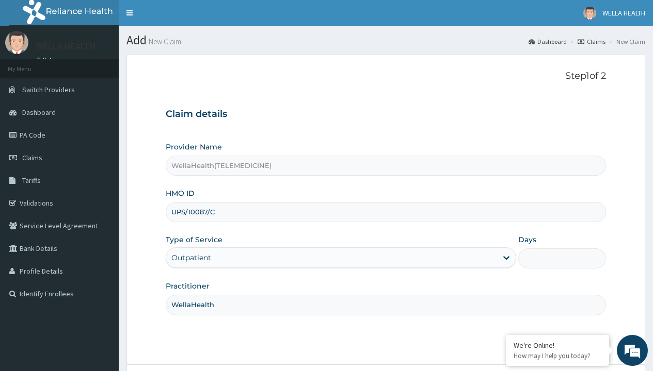
type input "1"
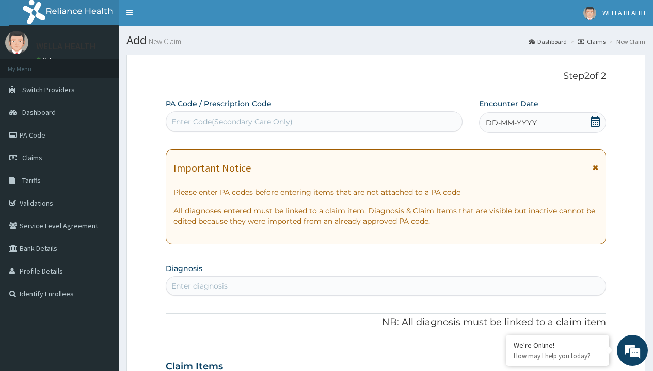
scroll to position [86, 0]
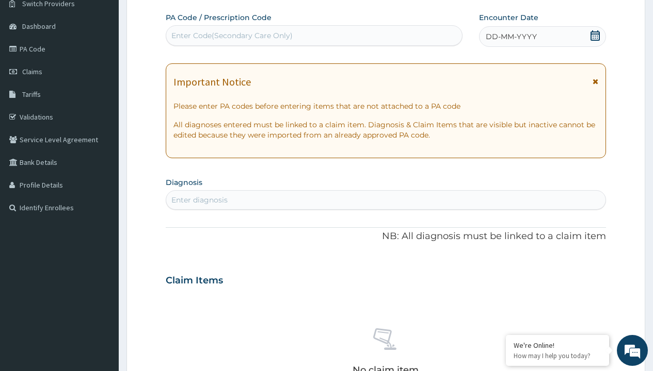
click at [510, 37] on span "DD-MM-YYYY" at bounding box center [510, 36] width 51 height 10
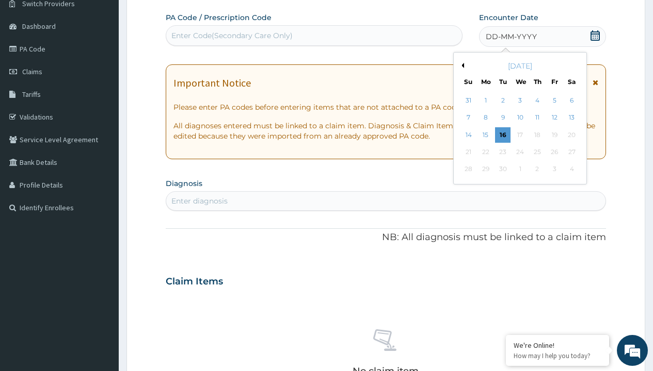
click at [461, 66] on button "Previous Month" at bounding box center [461, 65] width 5 height 5
click at [502, 135] on div "12" at bounding box center [502, 134] width 15 height 15
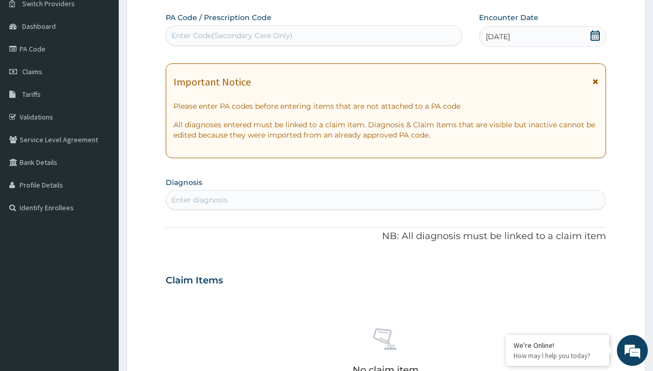
click at [231, 36] on div "Enter Code(Secondary Care Only)" at bounding box center [231, 35] width 121 height 10
type input "PR/7DC70DCF"
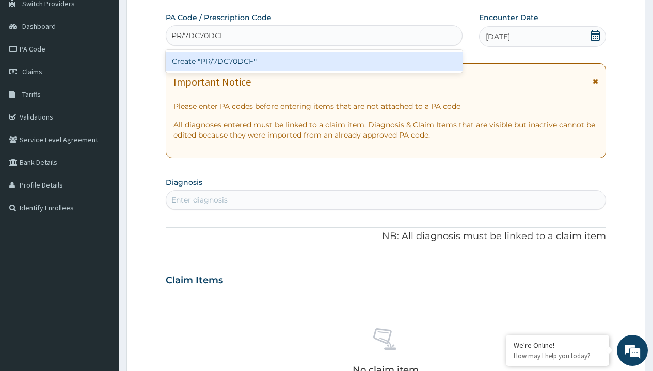
scroll to position [0, 0]
click at [314, 61] on div "Create "PR/7DC70DCF"" at bounding box center [314, 61] width 296 height 19
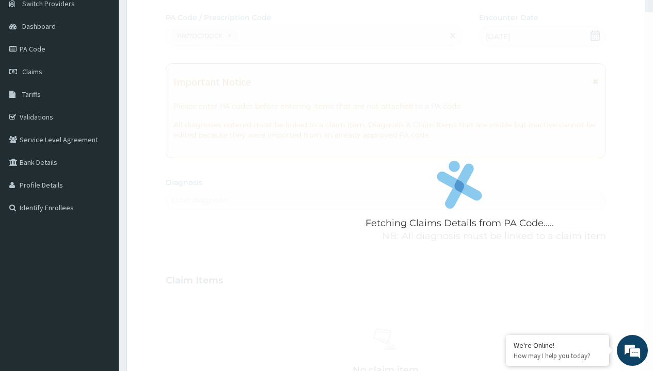
click at [199, 200] on div "Enter diagnosis" at bounding box center [199, 200] width 56 height 10
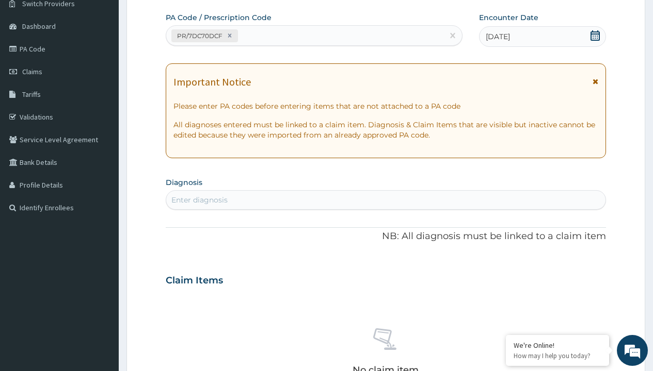
type input "prescription collected"
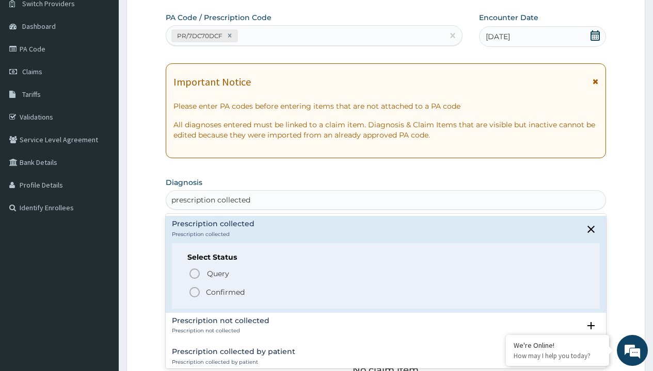
click at [225, 292] on p "Confirmed" at bounding box center [225, 292] width 39 height 10
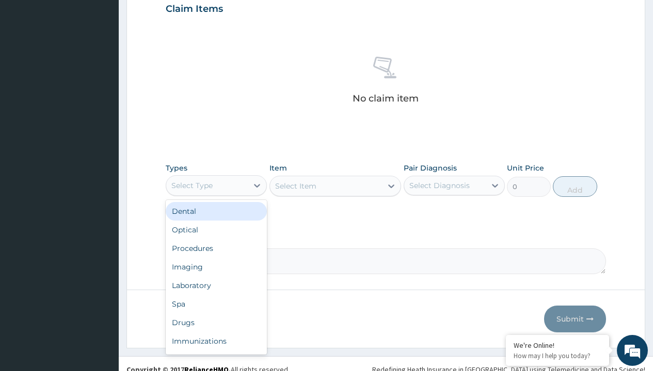
type input "procedures"
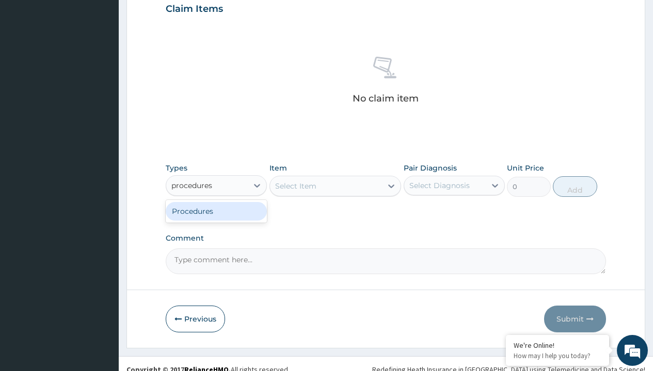
click at [216, 211] on div "Procedures" at bounding box center [216, 211] width 101 height 19
click at [295, 186] on div "Select Item" at bounding box center [295, 186] width 41 height 10
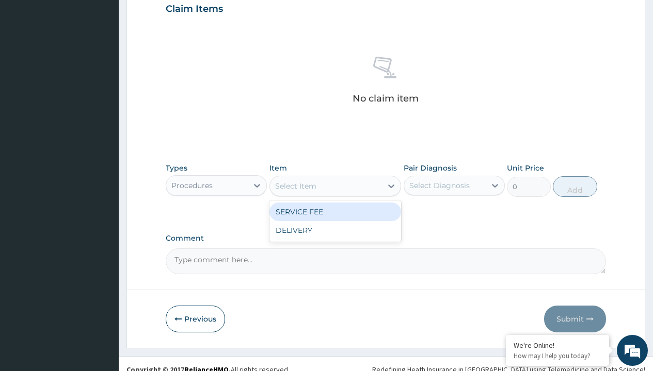
type input "service fee"
click at [335, 212] on div "SERVICE FEE" at bounding box center [335, 212] width 132 height 19
type input "100"
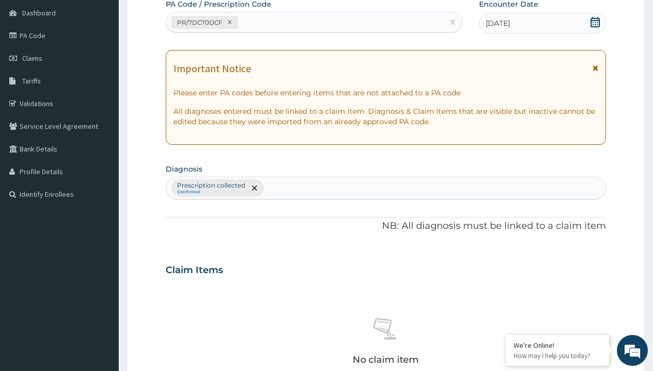
type input "prescription collected"
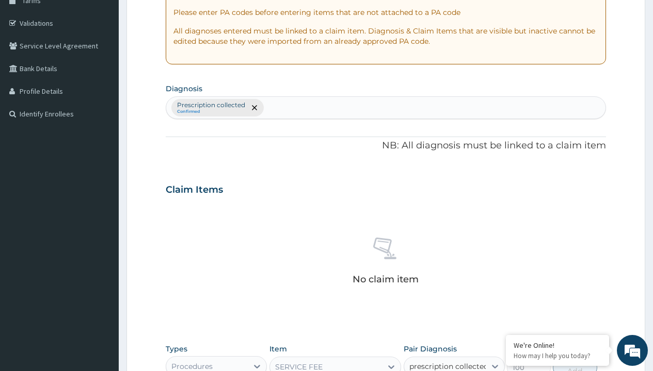
checkbox input "true"
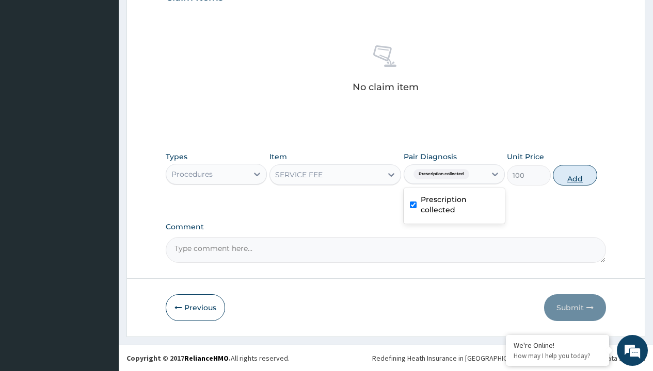
click at [575, 175] on button "Add" at bounding box center [575, 175] width 44 height 21
type input "0"
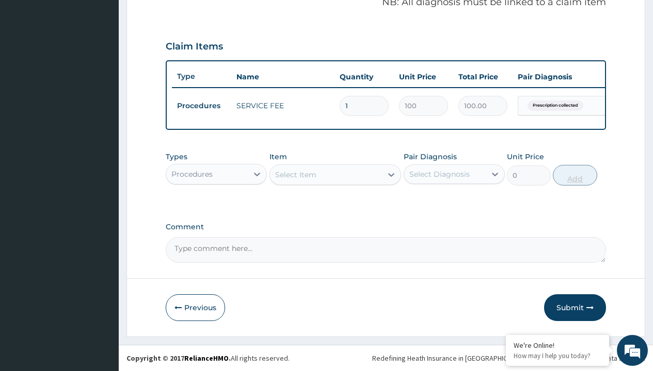
scroll to position [331, 0]
click at [192, 174] on div "Procedures" at bounding box center [191, 174] width 41 height 10
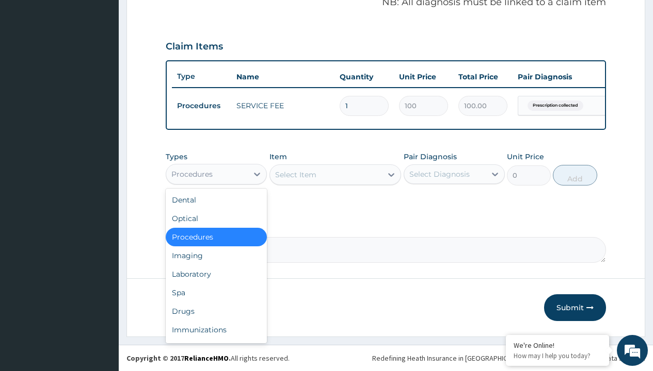
type input "drugs"
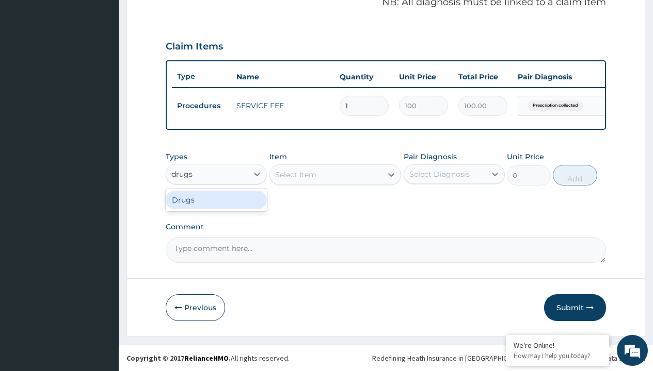
click at [216, 200] on div "Drugs" at bounding box center [216, 200] width 101 height 19
click at [295, 174] on div "Select Item" at bounding box center [335, 175] width 132 height 21
type input "amoxicillin suspension branded"
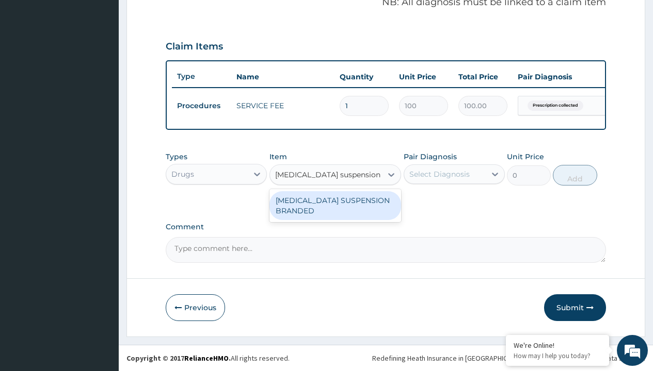
click at [335, 205] on div "AMOXICILLIN SUSPENSION BRANDED" at bounding box center [335, 205] width 132 height 29
type input "5890"
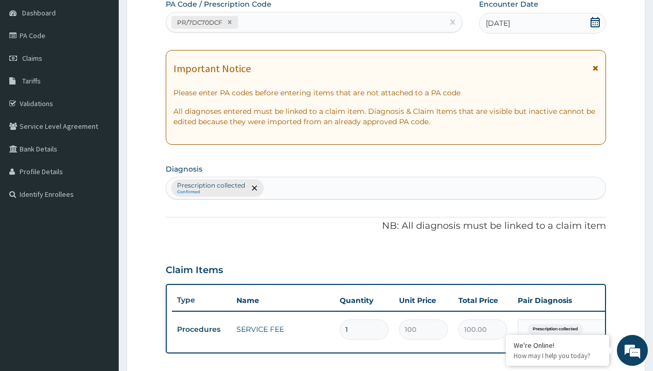
type input "prescription collected"
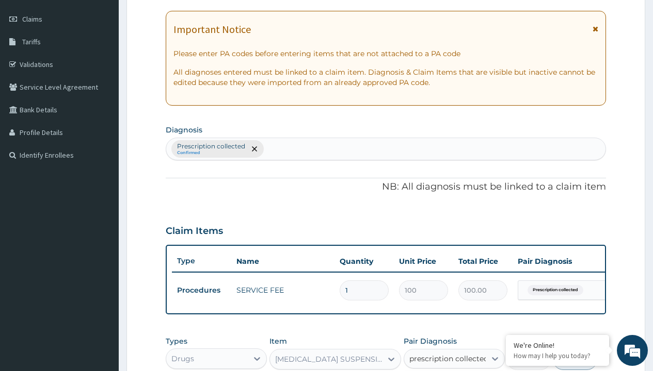
checkbox input "true"
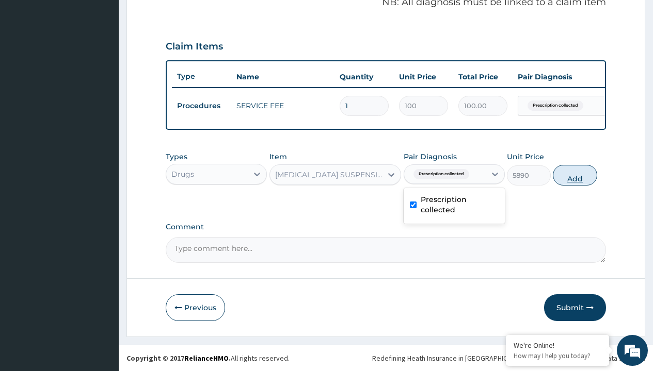
click at [575, 175] on button "Add" at bounding box center [575, 175] width 44 height 21
type input "0"
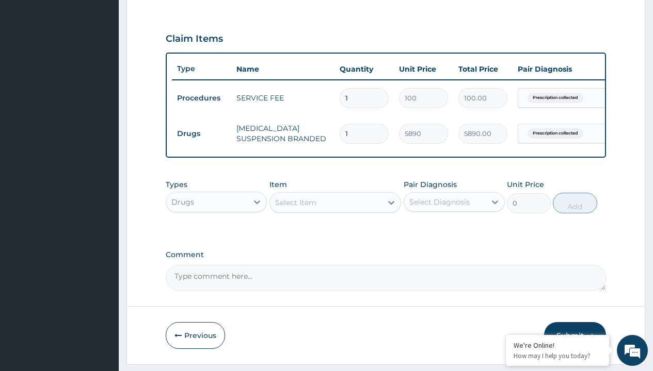
click at [201, 134] on td "Drugs" at bounding box center [201, 133] width 59 height 19
type input "drugs"
click at [216, 235] on div "Drugs" at bounding box center [216, 228] width 101 height 19
click at [295, 208] on div "Select Item" at bounding box center [295, 203] width 41 height 10
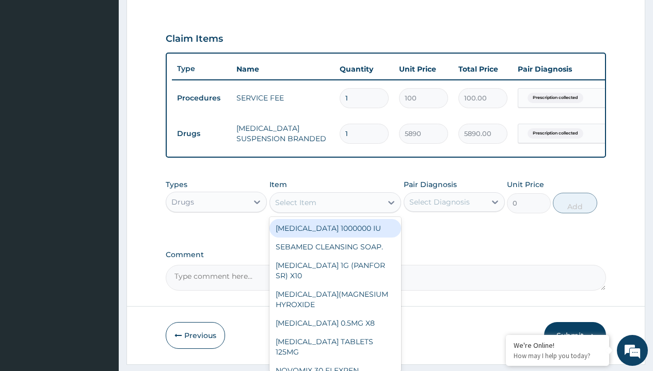
type input "artemether + lumefantrine 20/120 lumartem x24"
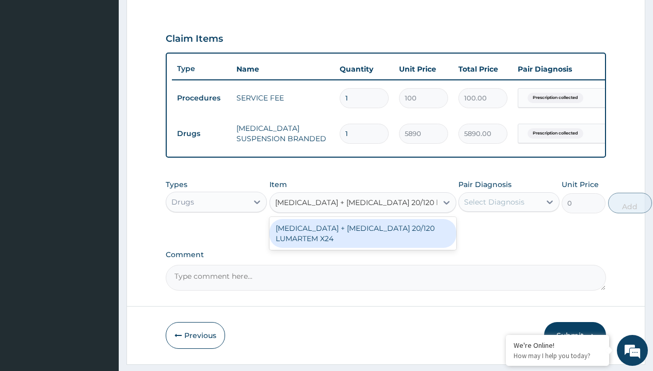
click at [362, 241] on div "ARTEMETHER + LUMEFANTRINE 20/120 LUMARTEM X24" at bounding box center [362, 233] width 187 height 29
type input "121.9000015258789"
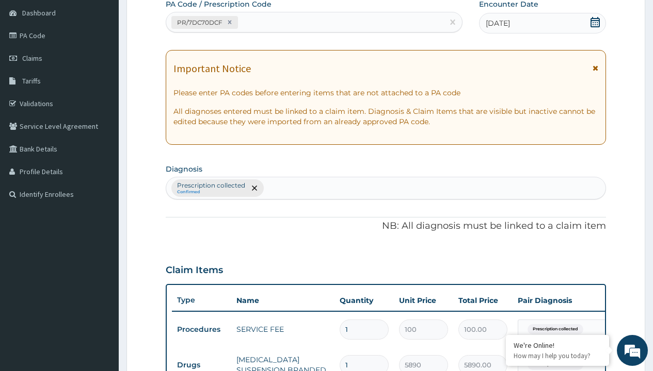
type input "prescription collected"
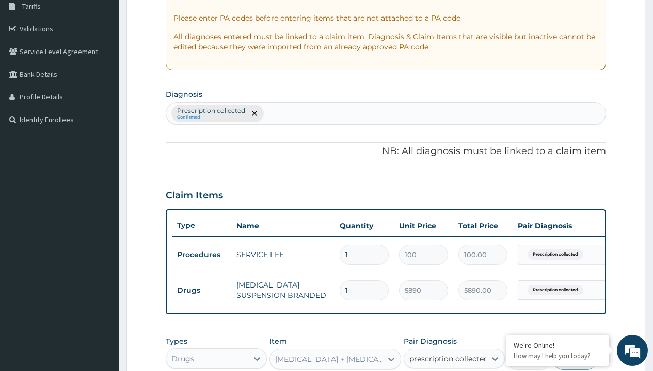
checkbox input "true"
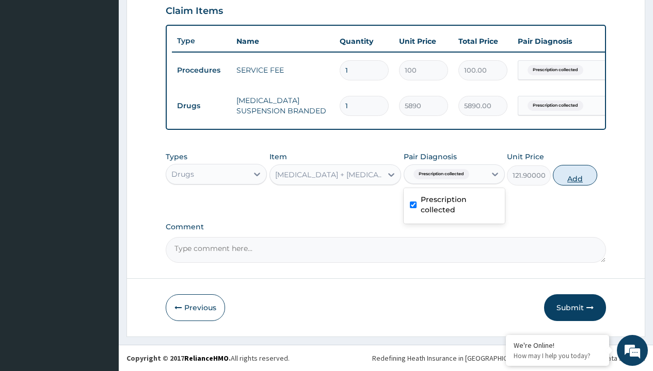
click at [575, 175] on button "Add" at bounding box center [575, 175] width 44 height 21
type input "0"
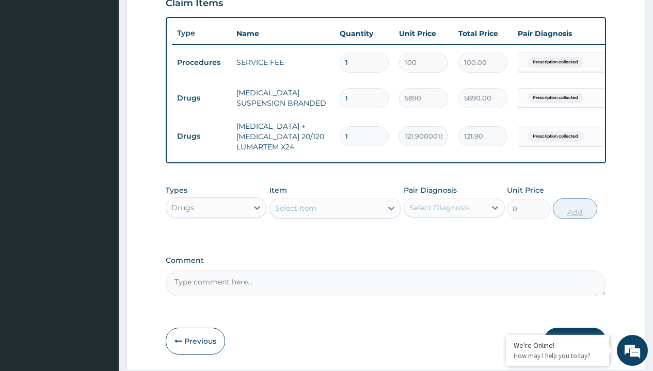
type input "12"
type input "1462.80"
type input "12"
click at [201, 98] on td "Drugs" at bounding box center [201, 98] width 59 height 19
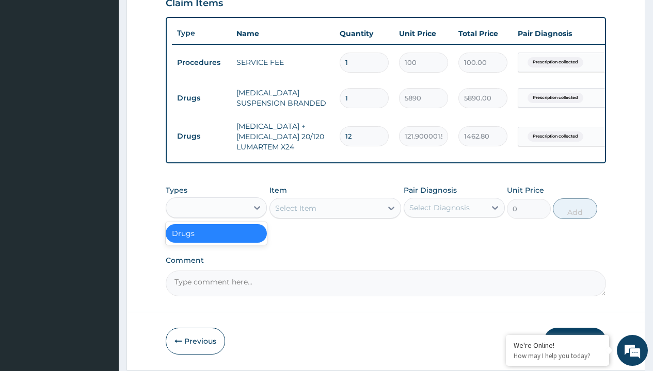
type input "drugs"
click at [216, 241] on div "Drugs" at bounding box center [216, 233] width 101 height 19
click at [295, 214] on div "Select Item" at bounding box center [295, 208] width 41 height 10
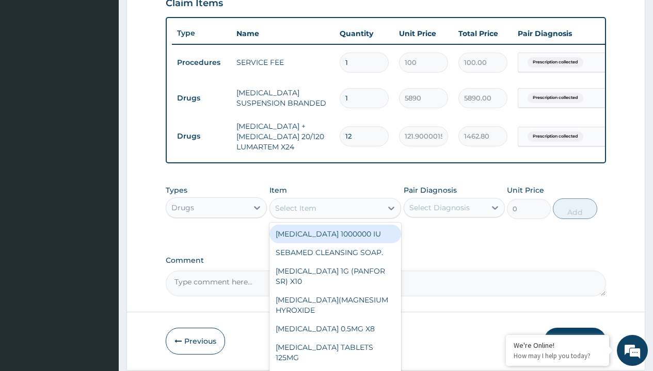
type input "paracetamol syrup emzor/bott"
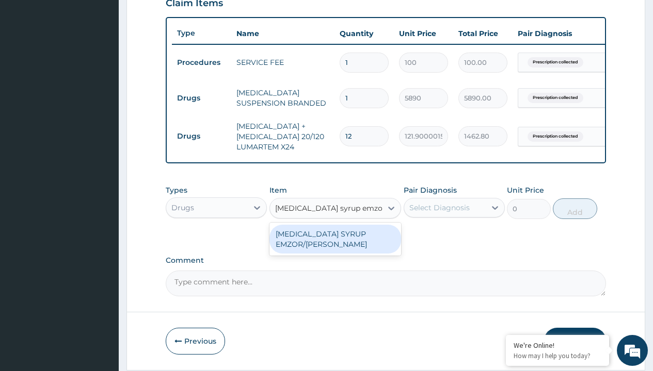
click at [335, 247] on div "PARACETAMOL SYRUP EMZOR/BOTT" at bounding box center [335, 239] width 132 height 29
type input "1214.099975585938"
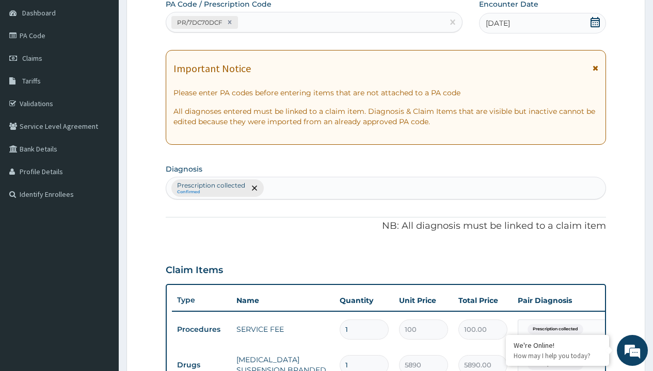
type input "prescription collected"
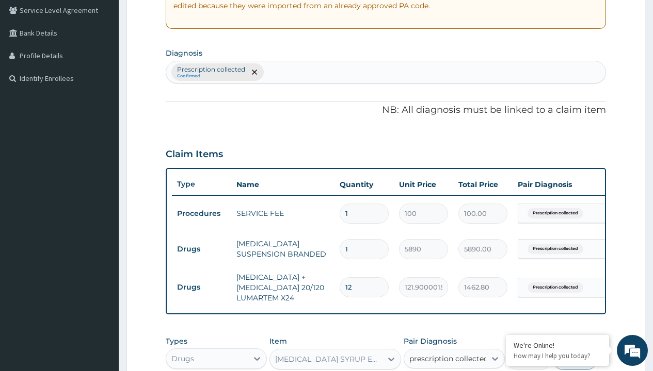
checkbox input "true"
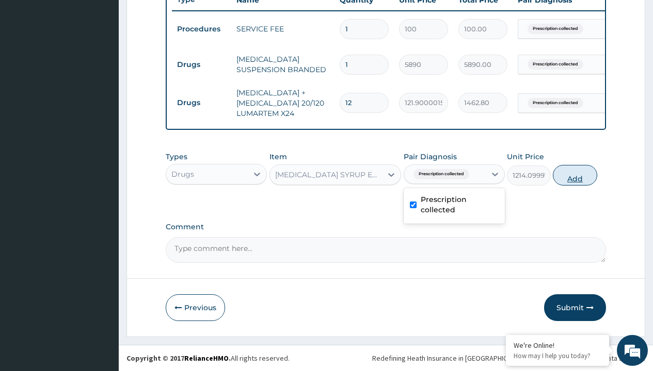
click at [575, 175] on button "Add" at bounding box center [575, 175] width 44 height 21
type input "0"
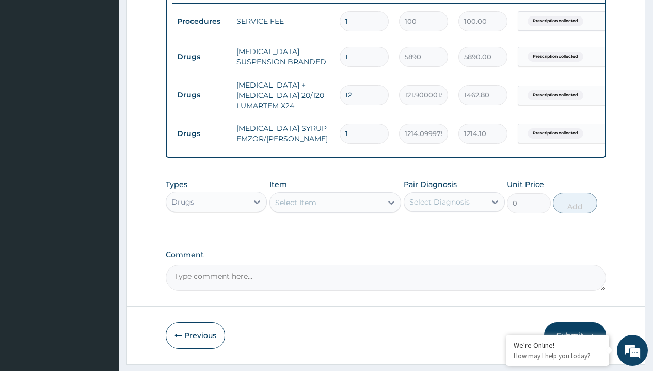
click at [201, 57] on td "Drugs" at bounding box center [201, 56] width 59 height 19
type input "drugs"
click at [216, 235] on div "Drugs" at bounding box center [216, 228] width 101 height 19
click at [295, 208] on div "Select Item" at bounding box center [295, 203] width 41 height 10
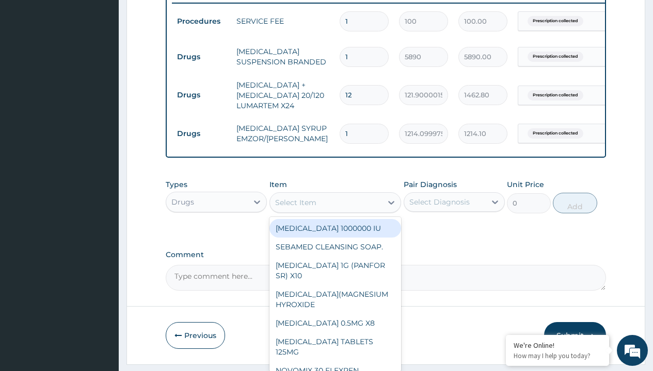
type input "cetirizine syrup"
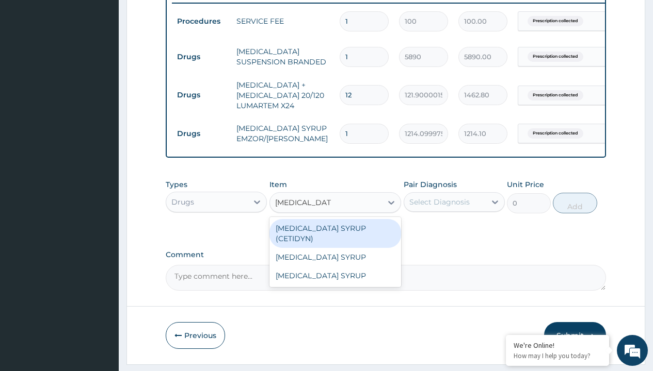
click at [335, 236] on div "CETIRIZINE SYRUP (CETIDYN)" at bounding box center [335, 233] width 132 height 29
type input "2200"
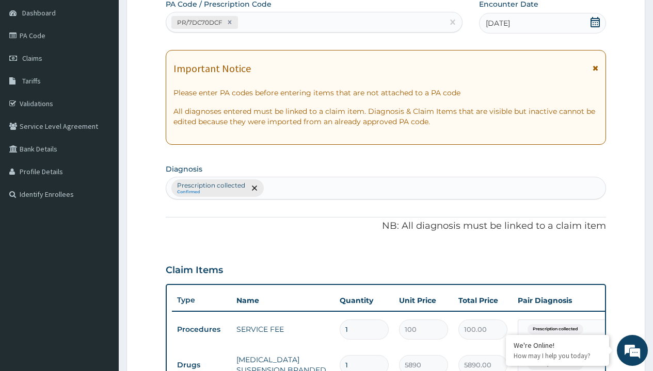
type input "prescription collected"
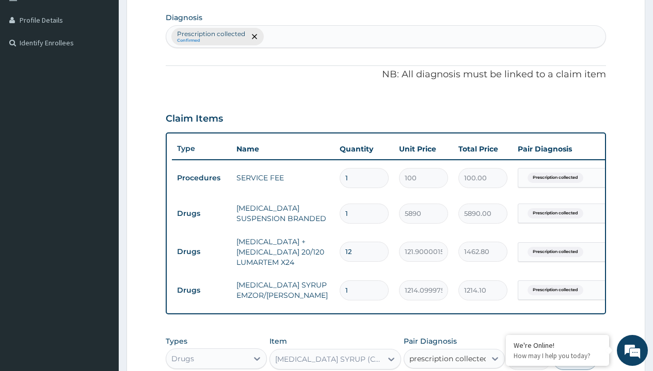
checkbox input "true"
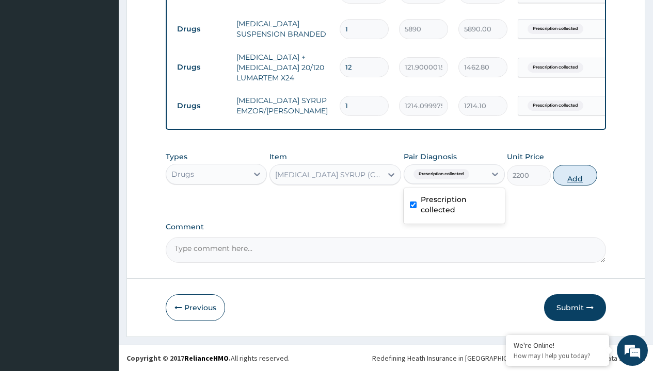
click at [575, 175] on button "Add" at bounding box center [575, 175] width 44 height 21
type input "0"
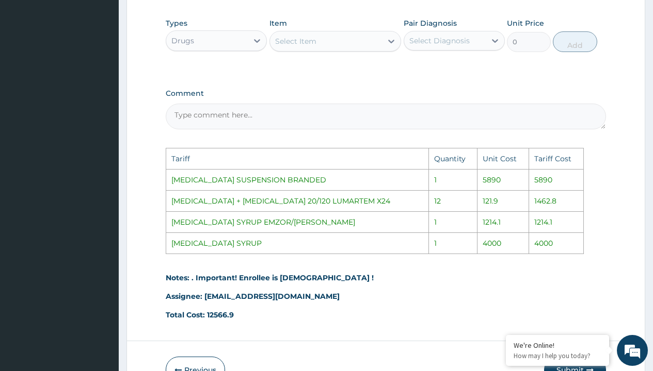
click at [315, 46] on div "Select Item" at bounding box center [295, 41] width 41 height 10
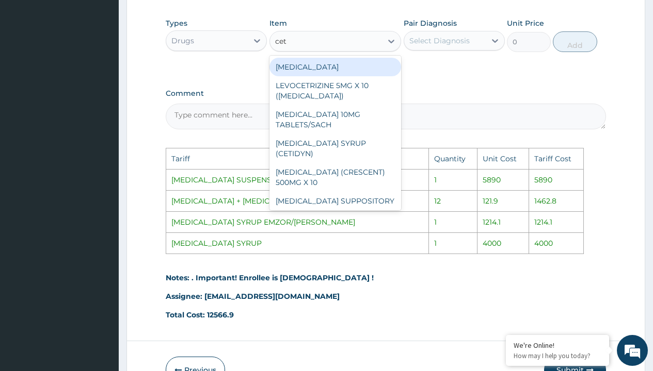
type input "ceti"
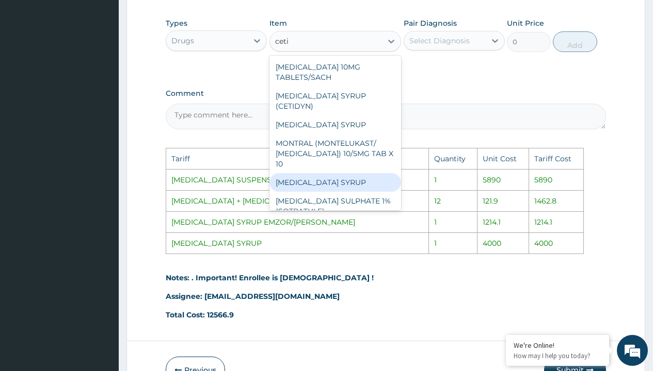
click at [334, 179] on div "CETIRIZINE SYRUP" at bounding box center [335, 182] width 132 height 19
type input "4000"
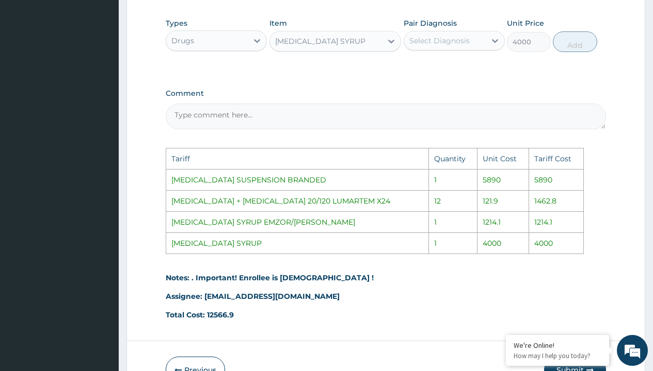
click at [434, 44] on div "Select Diagnosis" at bounding box center [439, 41] width 60 height 10
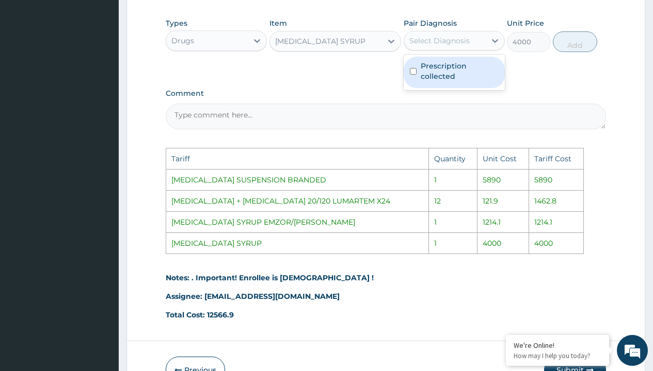
click at [449, 73] on label "Prescription collected" at bounding box center [459, 71] width 78 height 21
checkbox input "true"
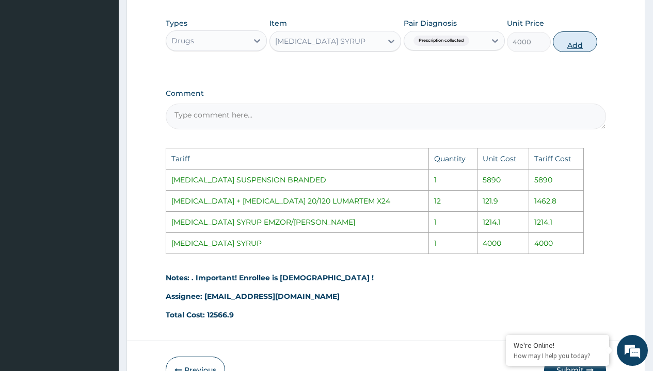
click at [567, 52] on button "Add" at bounding box center [575, 41] width 44 height 21
type input "0"
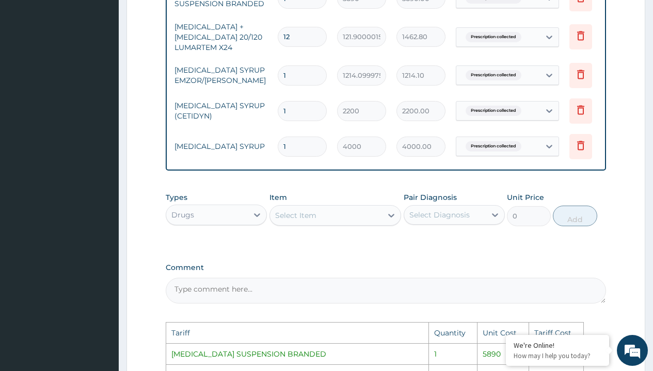
scroll to position [0, 78]
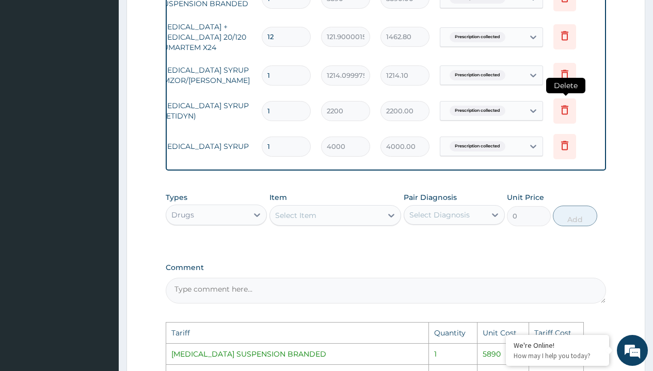
click at [565, 112] on icon at bounding box center [564, 110] width 12 height 12
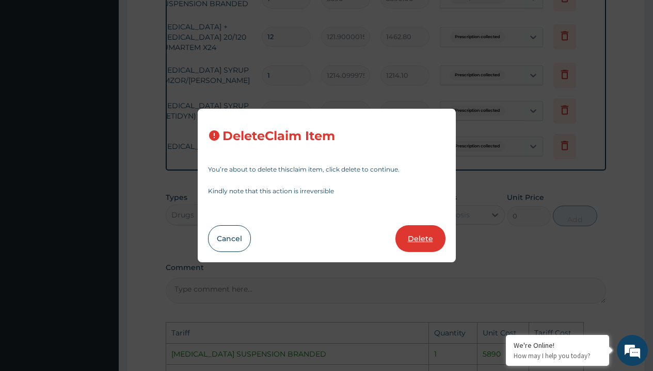
click at [432, 240] on button "Delete" at bounding box center [420, 238] width 50 height 27
type input "4000"
type input "4000.00"
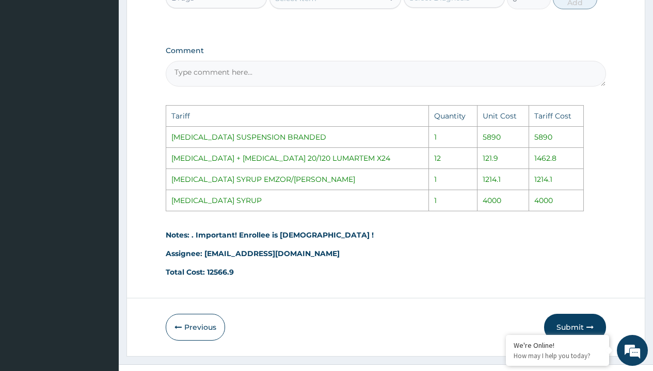
scroll to position [675, 0]
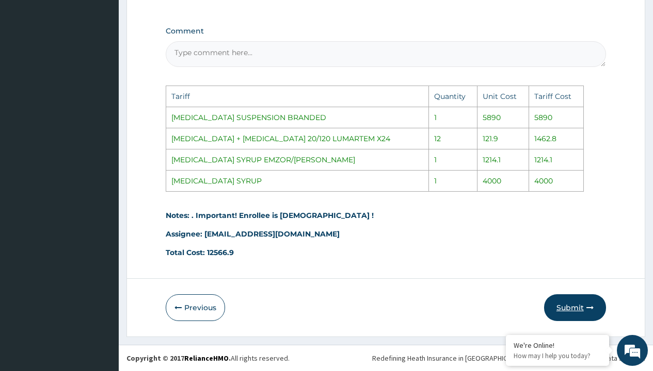
click at [589, 298] on button "Submit" at bounding box center [575, 308] width 62 height 27
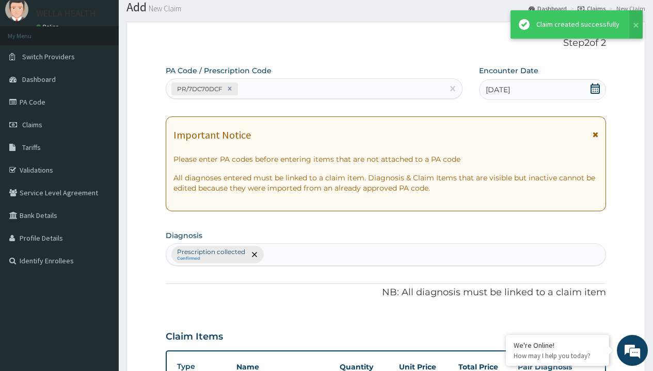
scroll to position [479, 0]
